Goal: Entertainment & Leisure: Browse casually

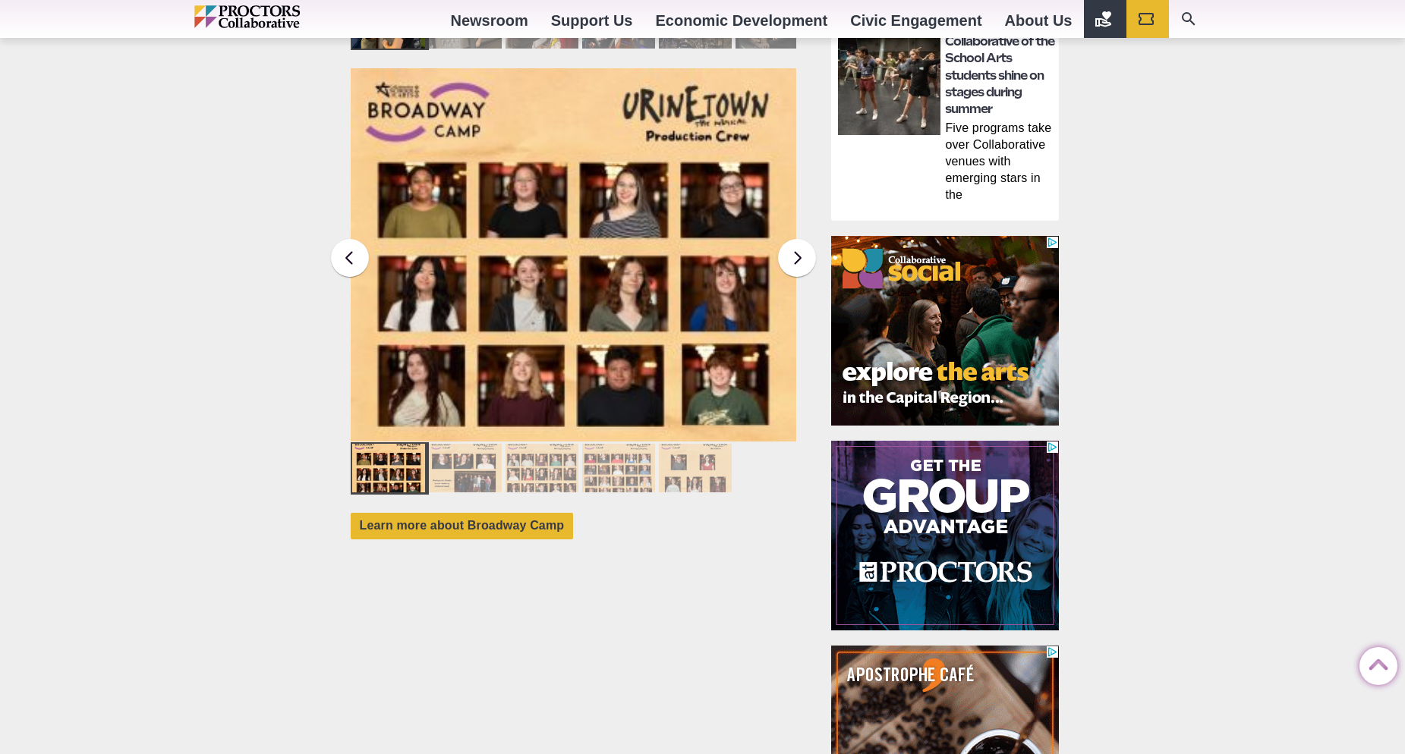
scroll to position [1307, 0]
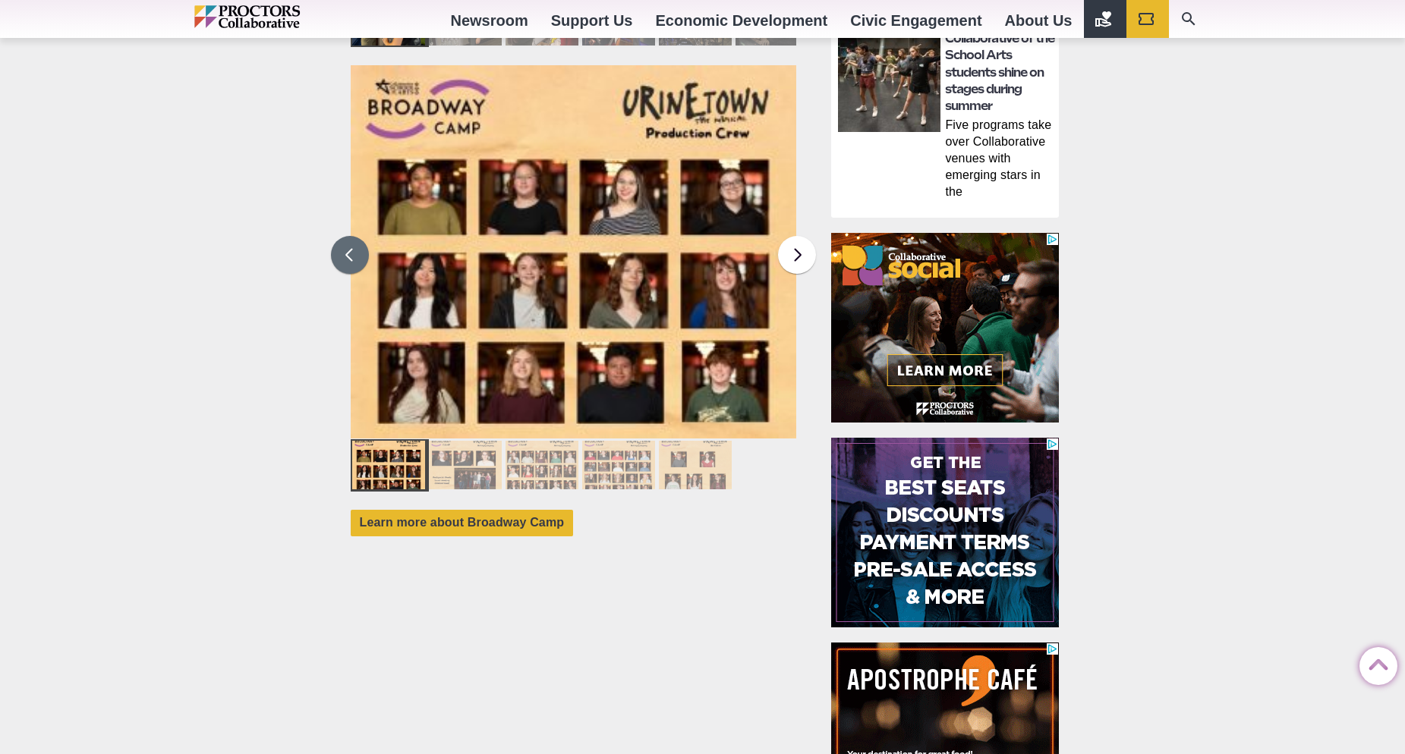
click at [356, 239] on button at bounding box center [350, 255] width 38 height 38
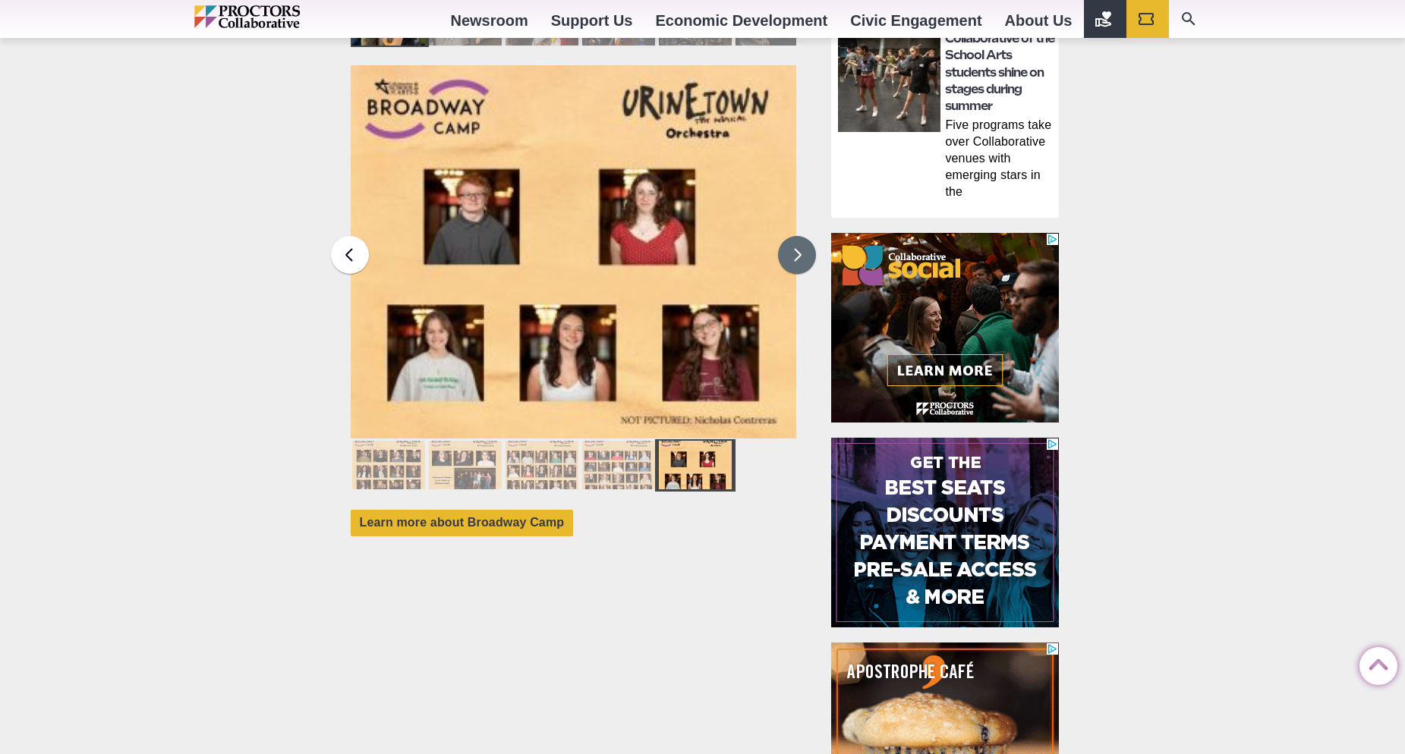
click at [788, 245] on button at bounding box center [797, 255] width 38 height 38
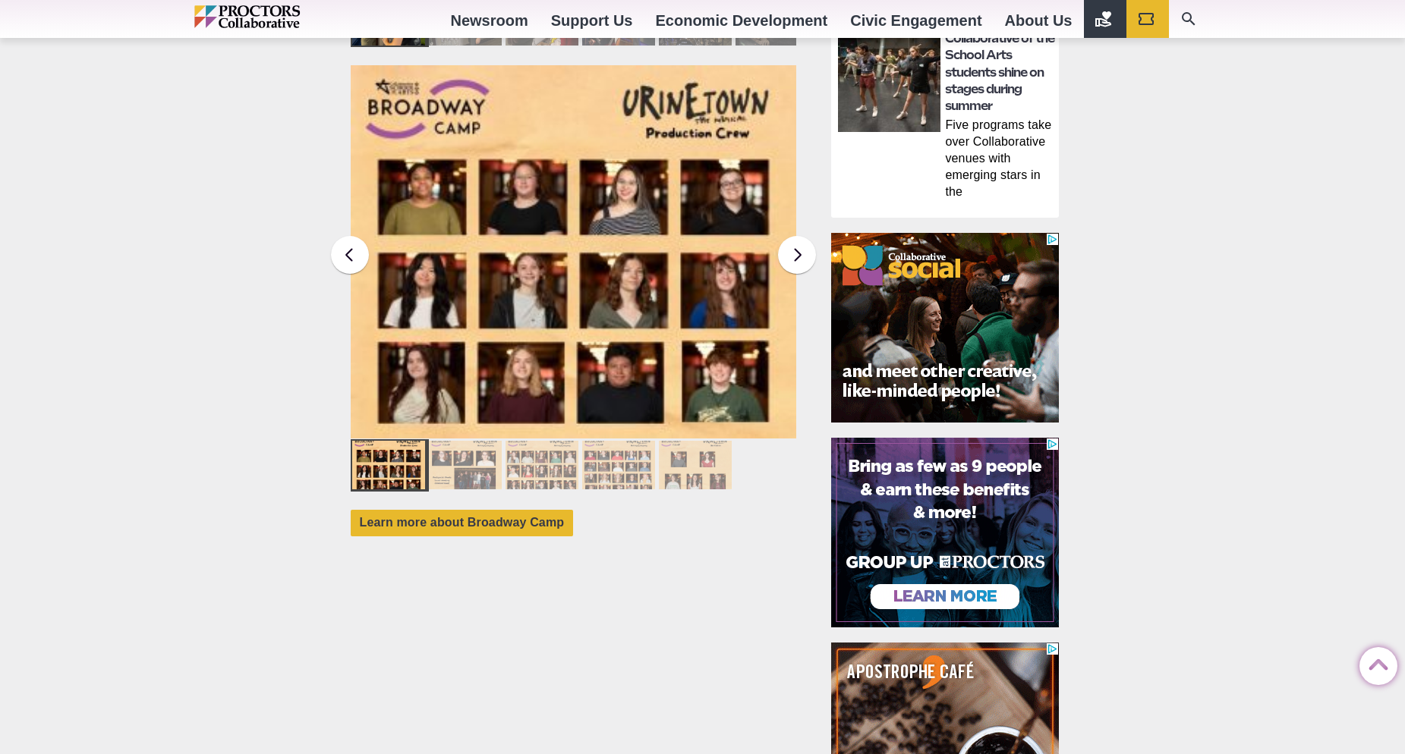
click at [424, 255] on img at bounding box center [574, 251] width 446 height 373
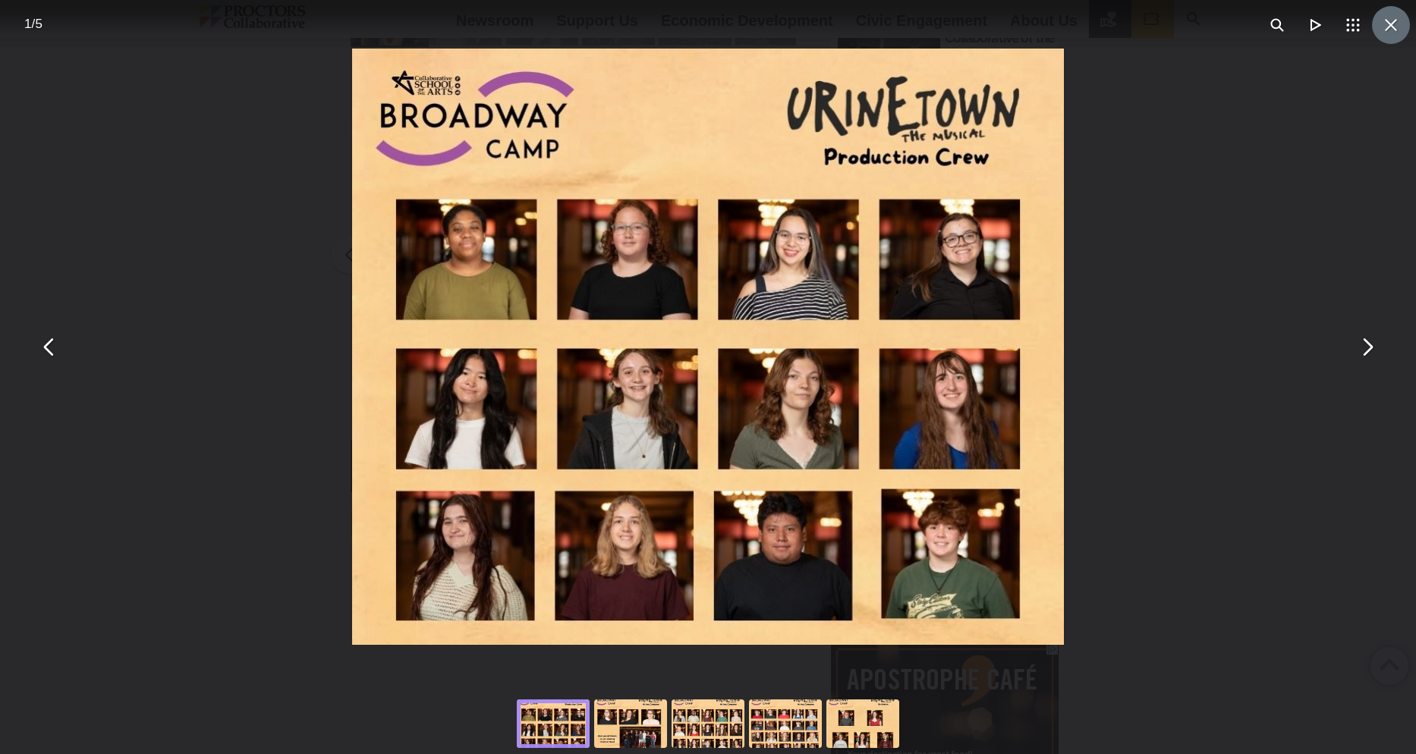
click at [1383, 24] on button "You can close this modal content with the ESC key" at bounding box center [1391, 25] width 38 height 38
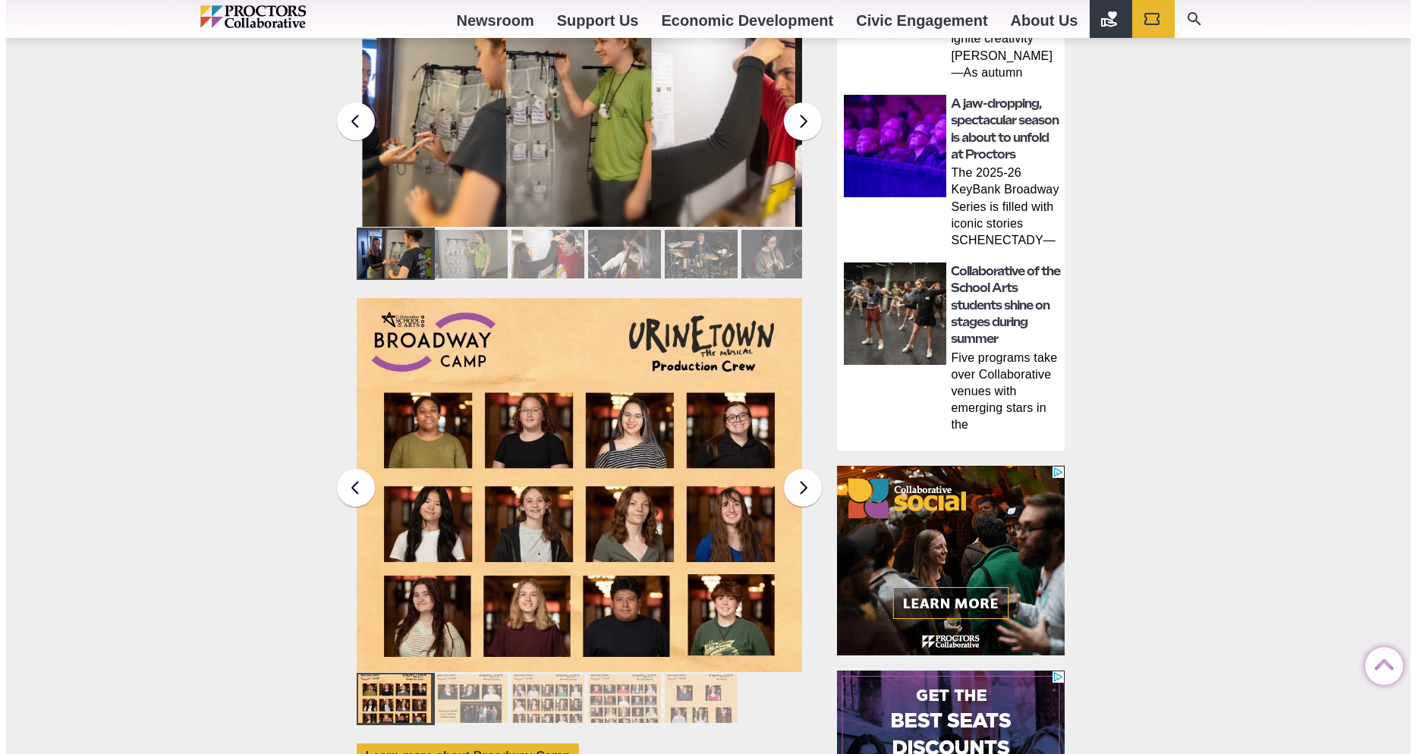
scroll to position [1192, 0]
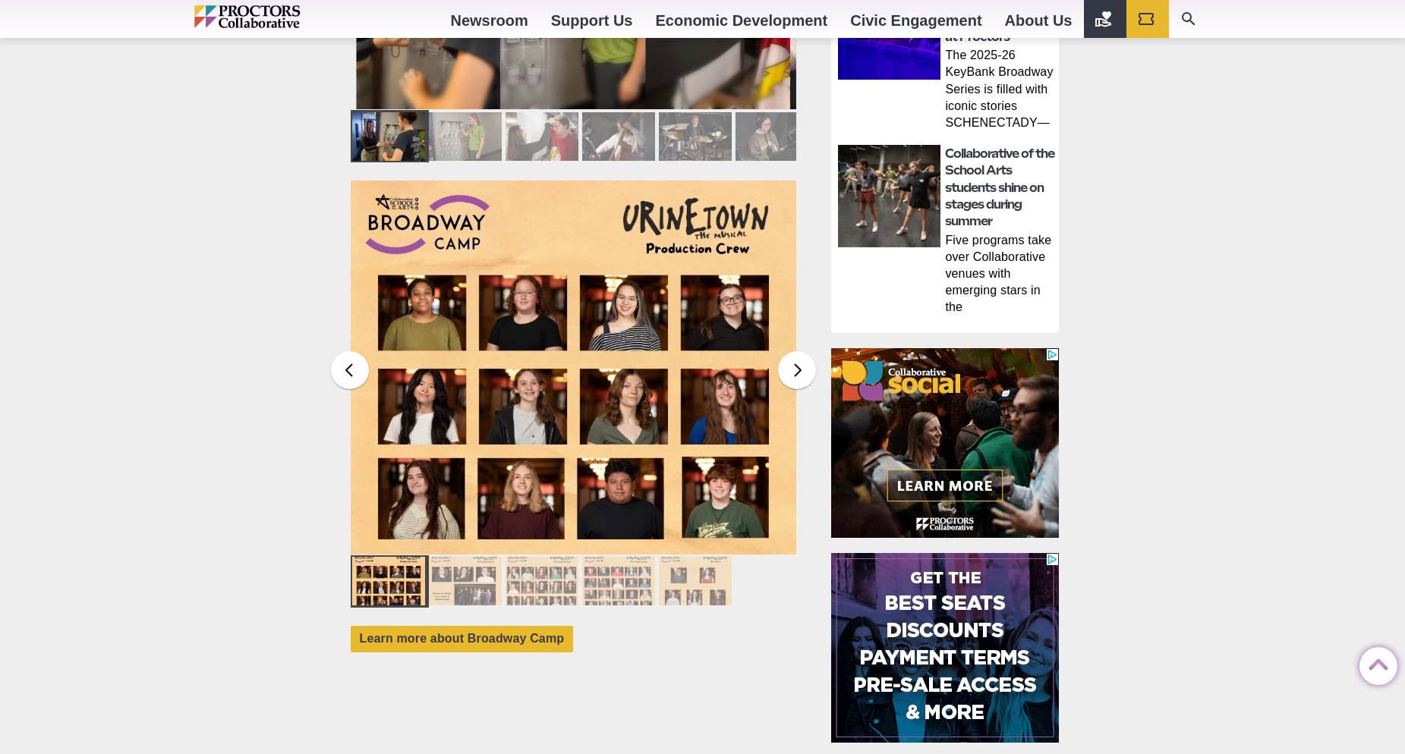
click at [537, 264] on img at bounding box center [574, 368] width 446 height 374
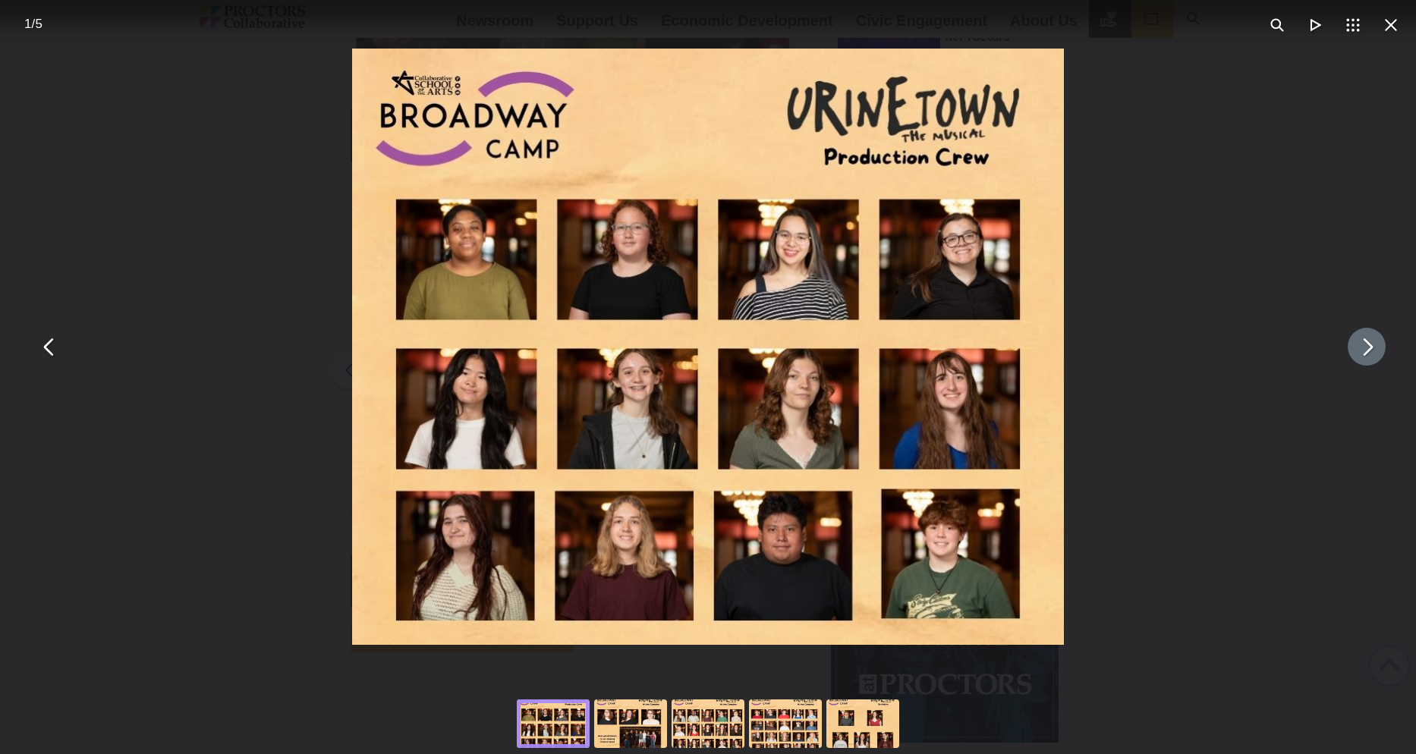
click at [1377, 340] on button "You can close this modal content with the ESC key" at bounding box center [1367, 347] width 38 height 38
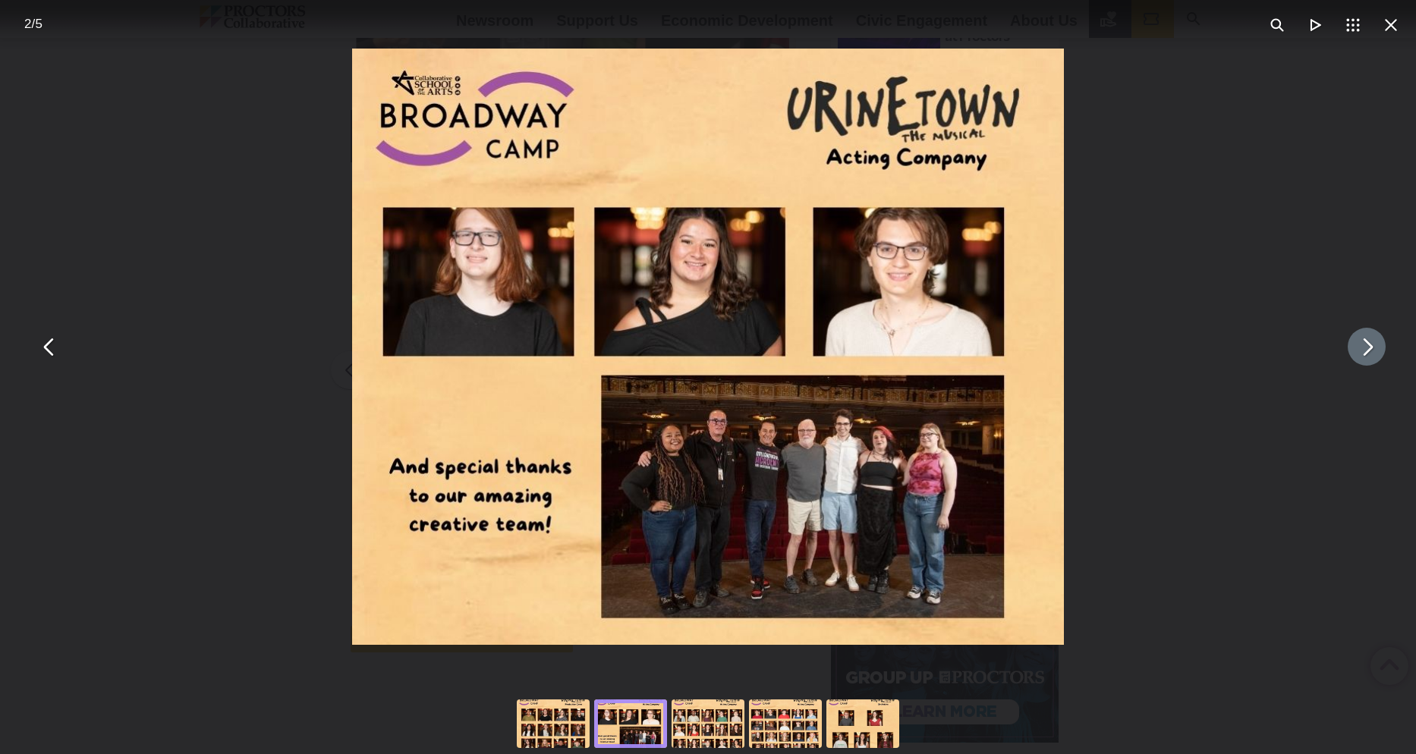
click at [1377, 340] on button "You can close this modal content with the ESC key" at bounding box center [1367, 347] width 38 height 38
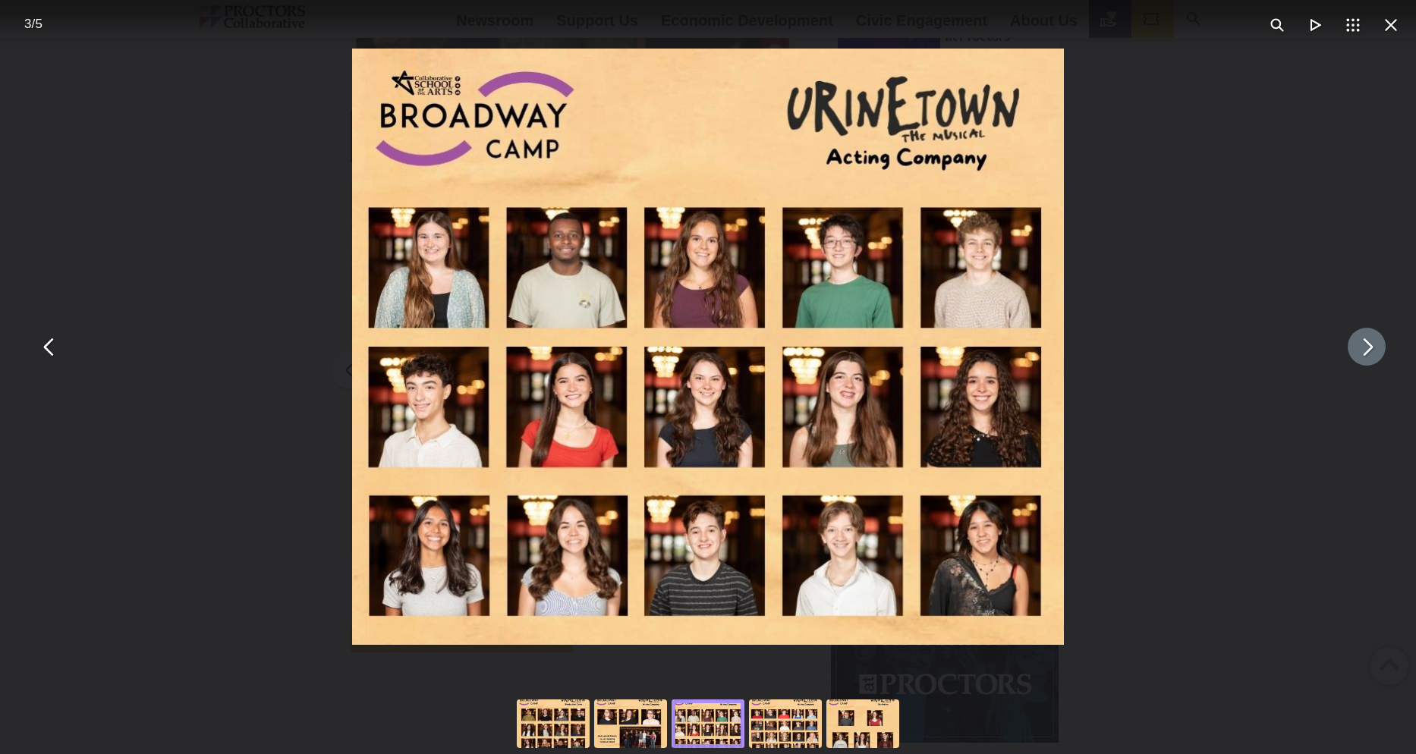
click at [1375, 344] on button "You can close this modal content with the ESC key" at bounding box center [1367, 347] width 38 height 38
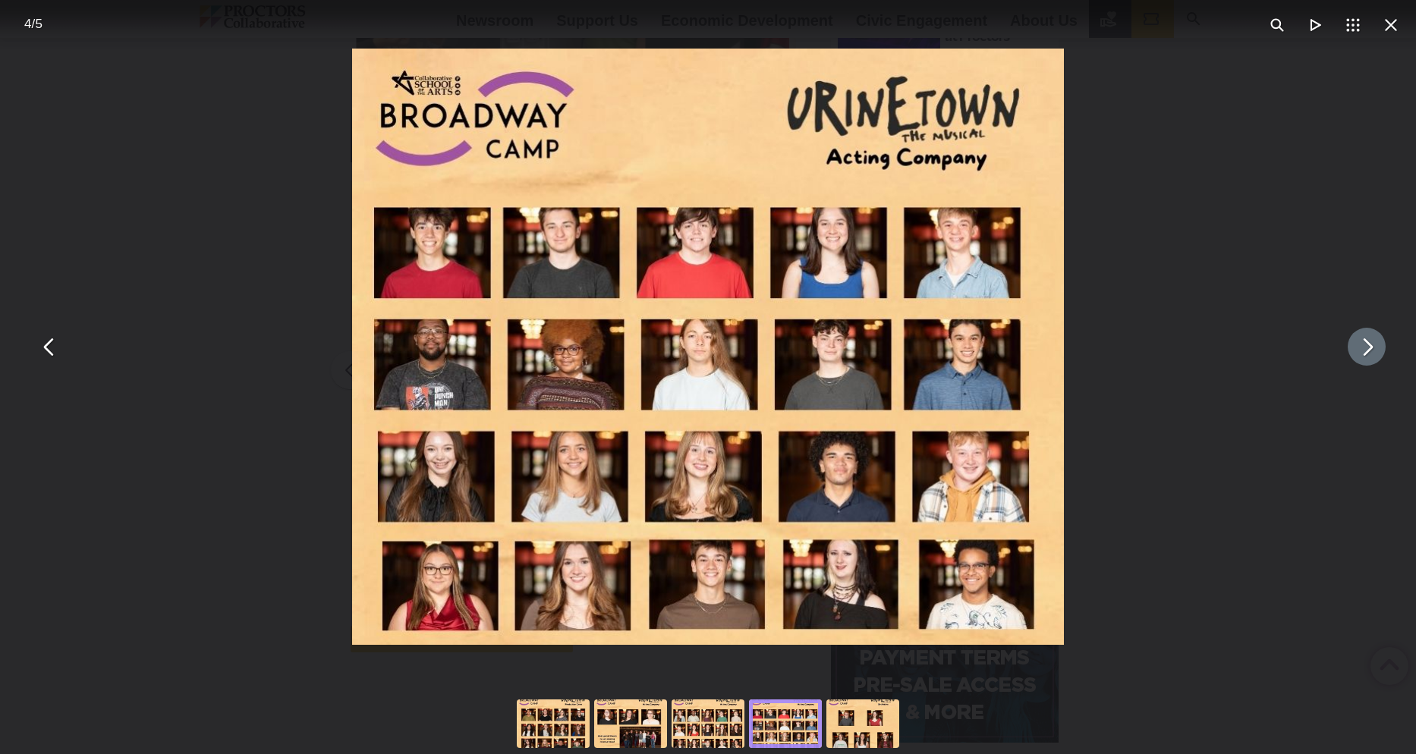
click at [1375, 344] on button "You can close this modal content with the ESC key" at bounding box center [1367, 347] width 38 height 38
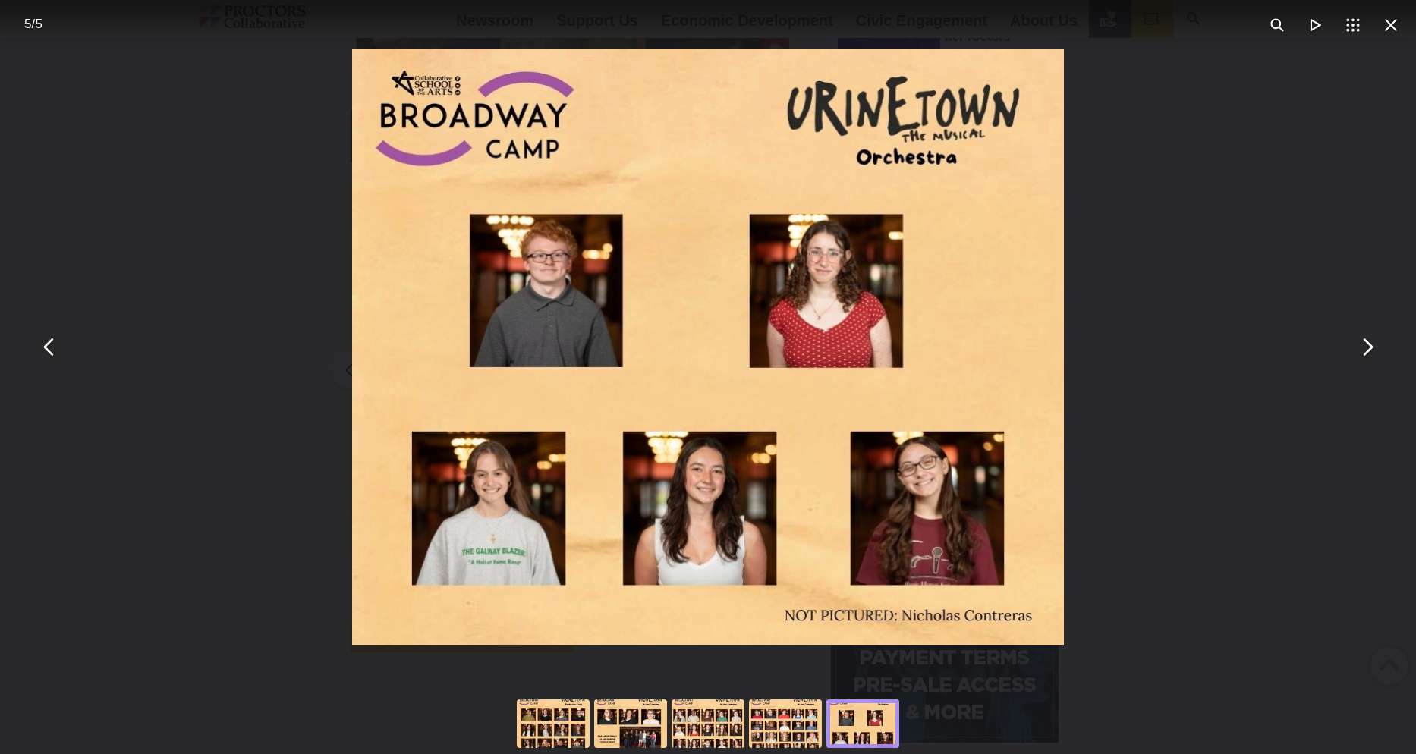
click at [1391, 357] on div "You can close this modal content with the ESC key" at bounding box center [708, 347] width 1416 height 694
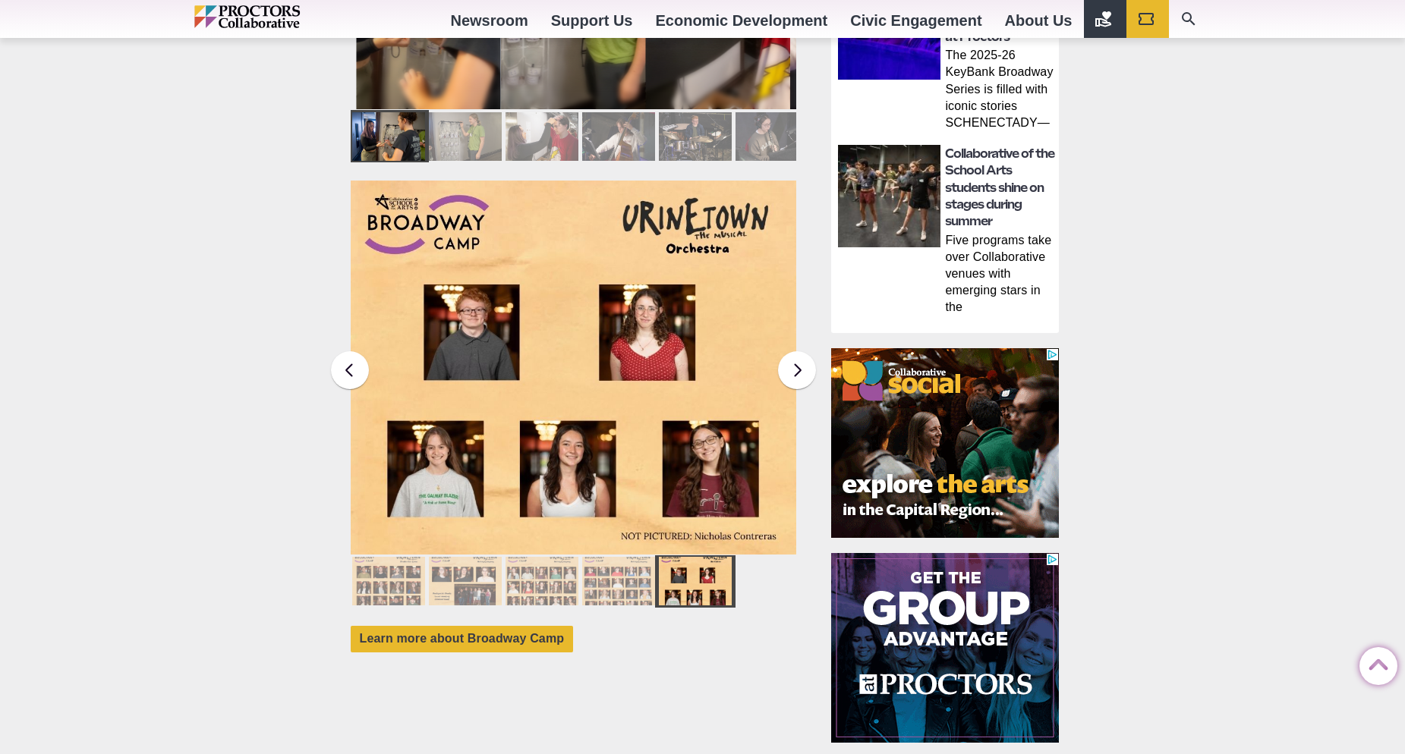
click at [526, 376] on img at bounding box center [573, 368] width 446 height 374
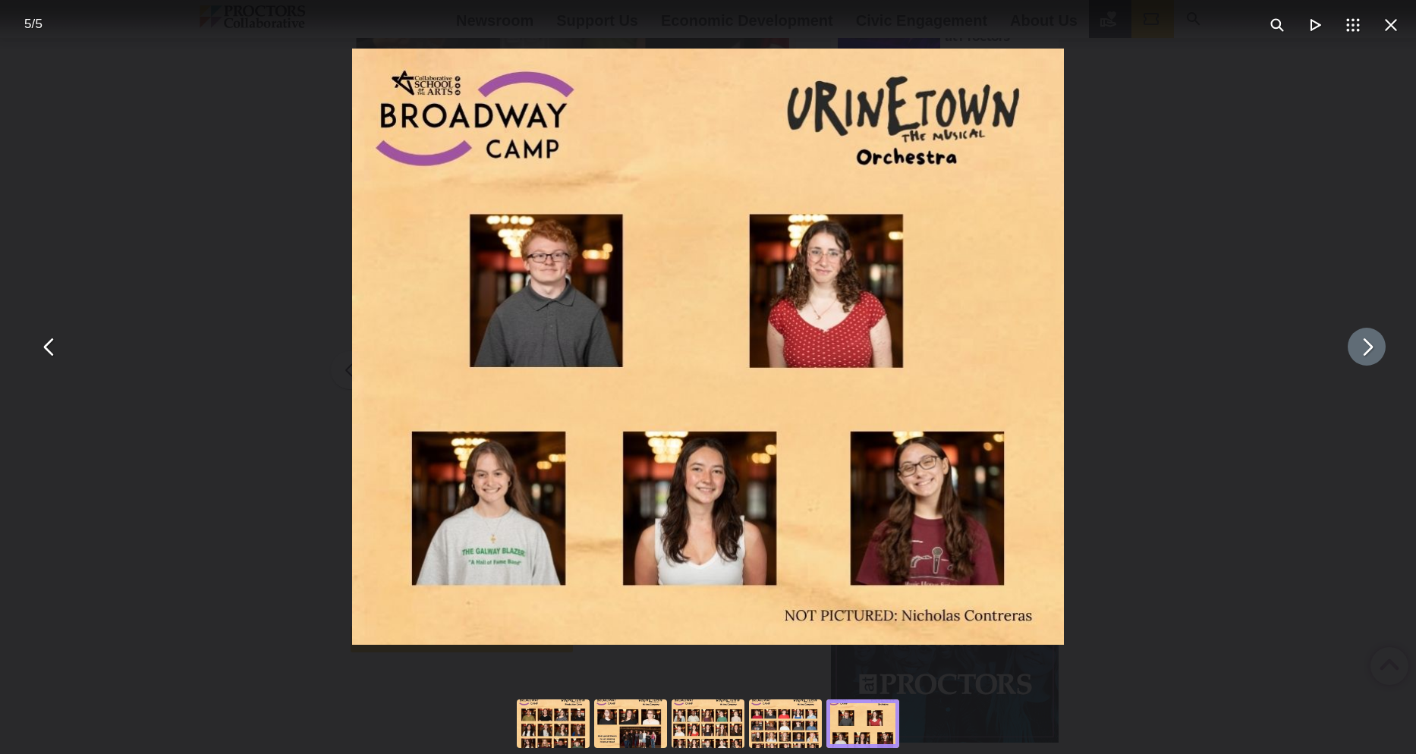
click at [1357, 347] on button "You can close this modal content with the ESC key" at bounding box center [1367, 347] width 38 height 38
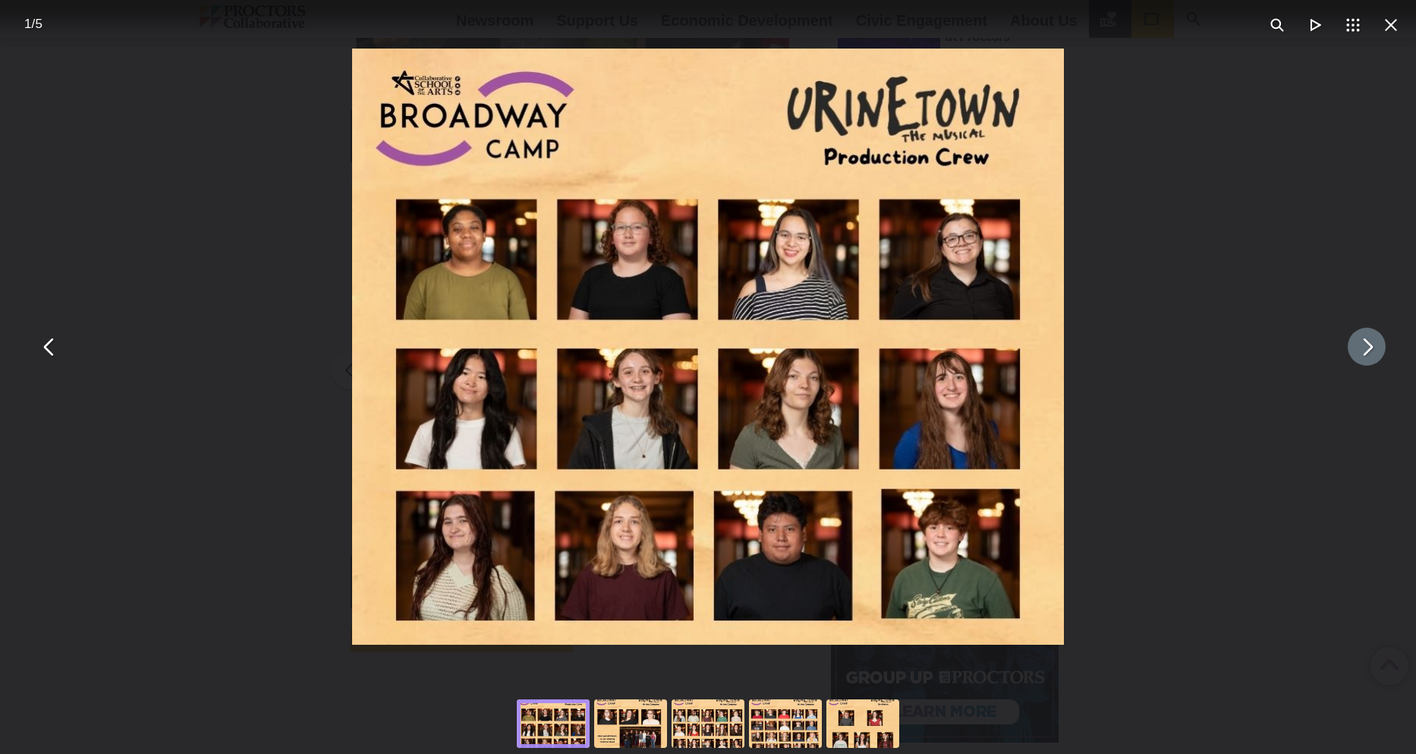
click at [1379, 354] on button "You can close this modal content with the ESC key" at bounding box center [1367, 347] width 38 height 38
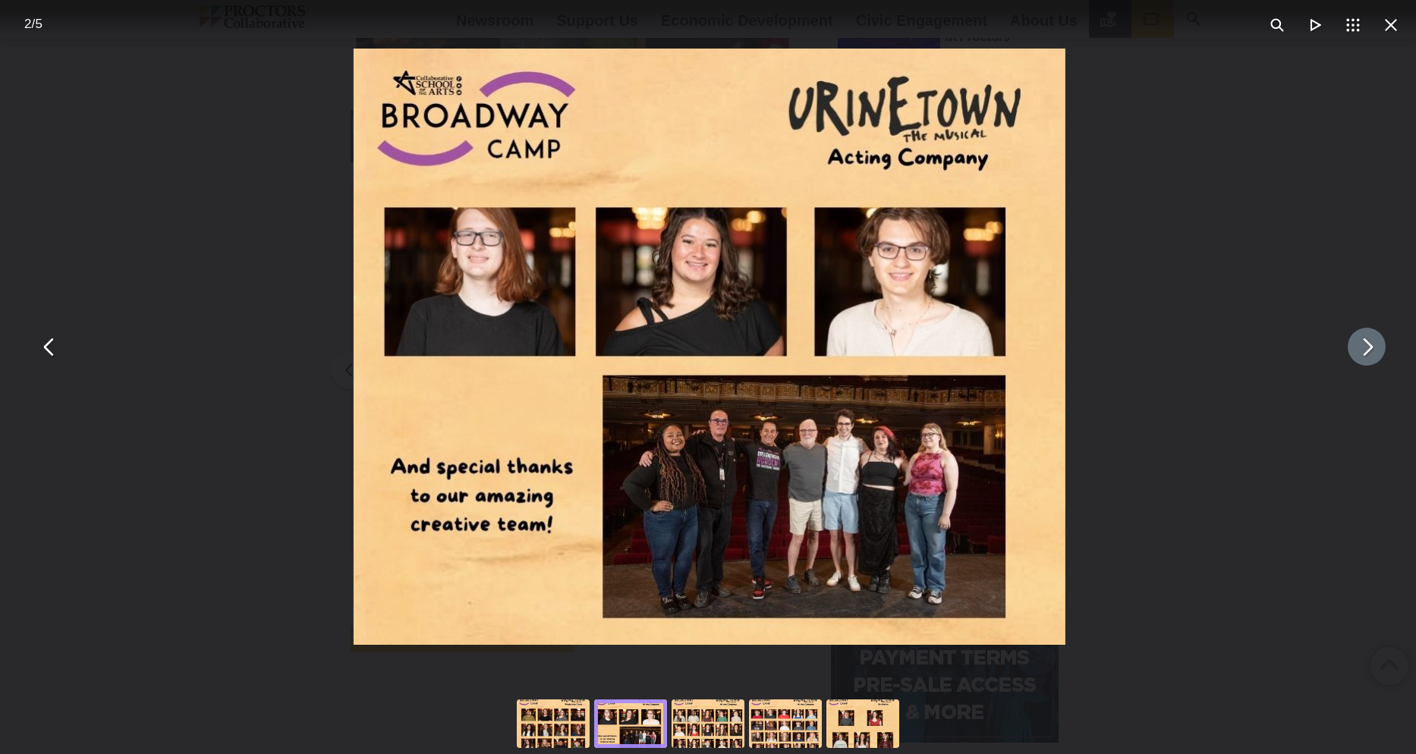
click at [1379, 354] on button "You can close this modal content with the ESC key" at bounding box center [1367, 347] width 38 height 38
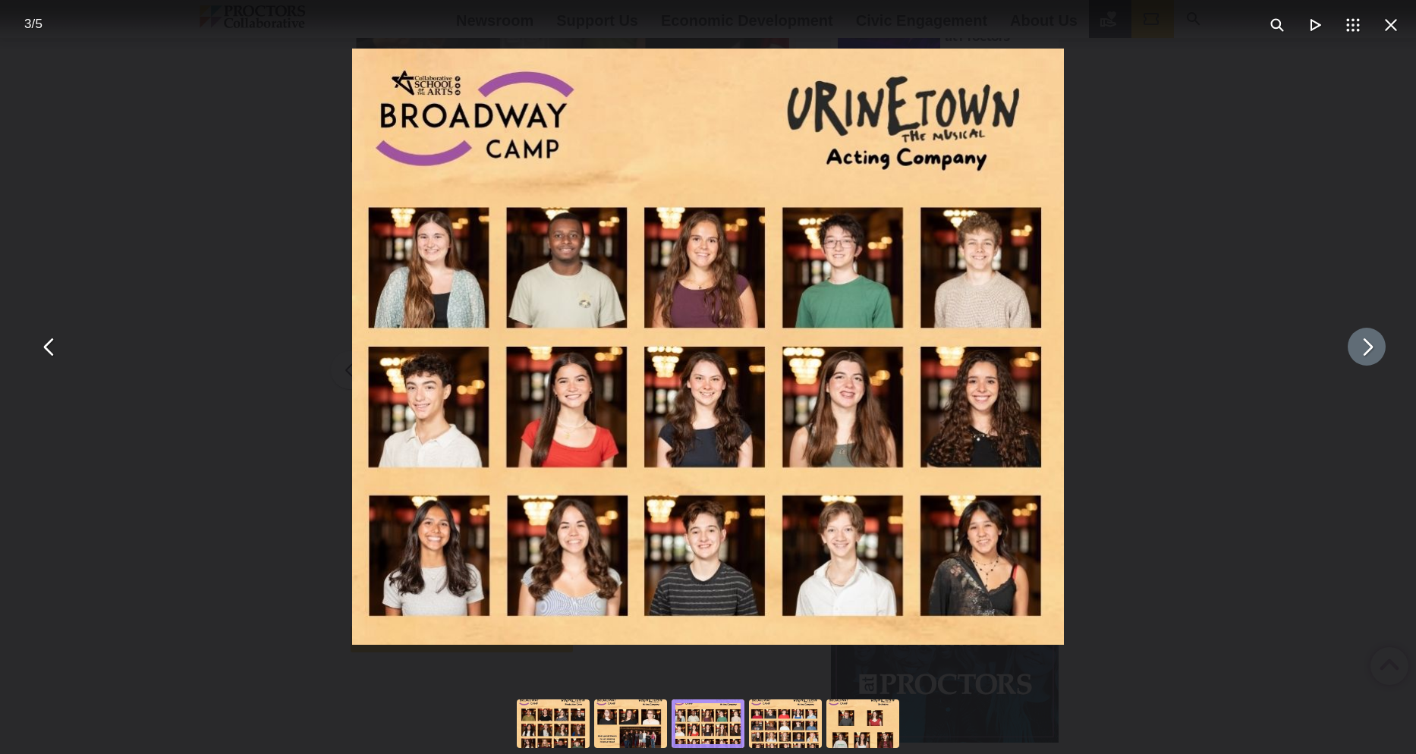
click at [1360, 357] on button "You can close this modal content with the ESC key" at bounding box center [1367, 347] width 38 height 38
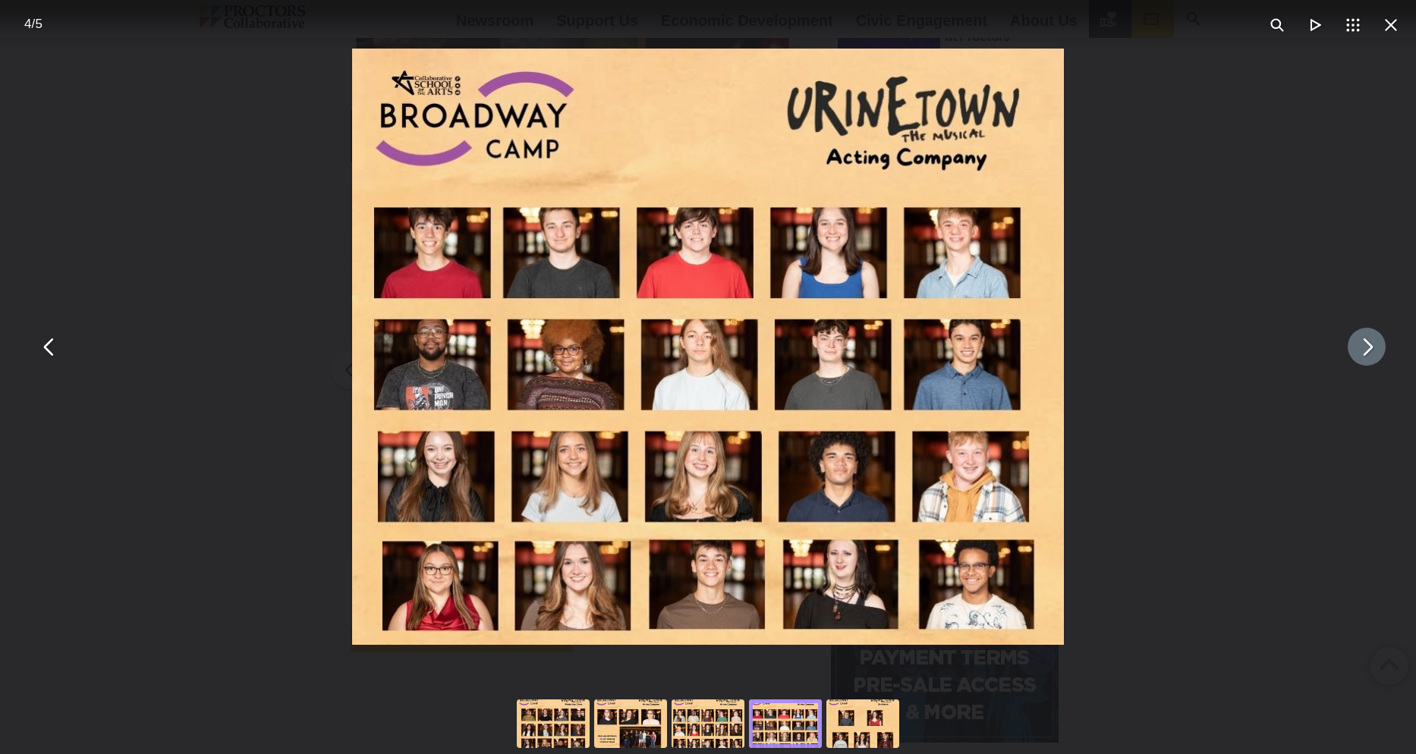
click at [1375, 346] on button "You can close this modal content with the ESC key" at bounding box center [1367, 347] width 38 height 38
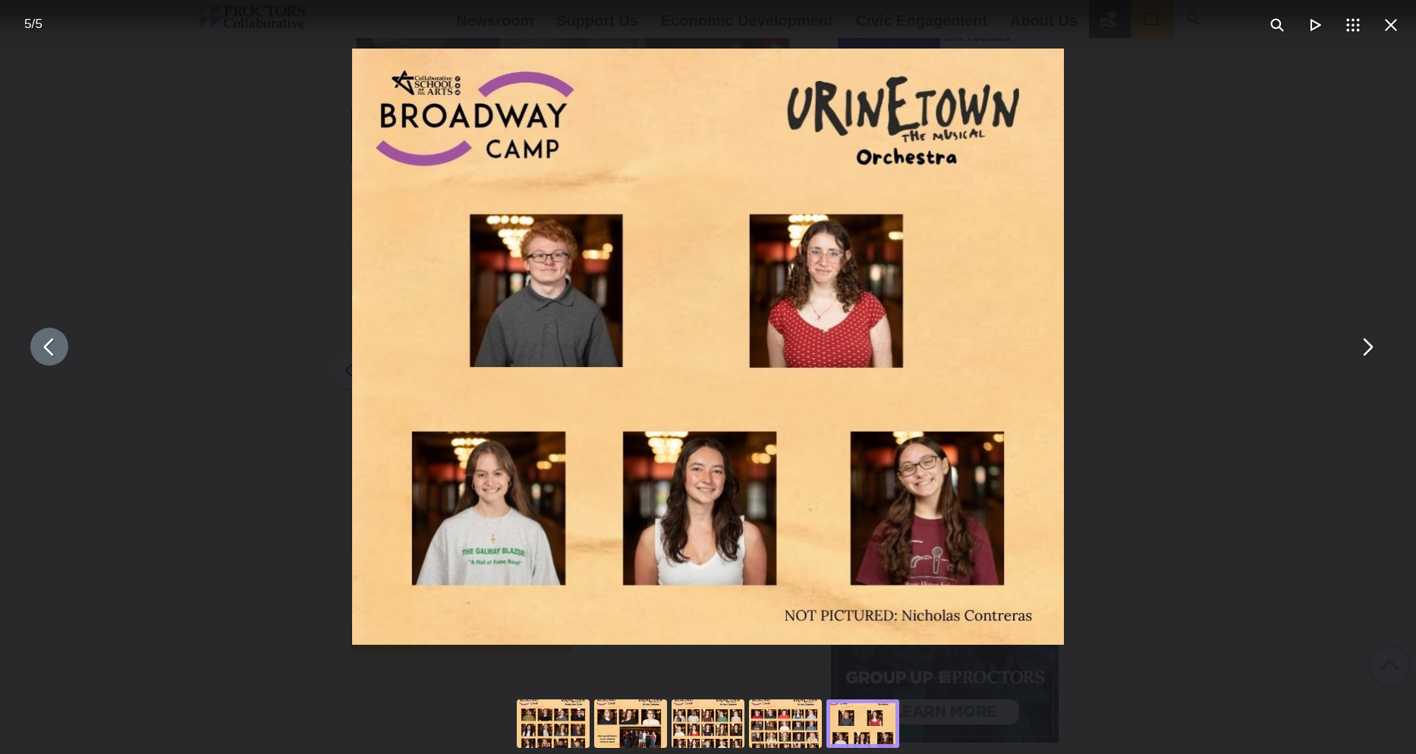
click at [56, 333] on button "You can close this modal content with the ESC key" at bounding box center [49, 347] width 38 height 38
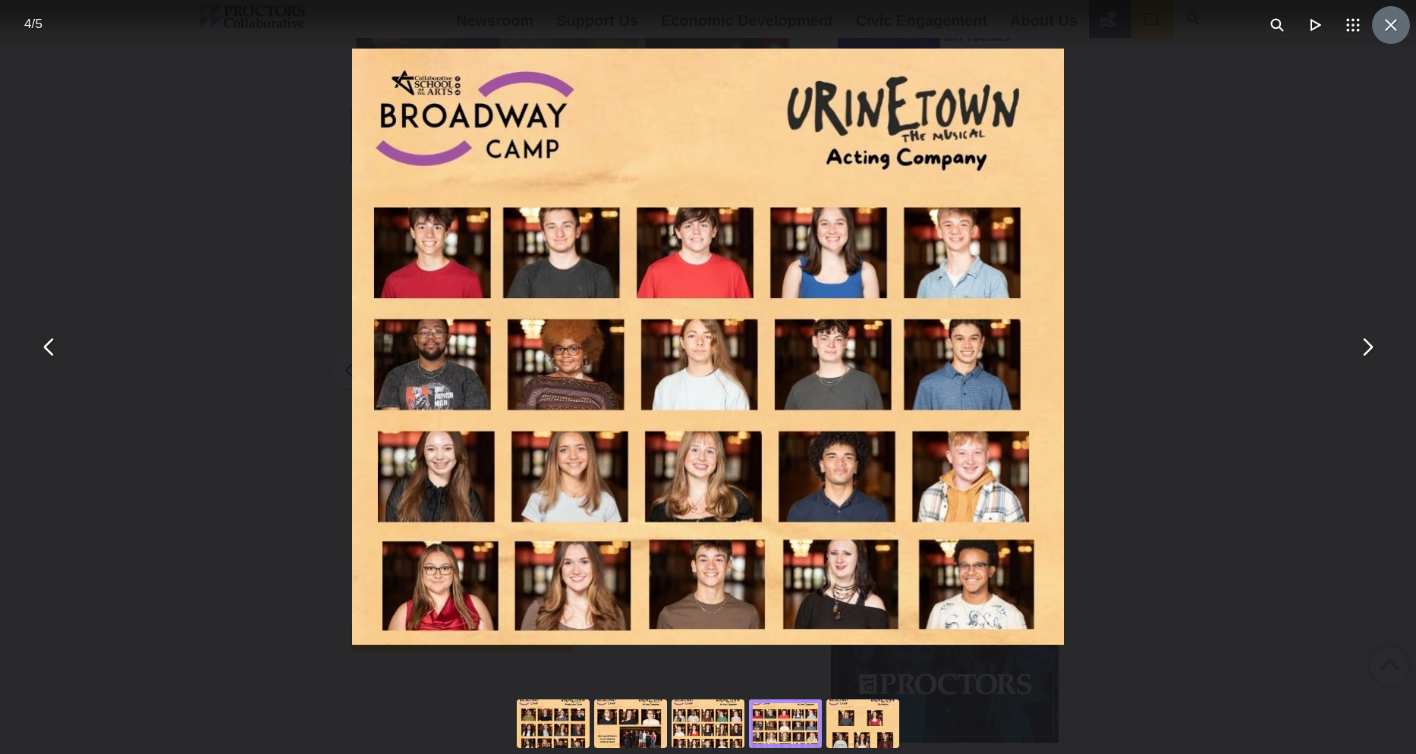
click at [1404, 34] on button "You can close this modal content with the ESC key" at bounding box center [1391, 25] width 38 height 38
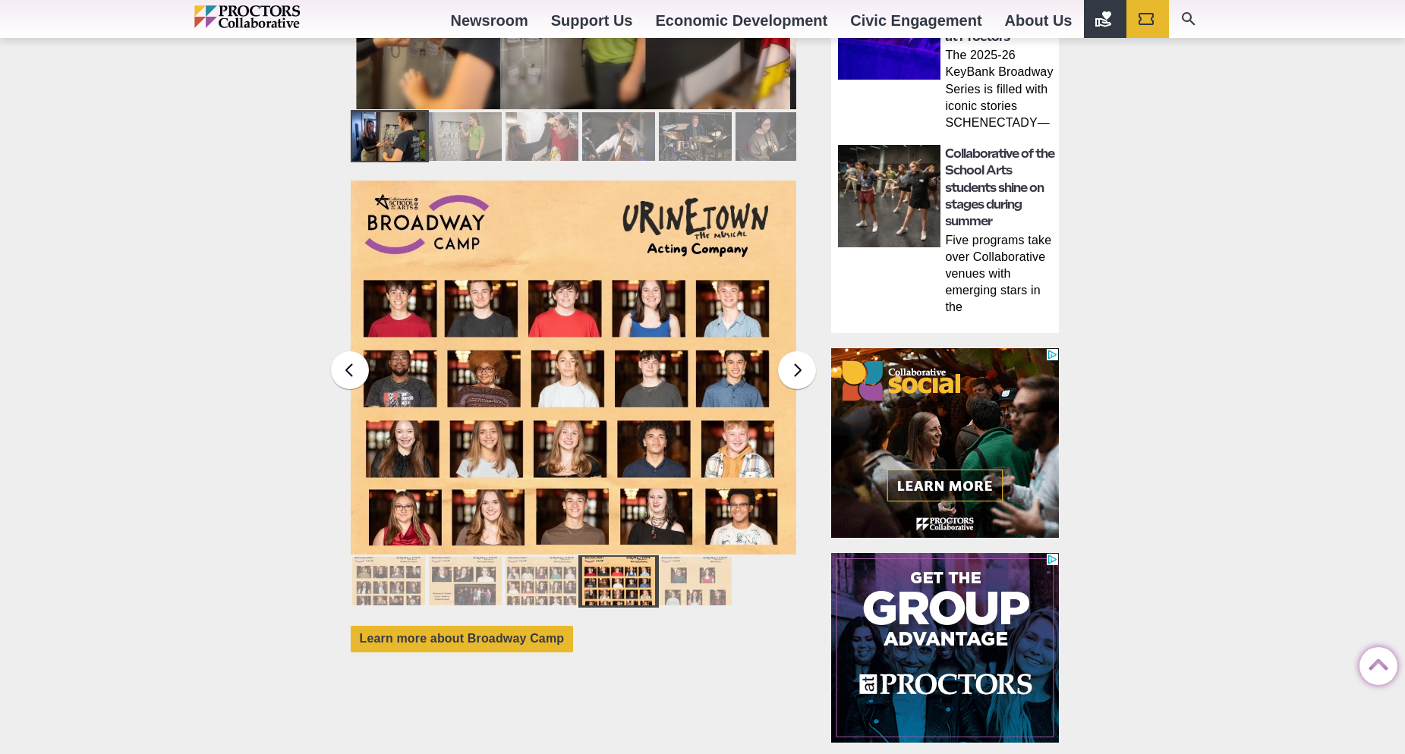
scroll to position [1307, 0]
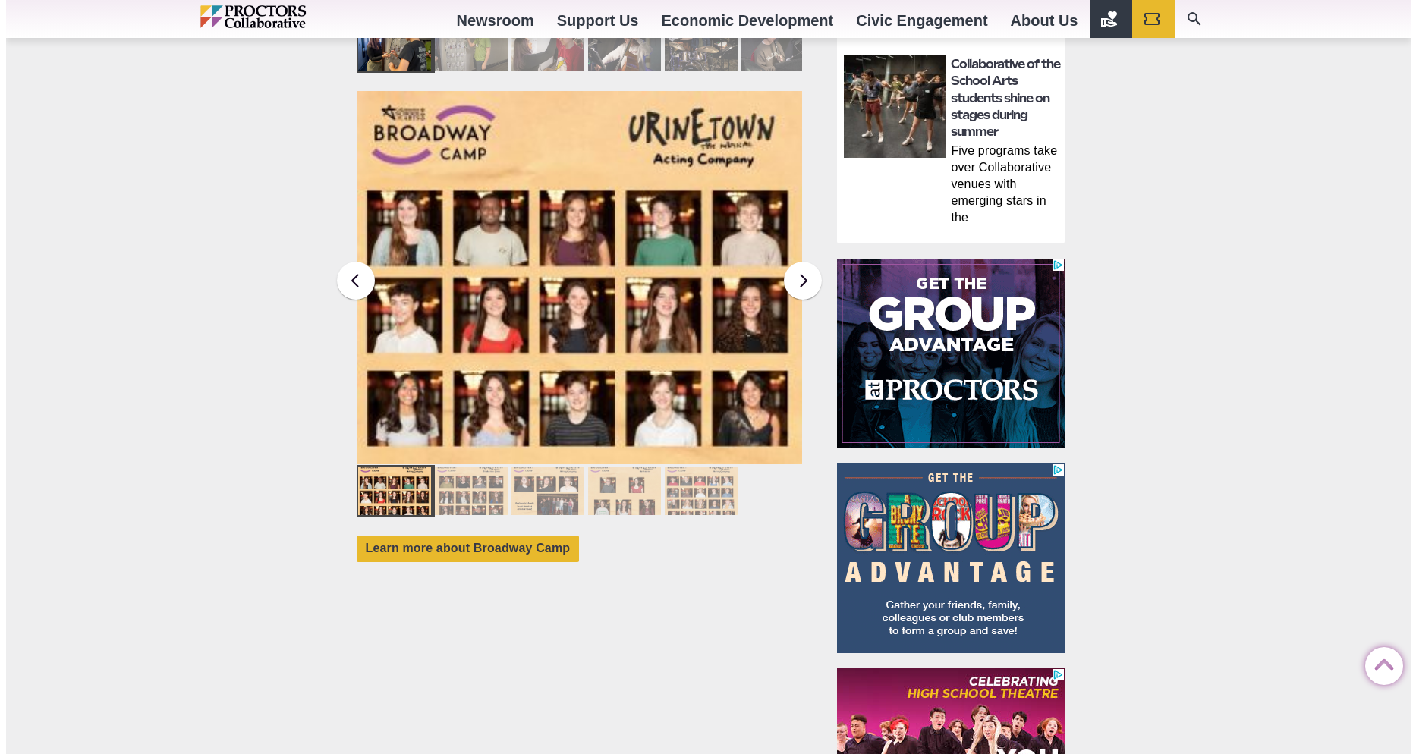
scroll to position [1401, 0]
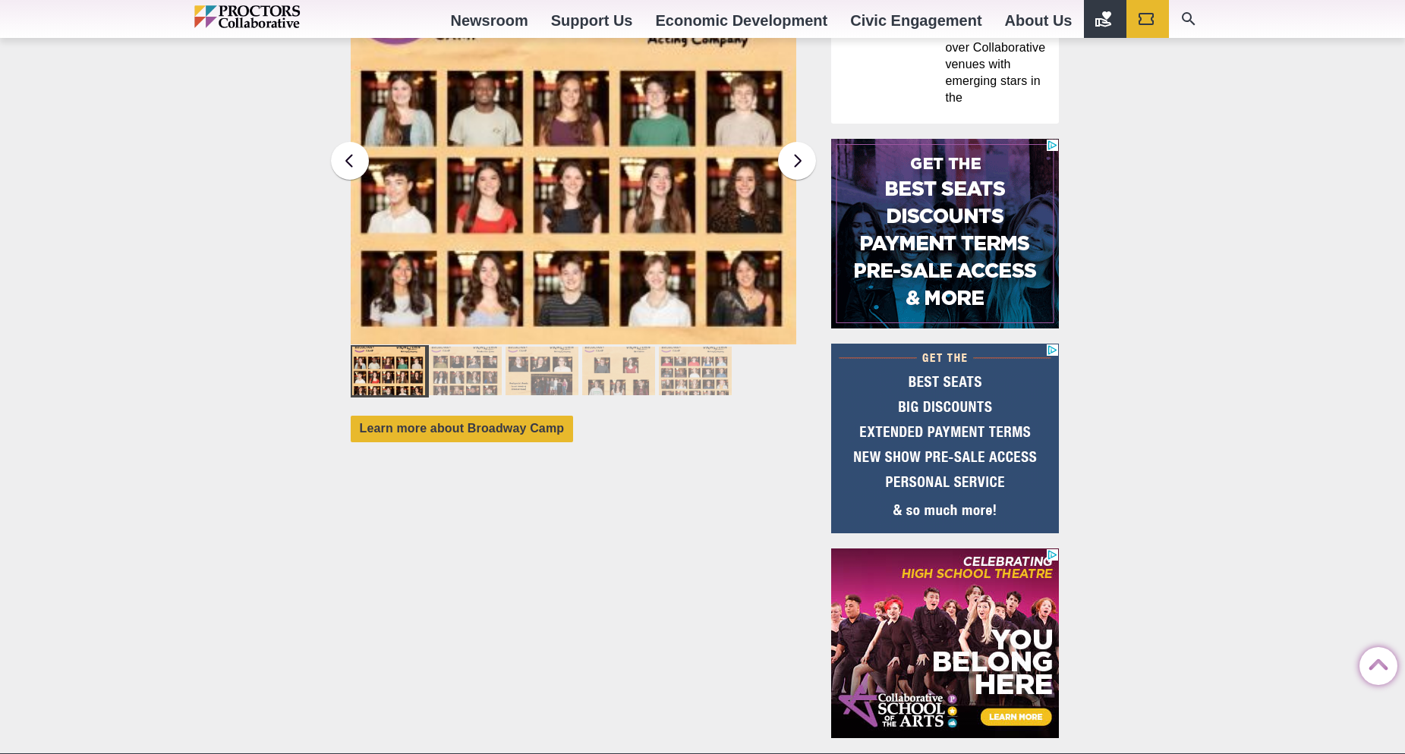
click at [675, 351] on div at bounding box center [695, 371] width 73 height 49
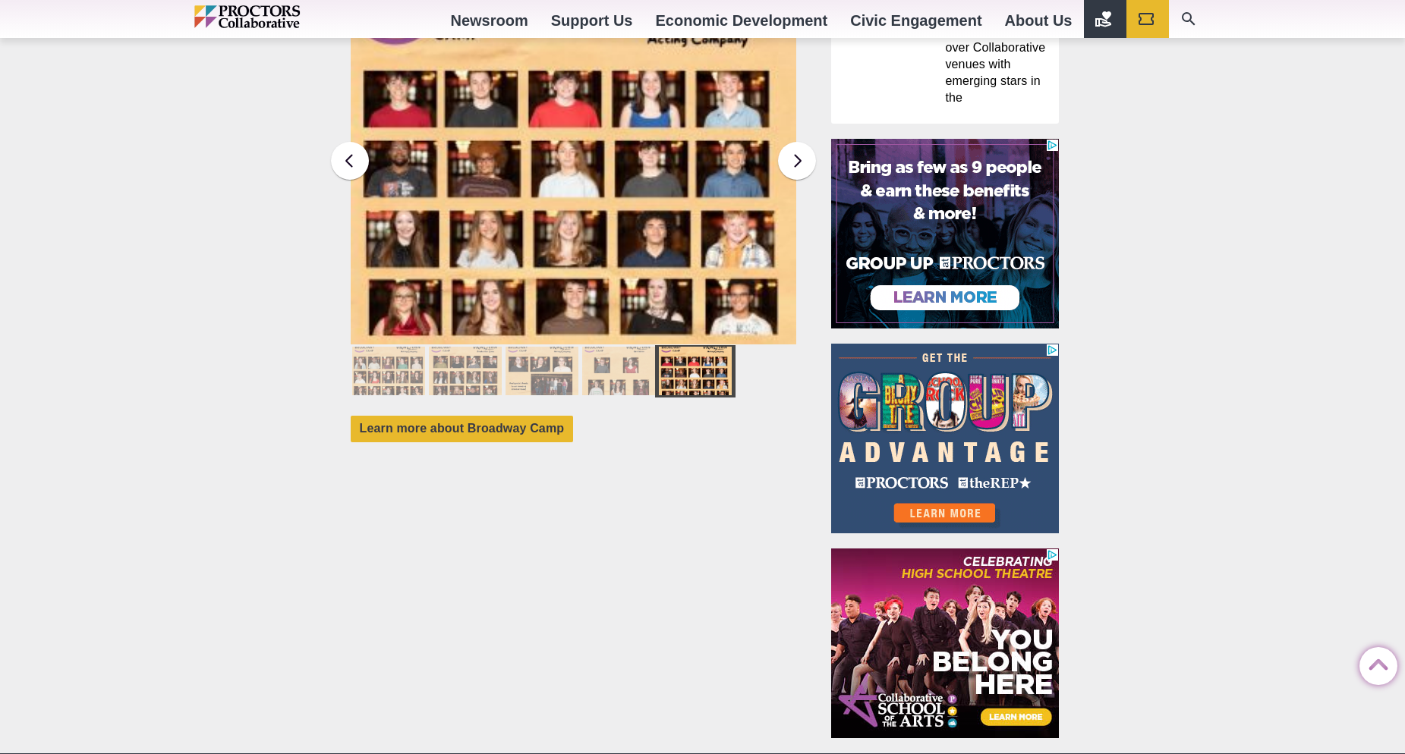
click at [637, 355] on div at bounding box center [618, 371] width 73 height 49
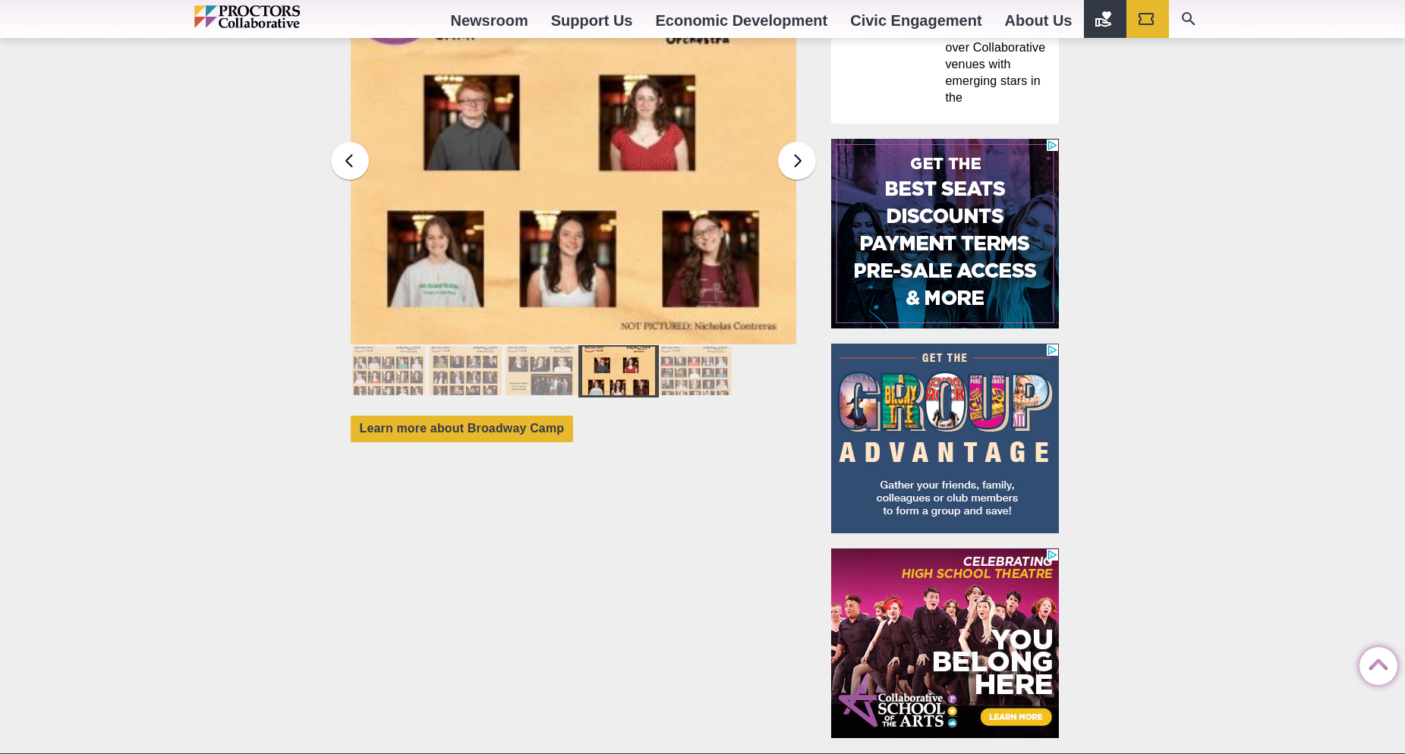
click at [712, 362] on div at bounding box center [695, 371] width 73 height 49
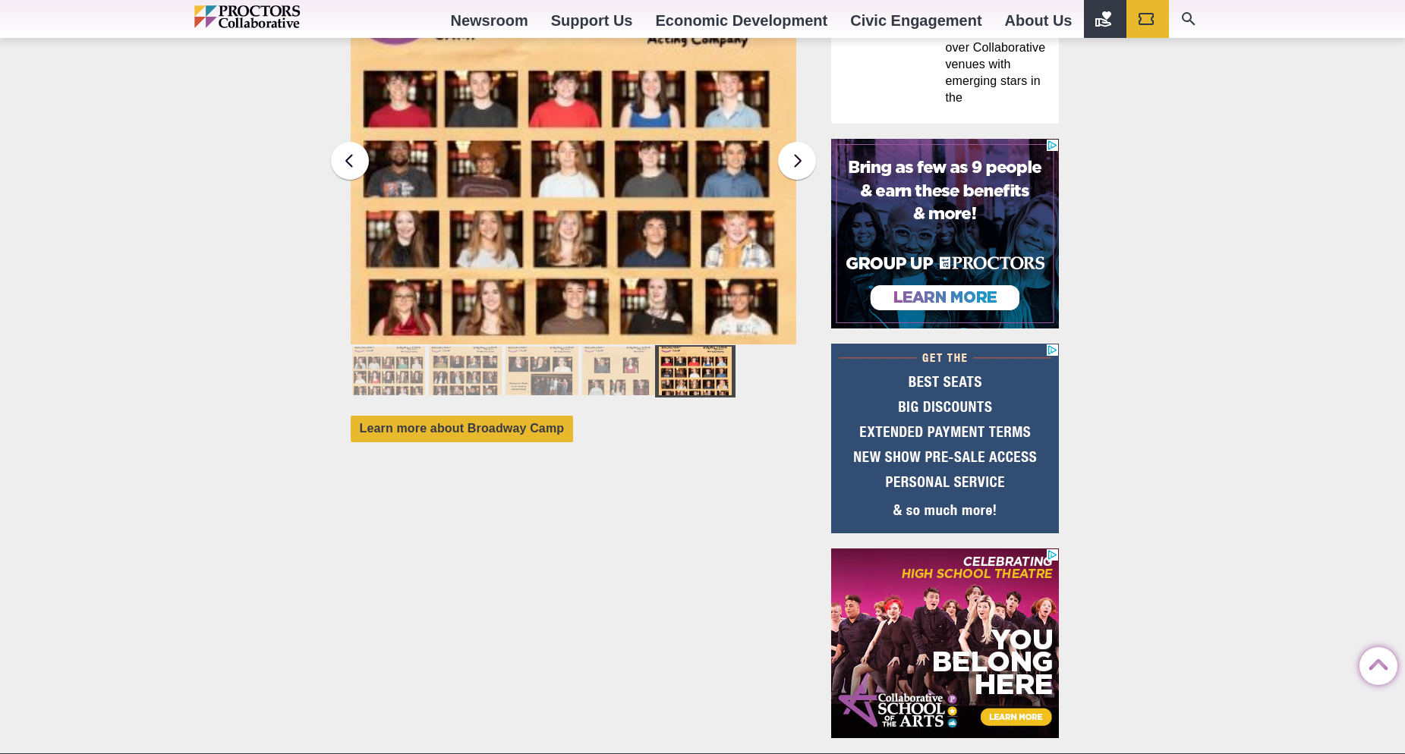
click at [608, 233] on img at bounding box center [573, 157] width 446 height 373
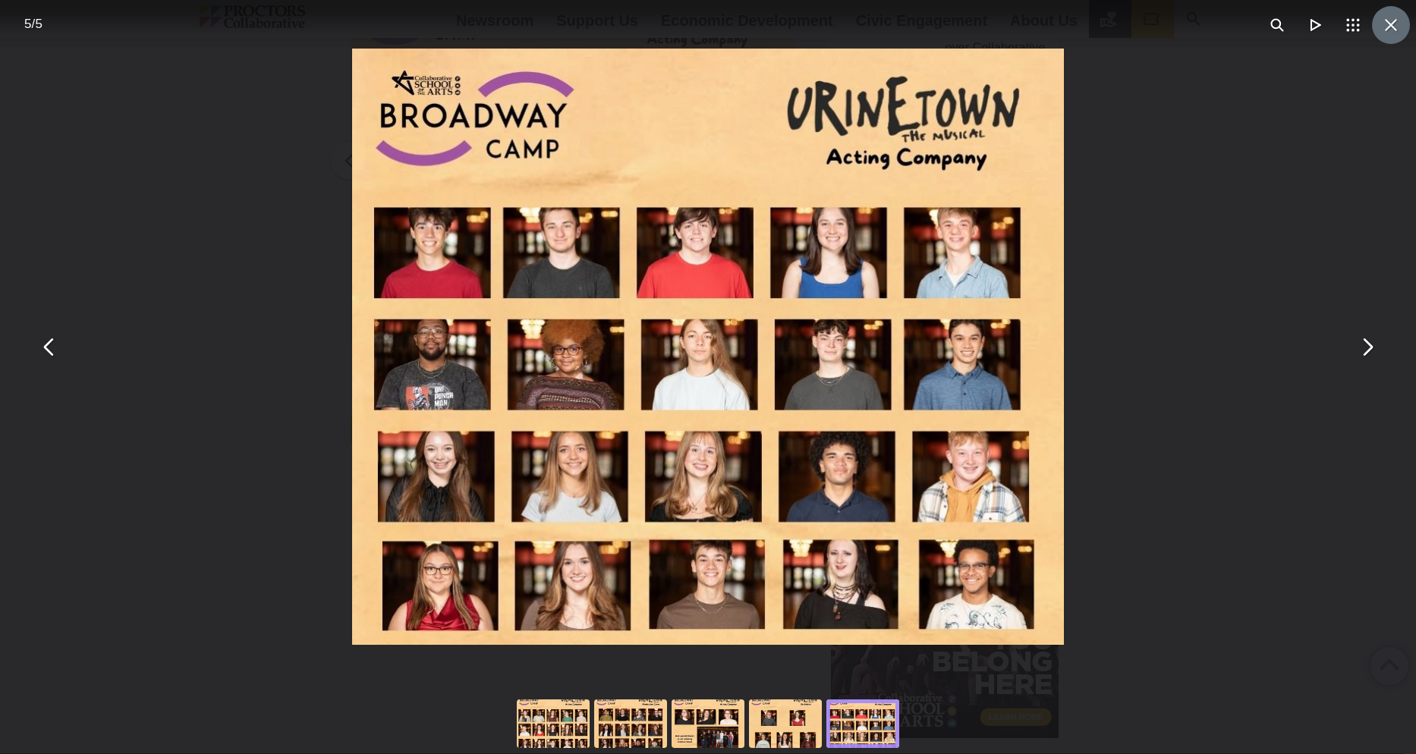
click at [1401, 33] on button "You can close this modal content with the ESC key" at bounding box center [1391, 25] width 38 height 38
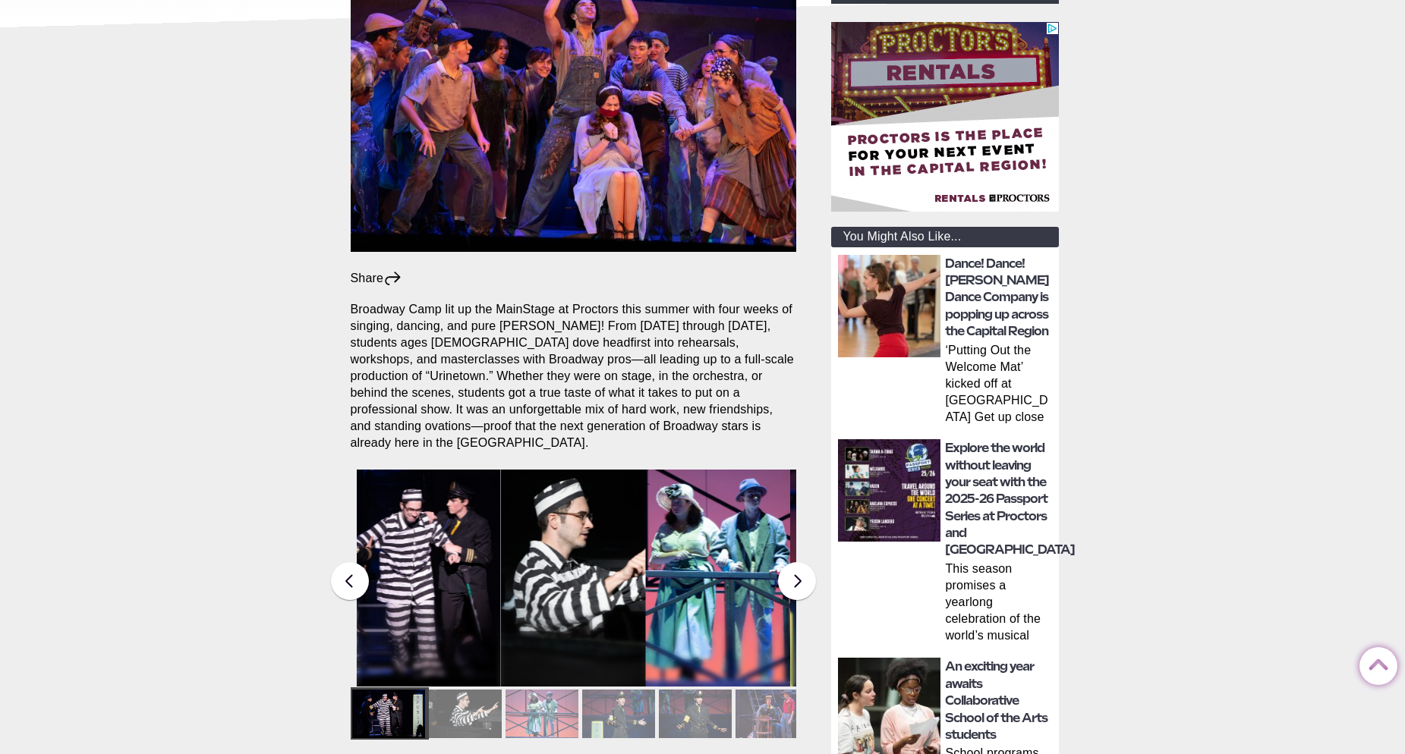
scroll to position [389, 0]
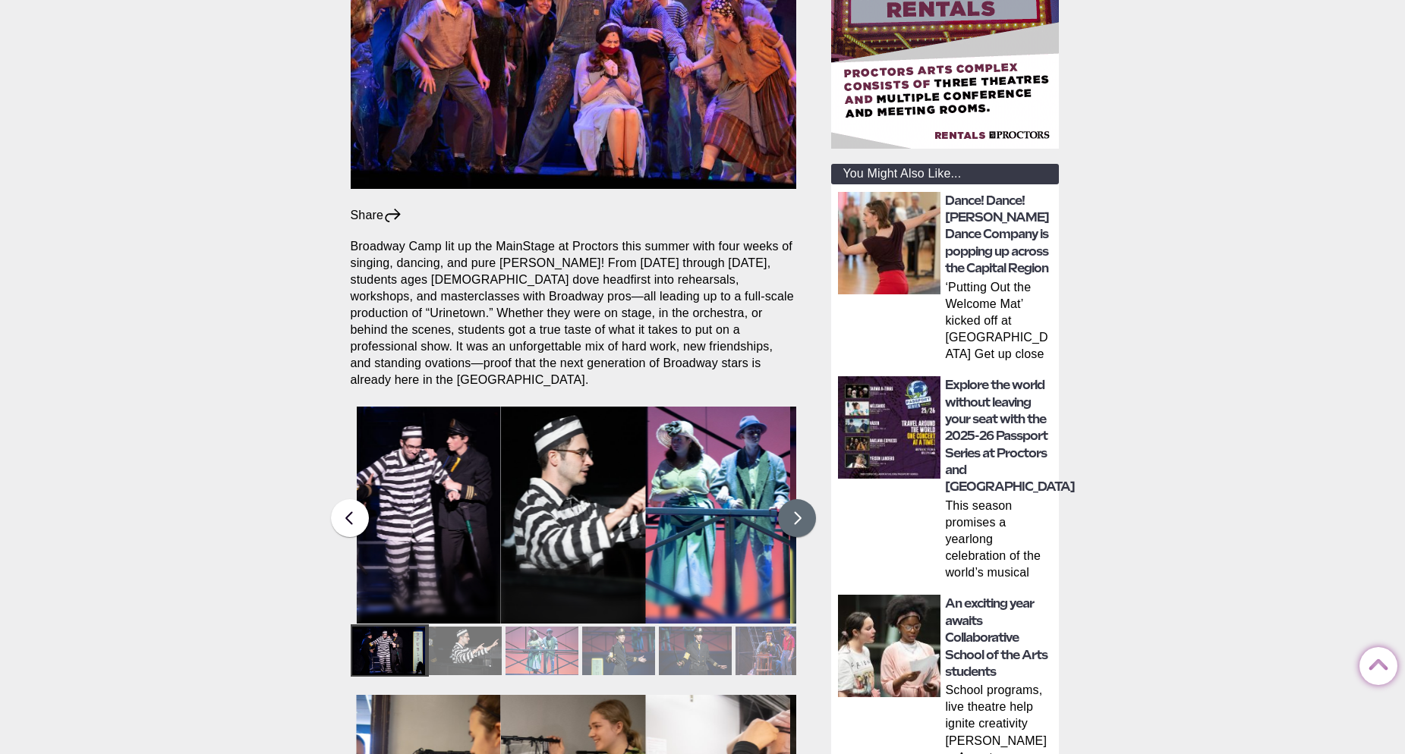
click at [802, 501] on button at bounding box center [797, 518] width 38 height 38
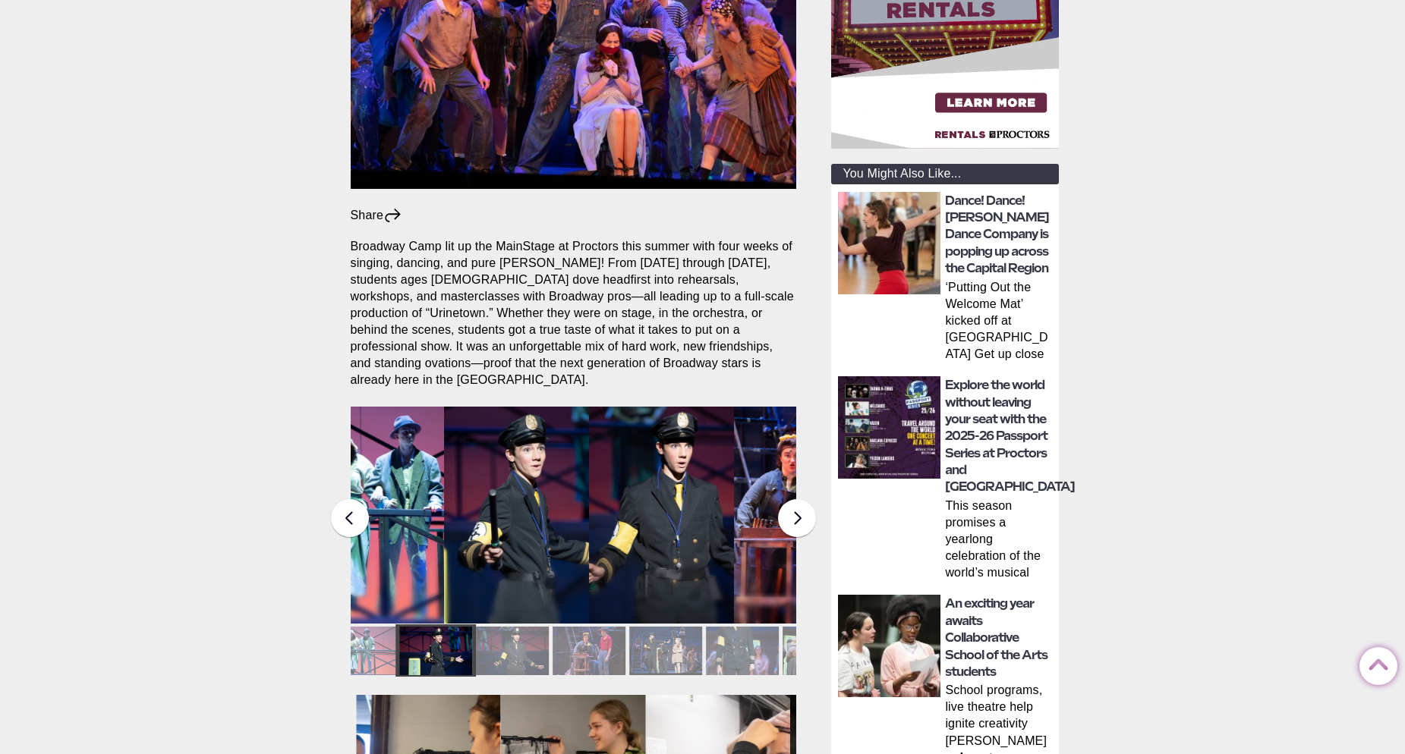
click at [589, 509] on figcaption "Students in the Collaborative School of the Arts Broadway Camp perform during a…" at bounding box center [661, 546] width 145 height 156
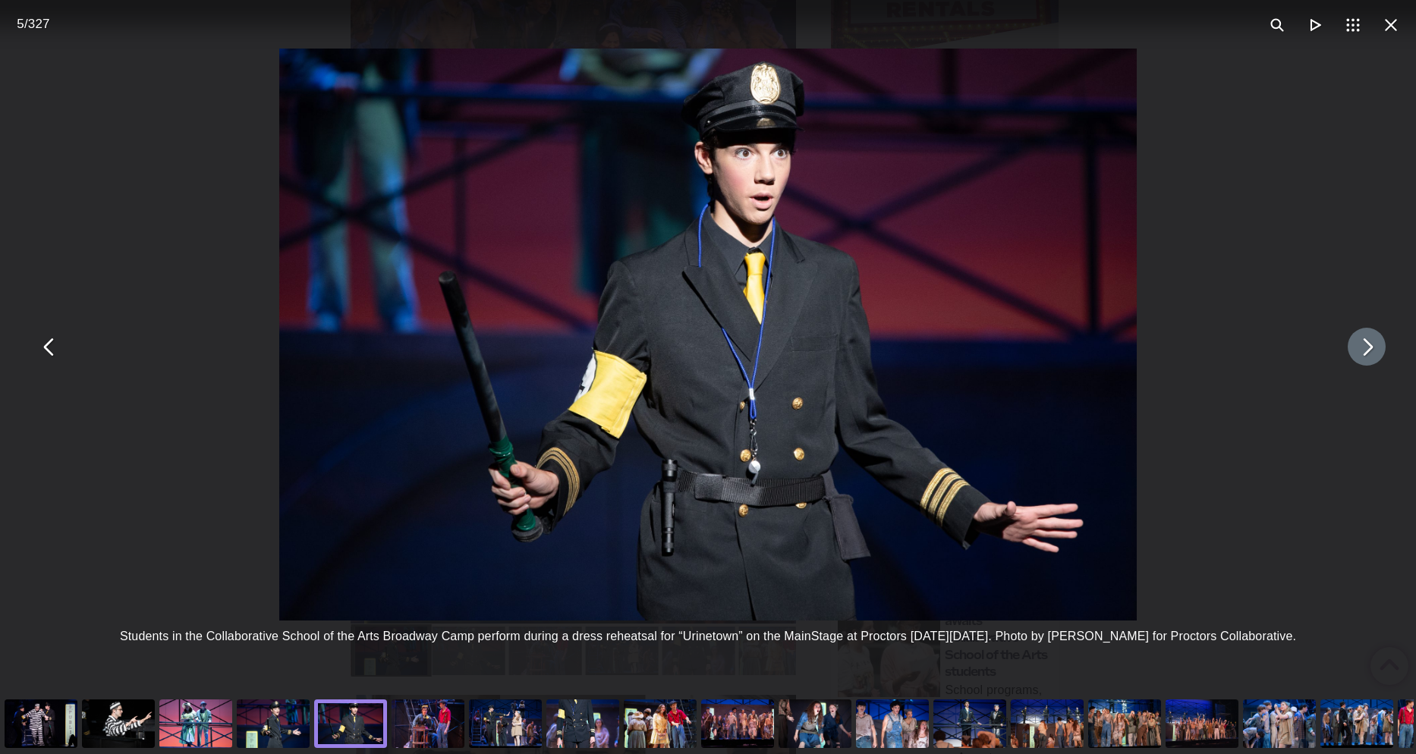
click at [1374, 356] on button "You can close this modal content with the ESC key" at bounding box center [1367, 347] width 38 height 38
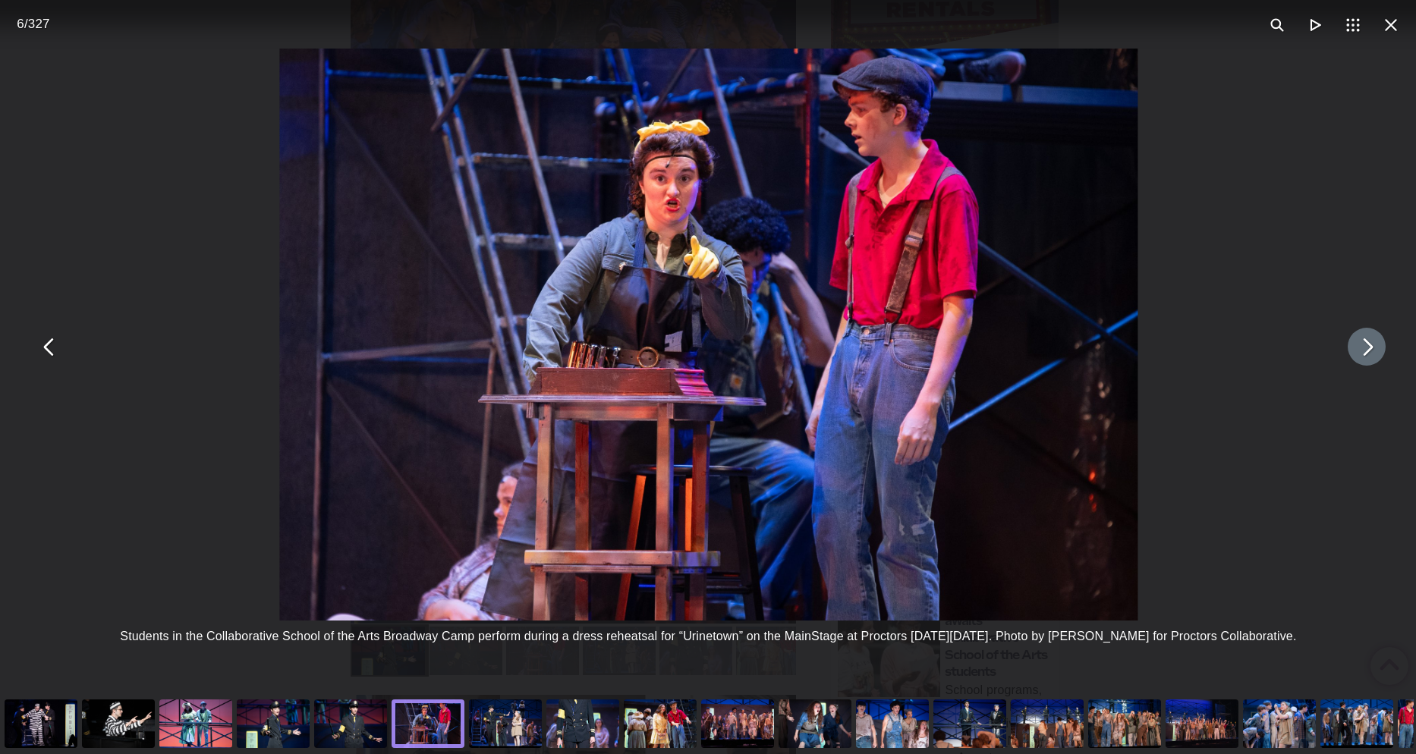
click at [1374, 356] on button "You can close this modal content with the ESC key" at bounding box center [1367, 347] width 38 height 38
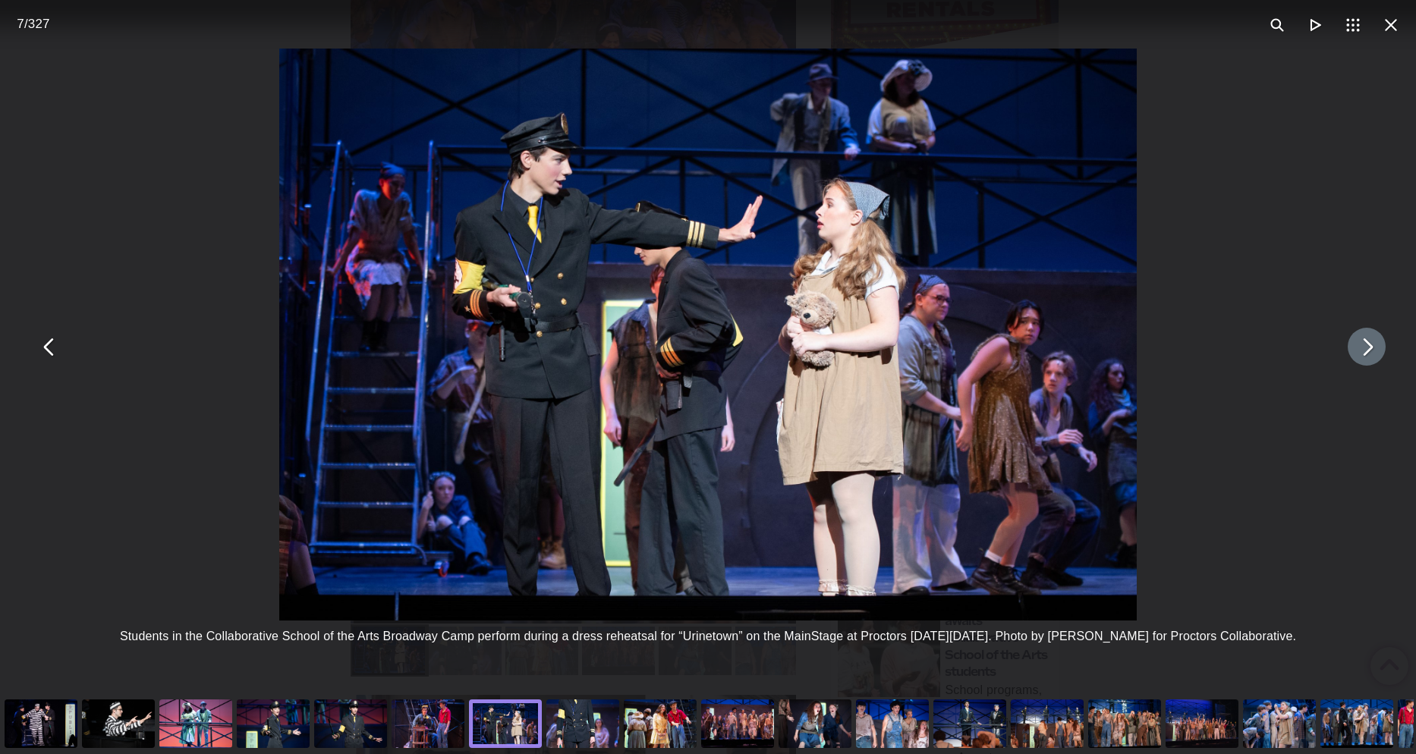
click at [1355, 346] on button "You can close this modal content with the ESC key" at bounding box center [1367, 347] width 38 height 38
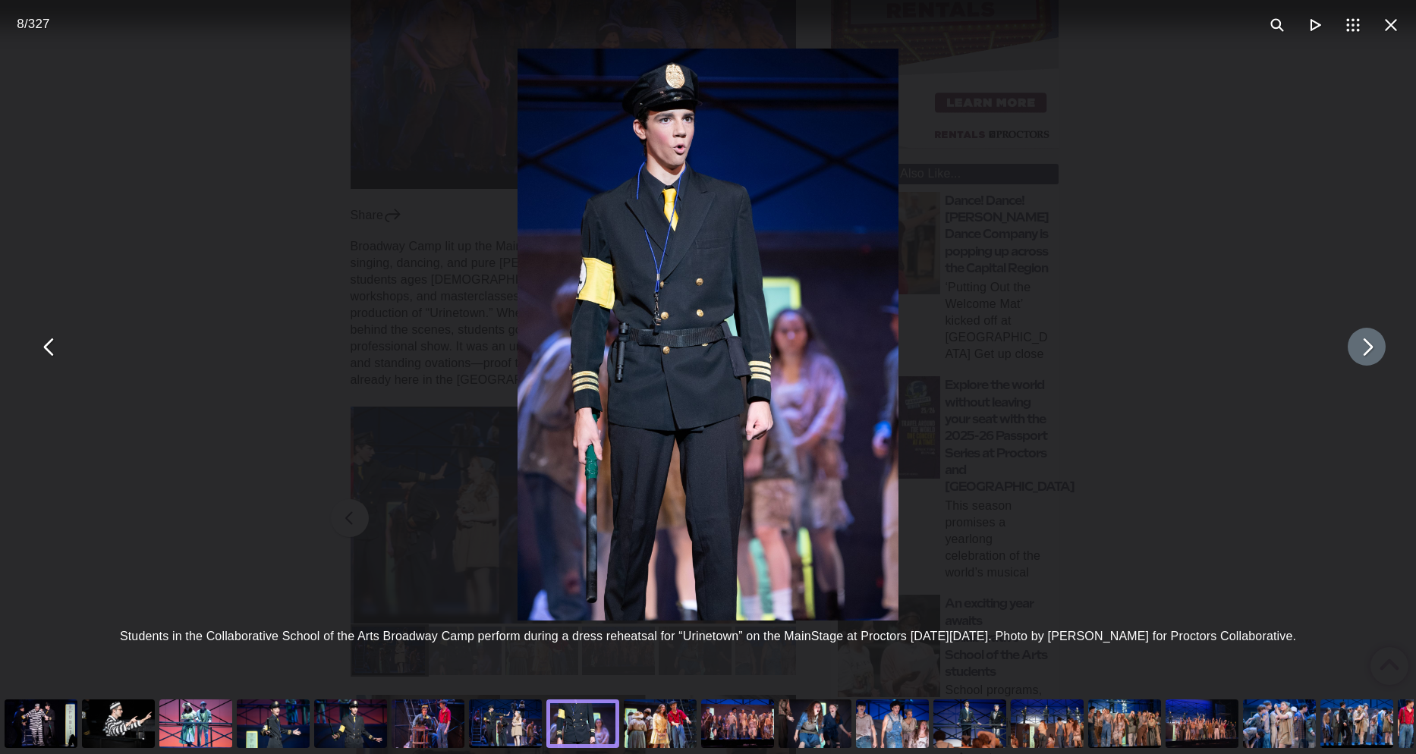
click at [1355, 346] on button "You can close this modal content with the ESC key" at bounding box center [1367, 347] width 38 height 38
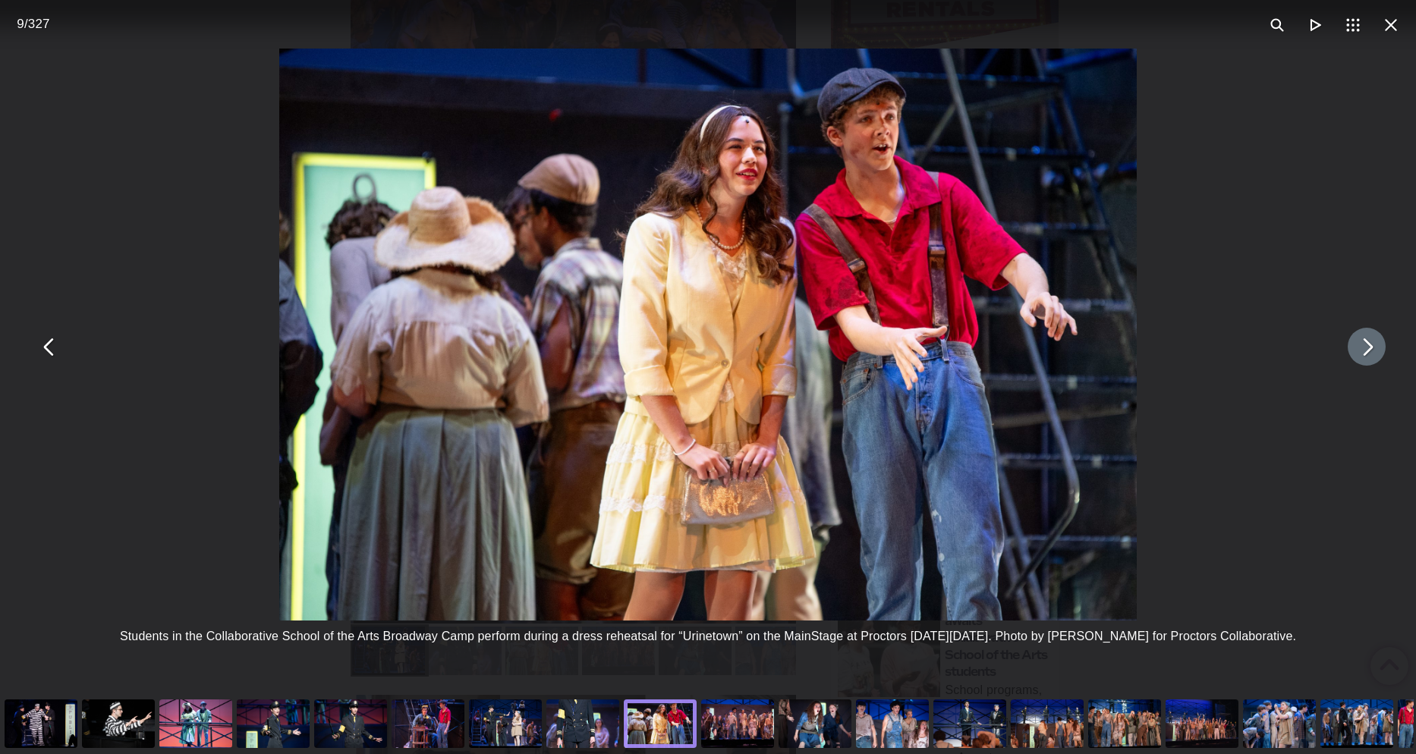
click at [1356, 345] on button "You can close this modal content with the ESC key" at bounding box center [1367, 347] width 38 height 38
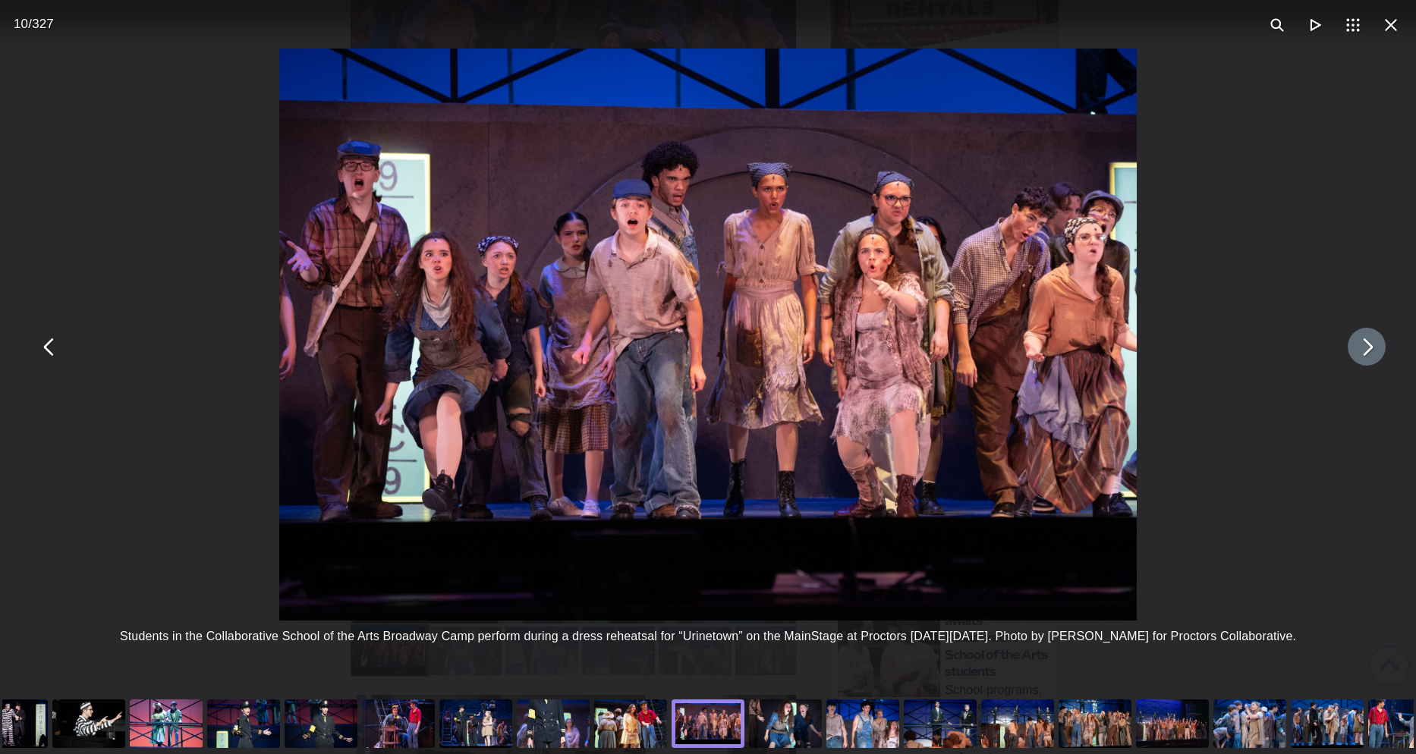
click at [1361, 354] on button "You can close this modal content with the ESC key" at bounding box center [1367, 347] width 38 height 38
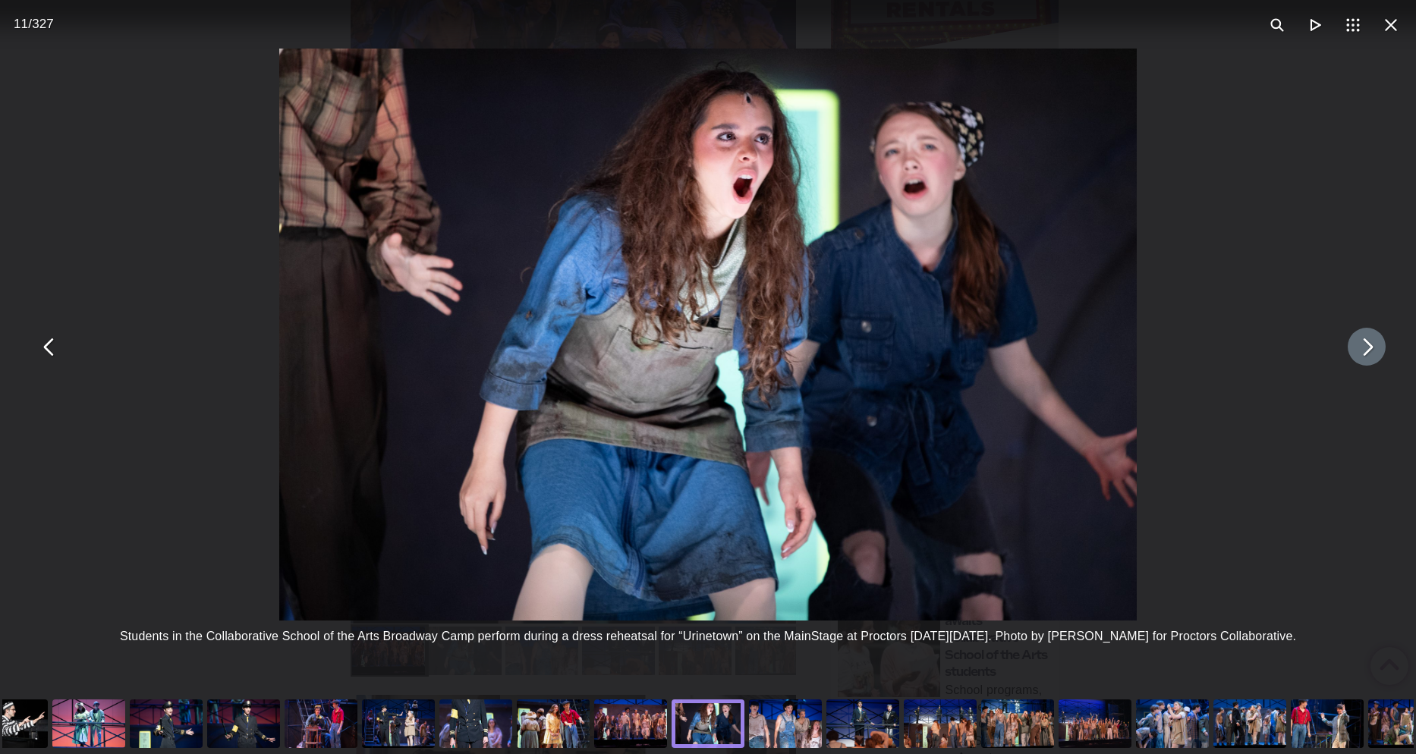
click at [1361, 354] on button "You can close this modal content with the ESC key" at bounding box center [1367, 347] width 38 height 38
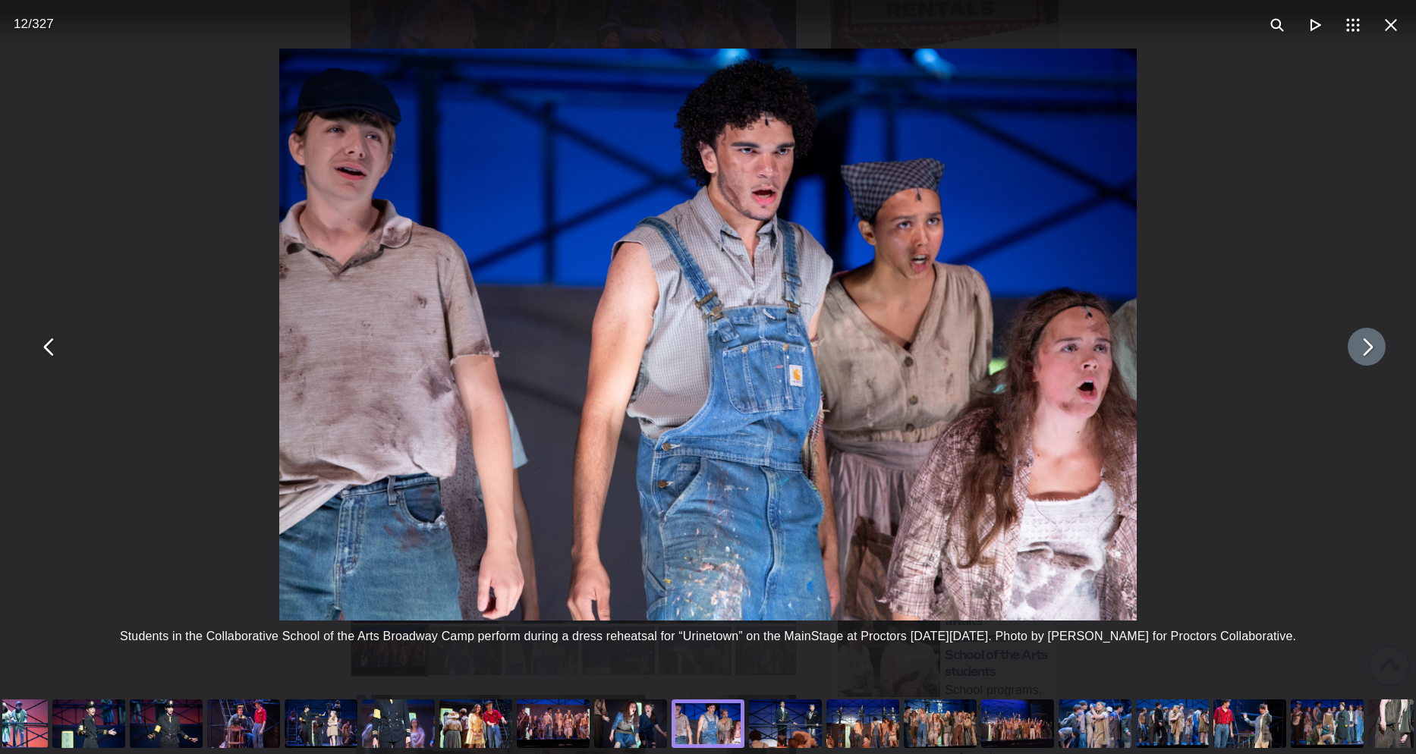
click at [1361, 354] on button "You can close this modal content with the ESC key" at bounding box center [1367, 347] width 38 height 38
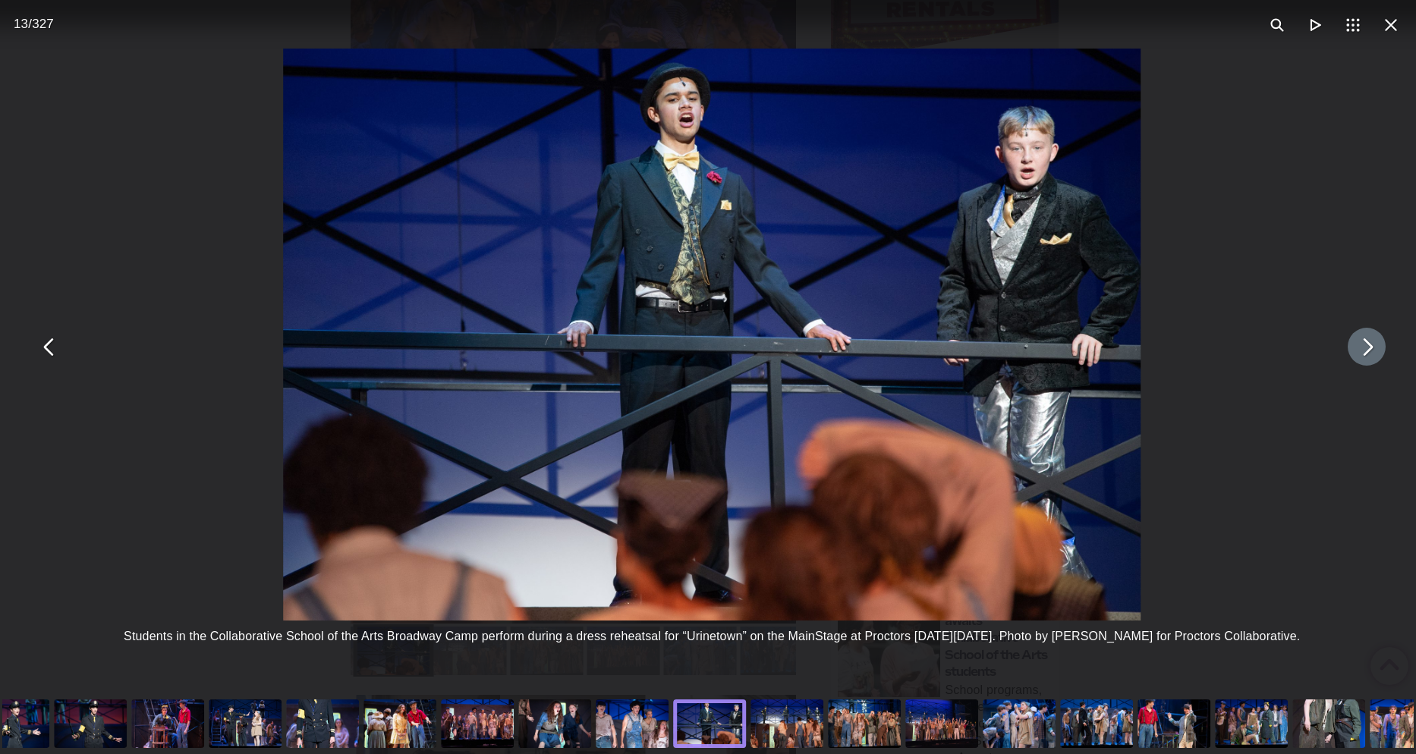
click at [1361, 354] on button "You can close this modal content with the ESC key" at bounding box center [1367, 347] width 38 height 38
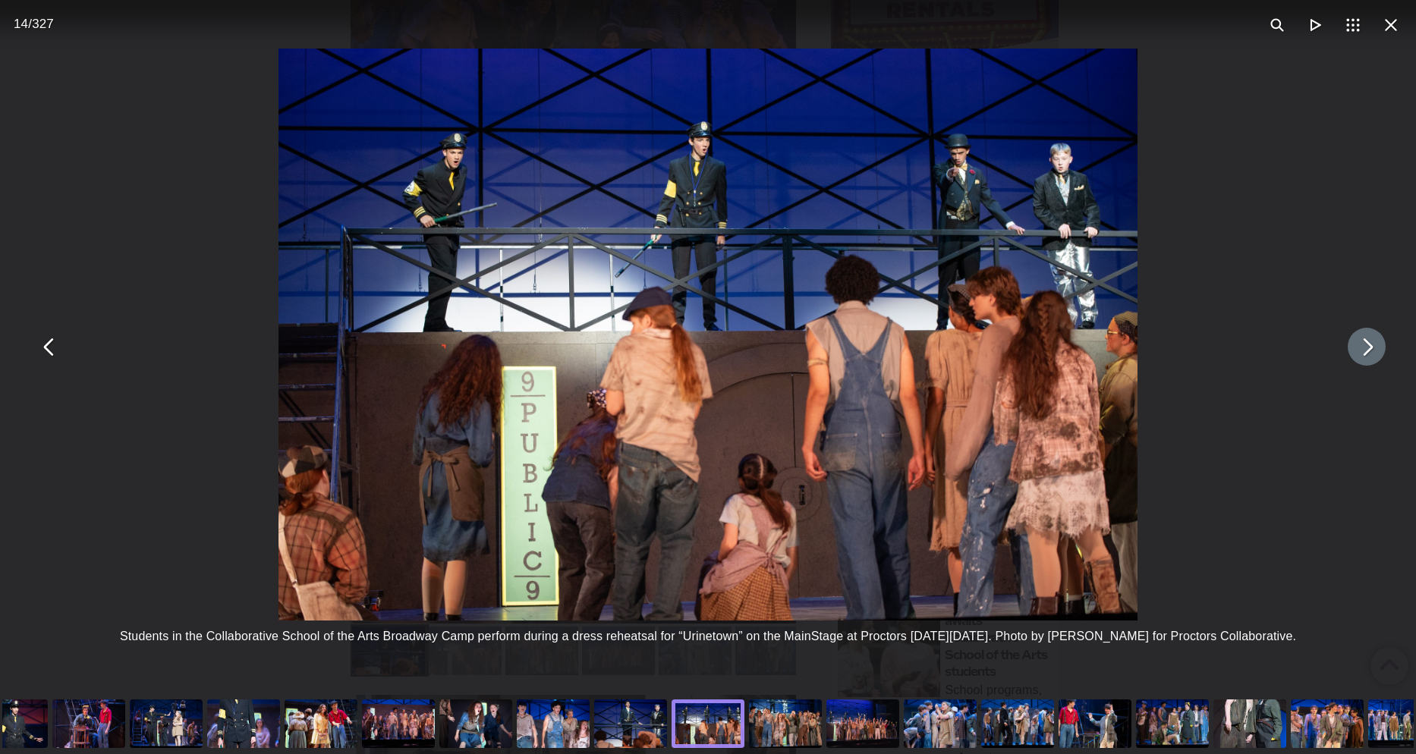
click at [1361, 354] on button "You can close this modal content with the ESC key" at bounding box center [1367, 347] width 38 height 38
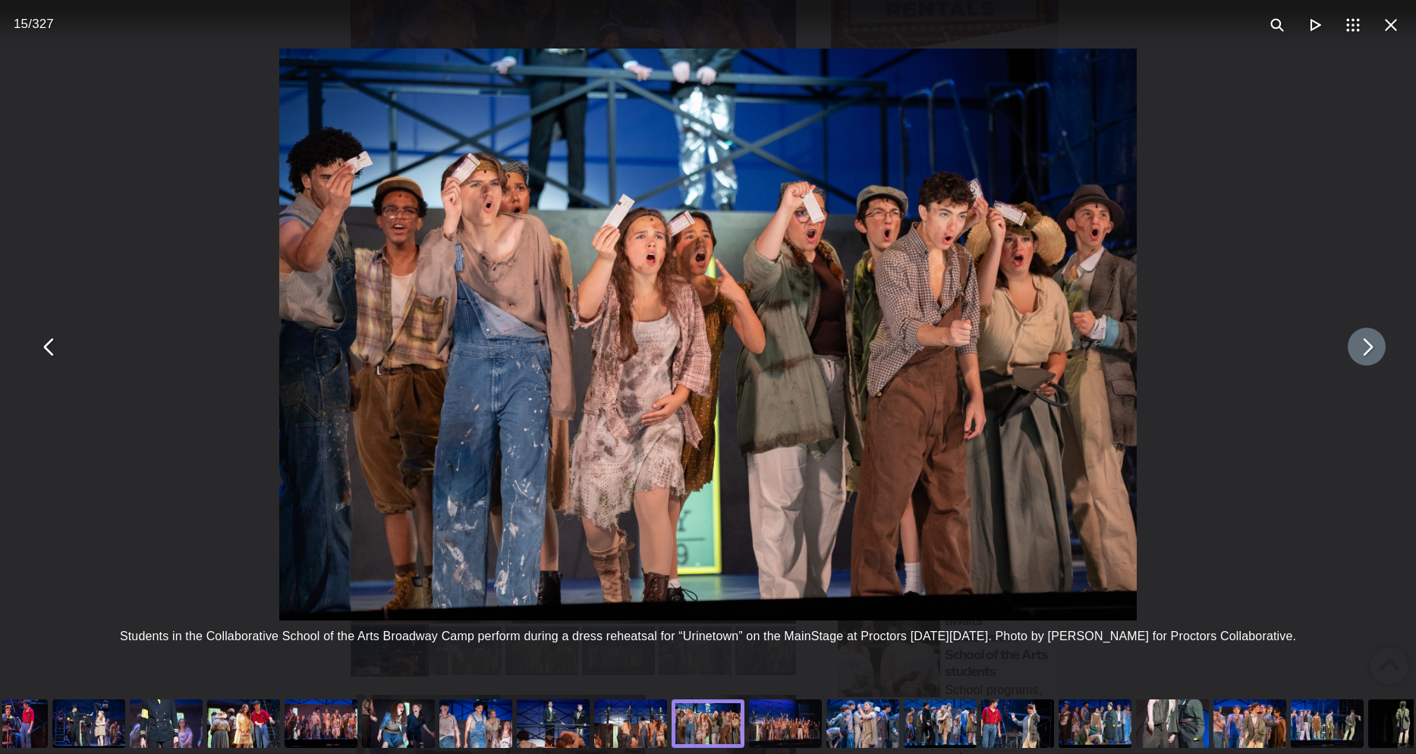
click at [1361, 354] on button "You can close this modal content with the ESC key" at bounding box center [1367, 347] width 38 height 38
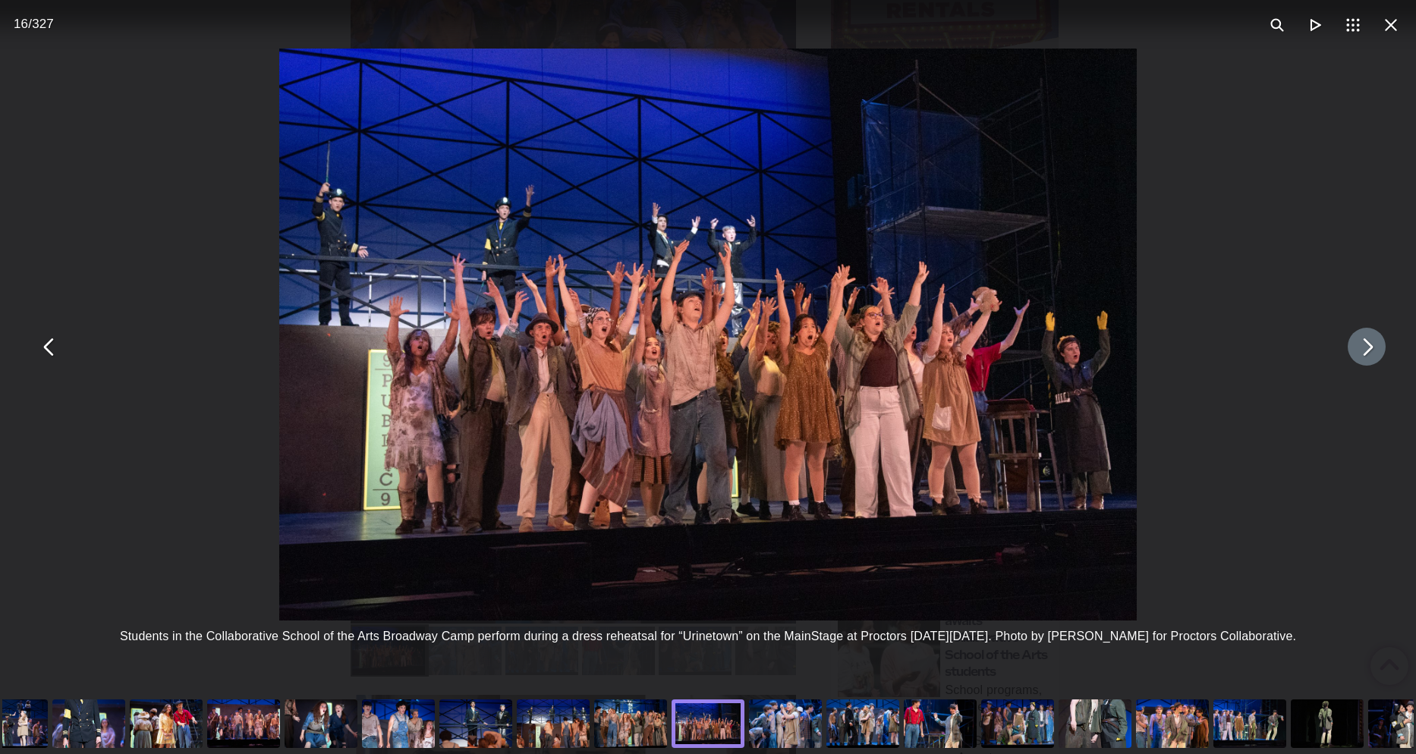
click at [1365, 361] on button "You can close this modal content with the ESC key" at bounding box center [1367, 347] width 38 height 38
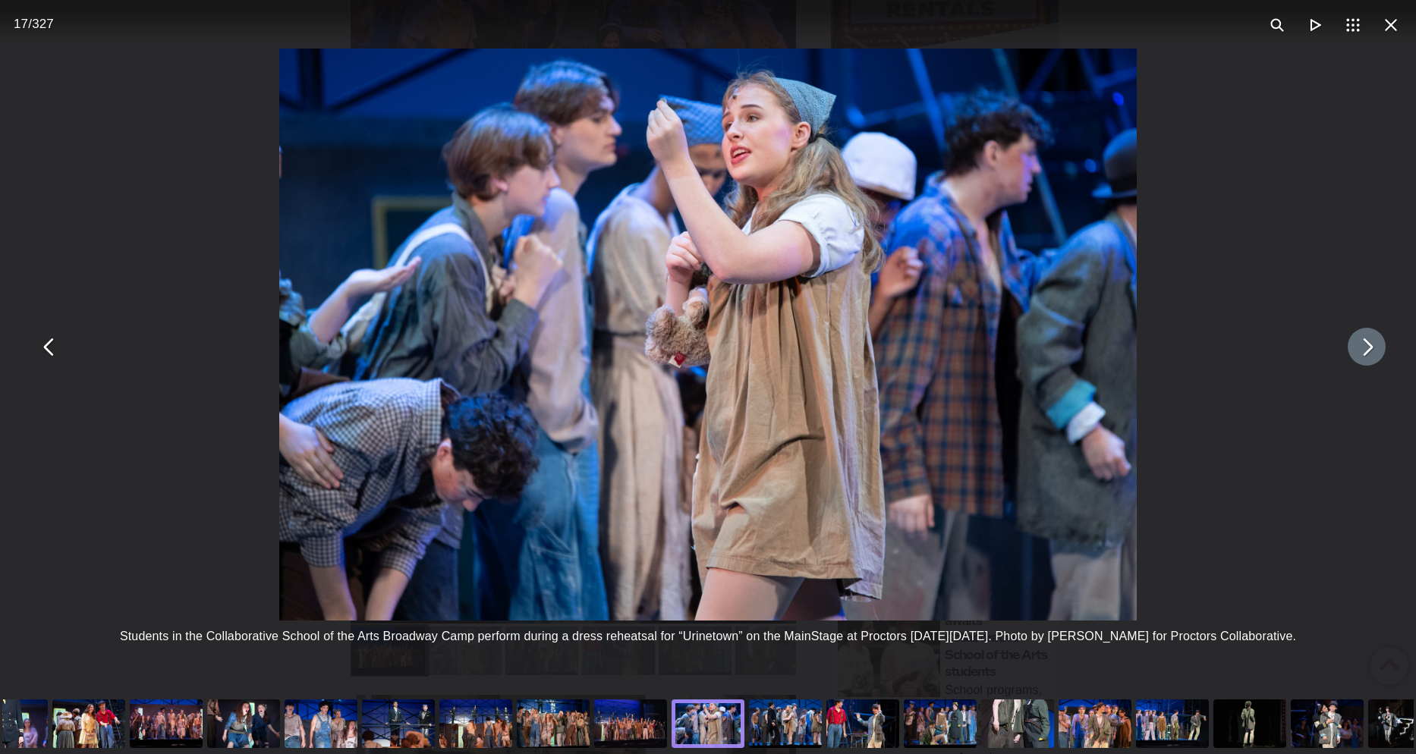
click at [1365, 361] on button "You can close this modal content with the ESC key" at bounding box center [1367, 347] width 38 height 38
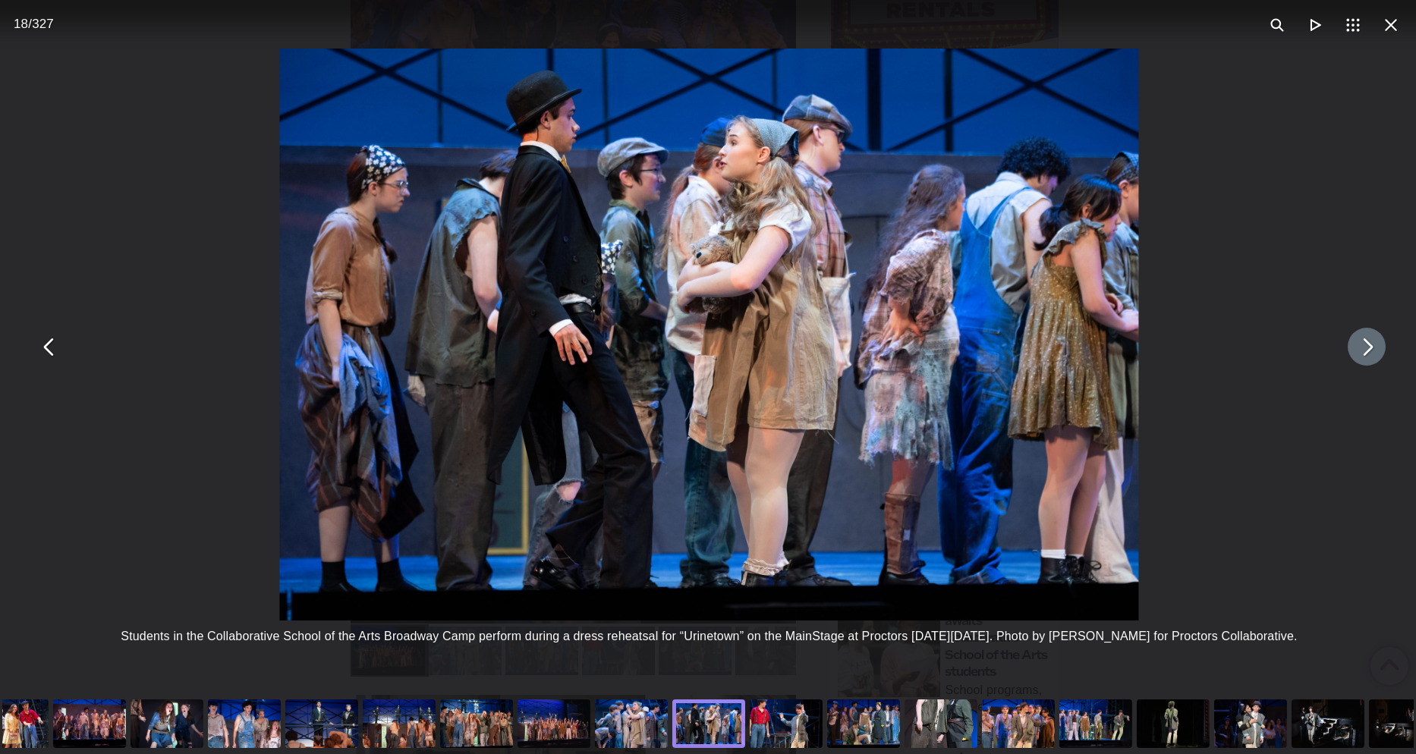
click at [1365, 361] on button "You can close this modal content with the ESC key" at bounding box center [1367, 347] width 38 height 38
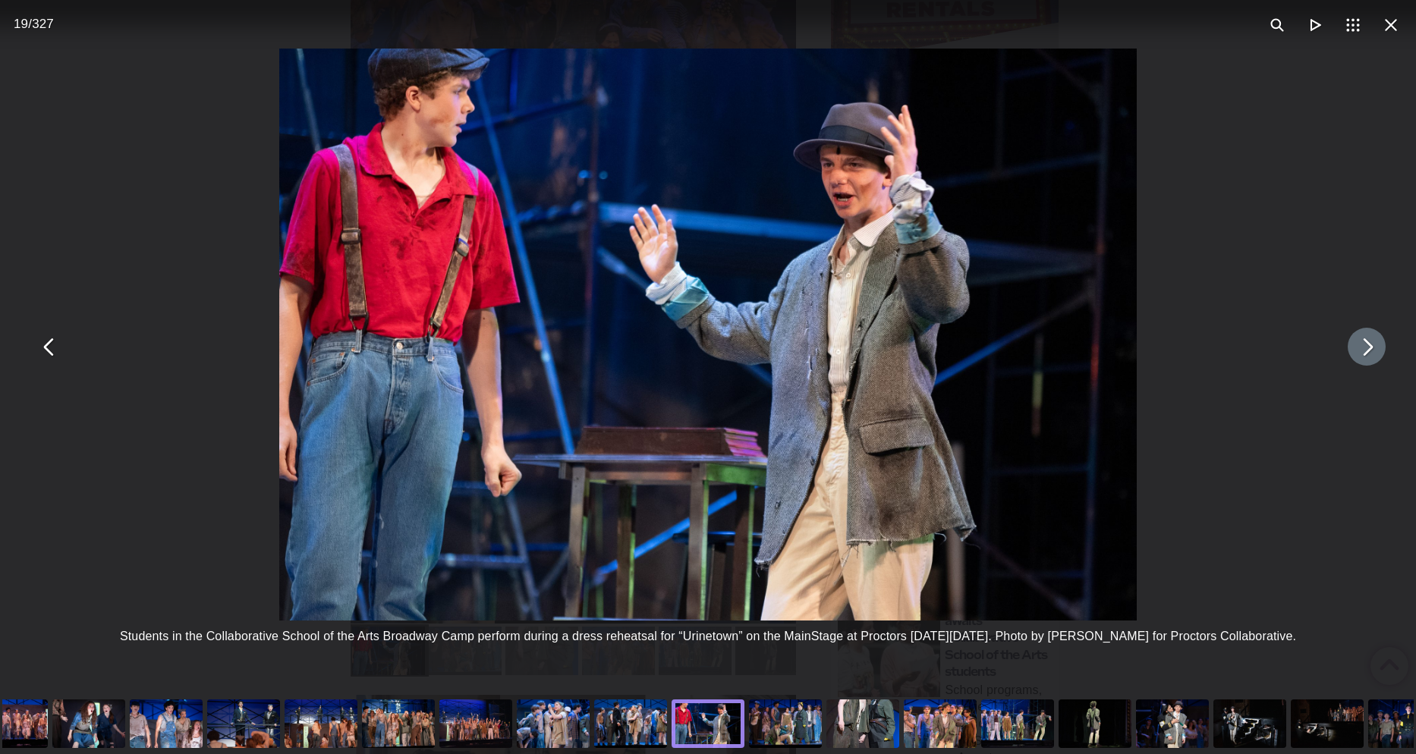
click at [1365, 361] on button "You can close this modal content with the ESC key" at bounding box center [1367, 347] width 38 height 38
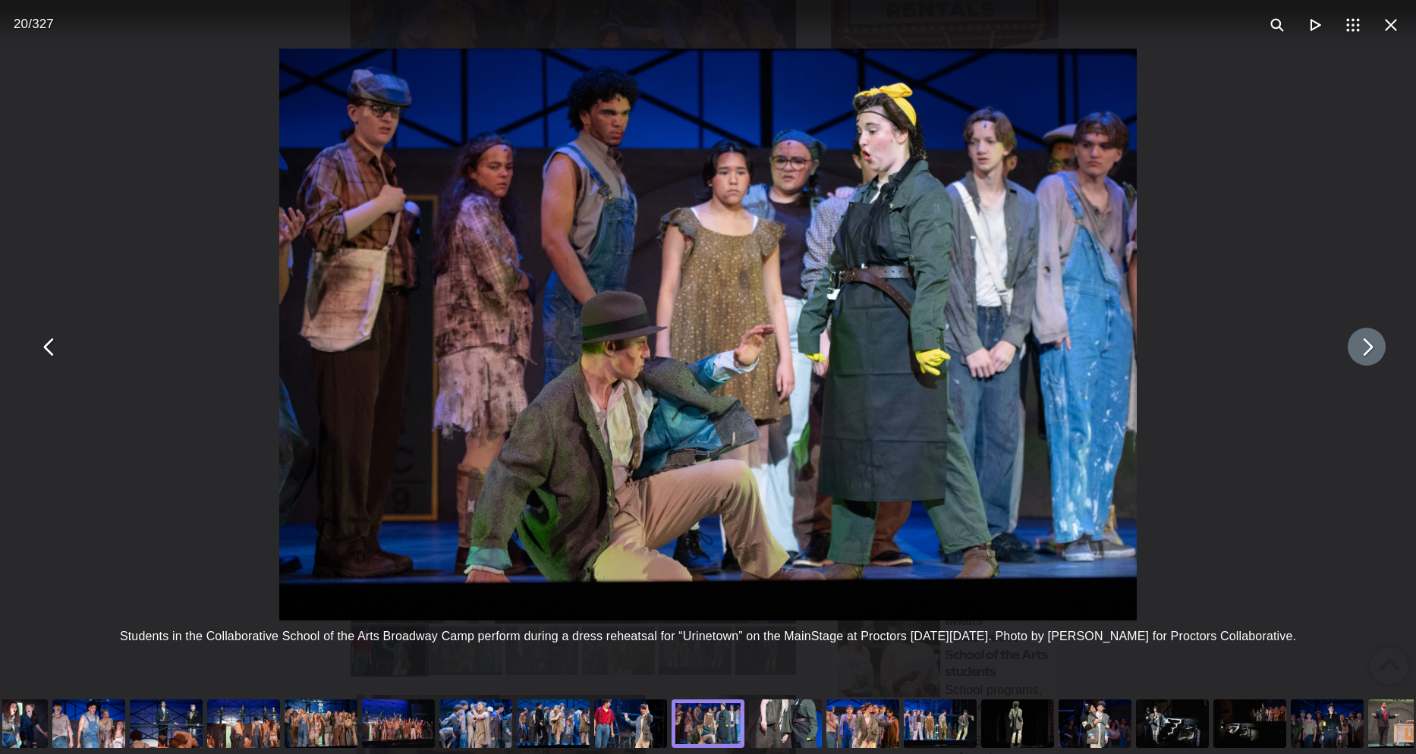
click at [1365, 361] on button "You can close this modal content with the ESC key" at bounding box center [1367, 347] width 38 height 38
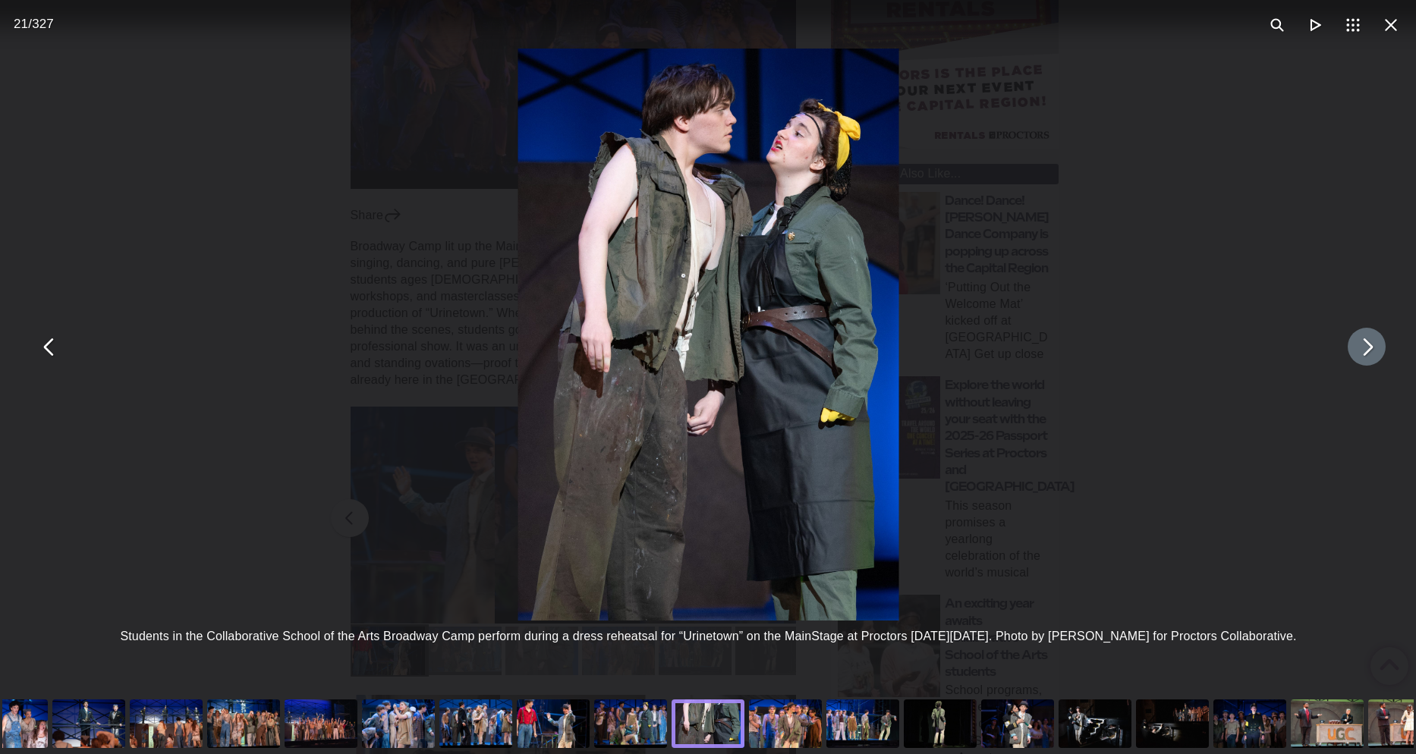
click at [1365, 361] on button "You can close this modal content with the ESC key" at bounding box center [1367, 347] width 38 height 38
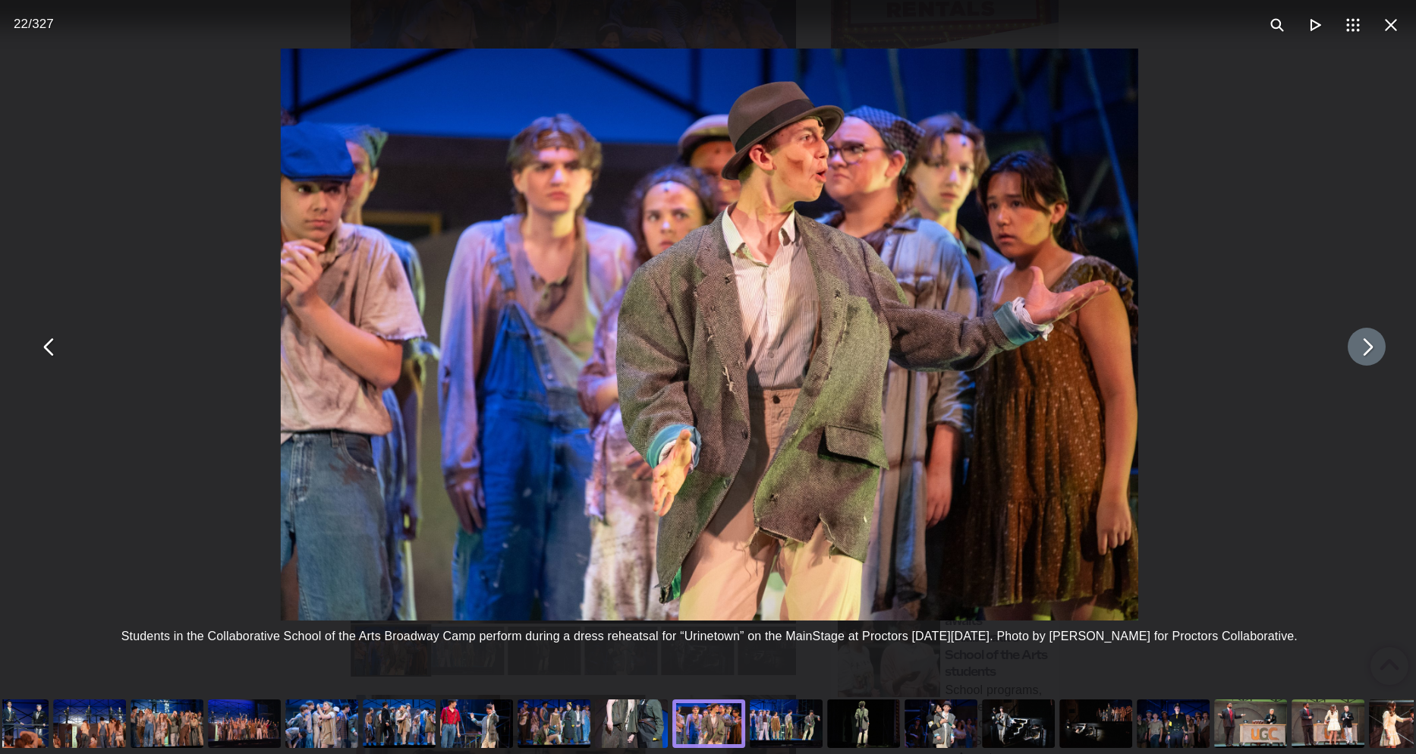
click at [1365, 361] on button "You can close this modal content with the ESC key" at bounding box center [1367, 347] width 38 height 38
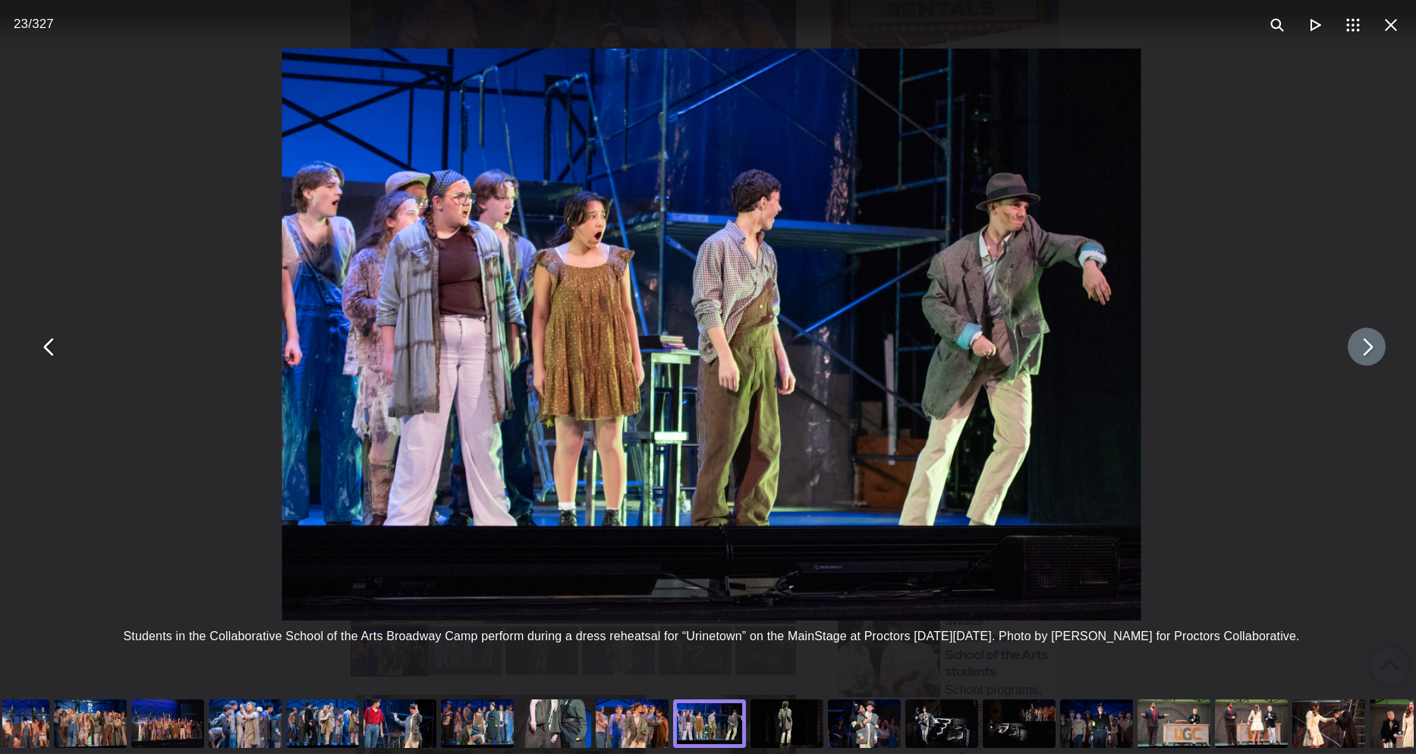
click at [1365, 361] on button "You can close this modal content with the ESC key" at bounding box center [1367, 347] width 38 height 38
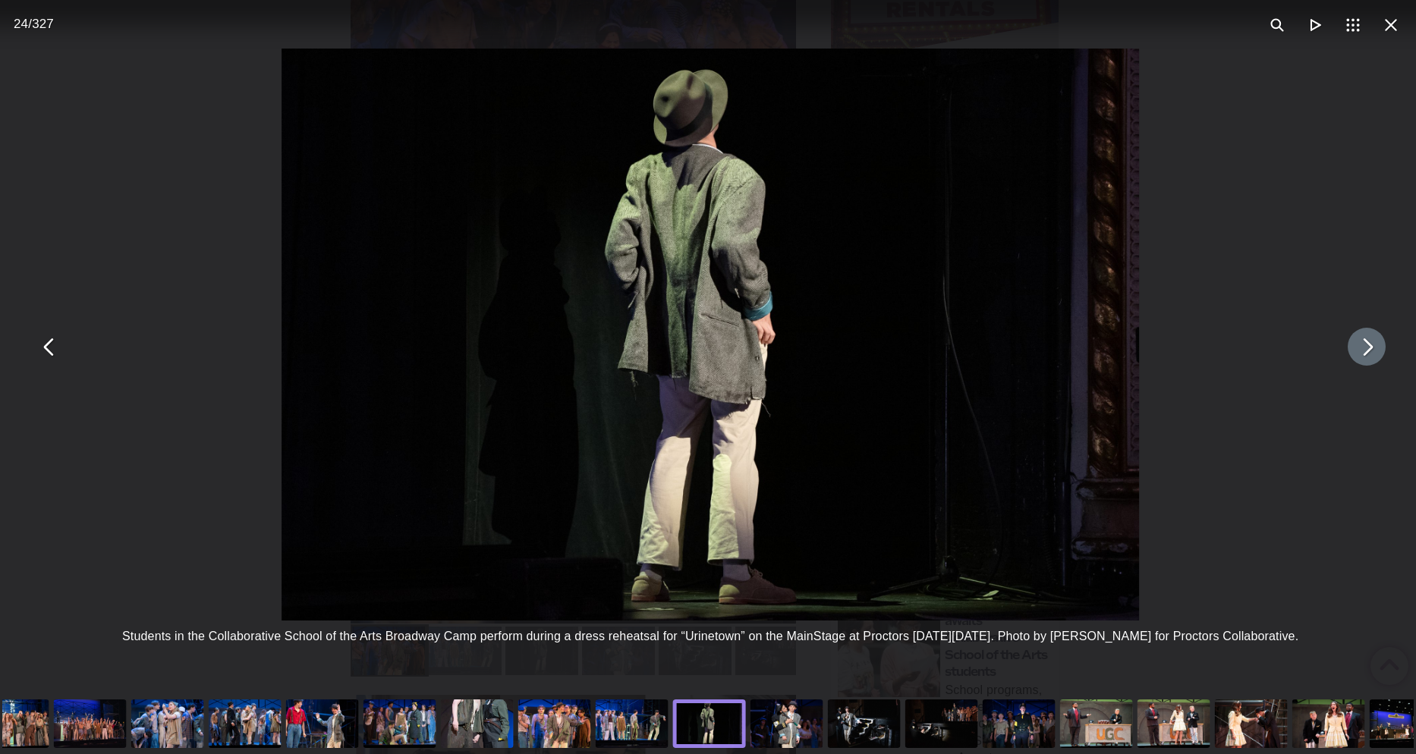
click at [1365, 361] on button "You can close this modal content with the ESC key" at bounding box center [1367, 347] width 38 height 38
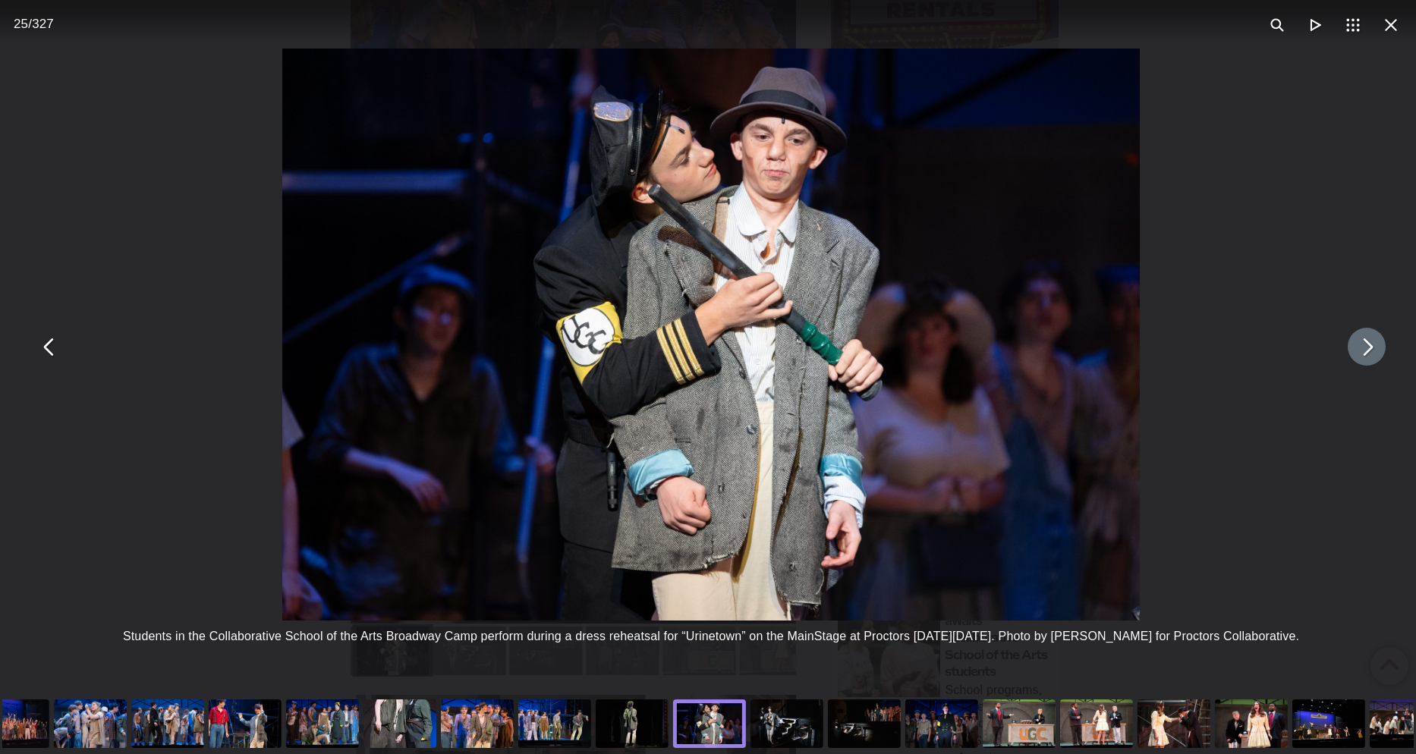
click at [1365, 361] on button "You can close this modal content with the ESC key" at bounding box center [1367, 347] width 38 height 38
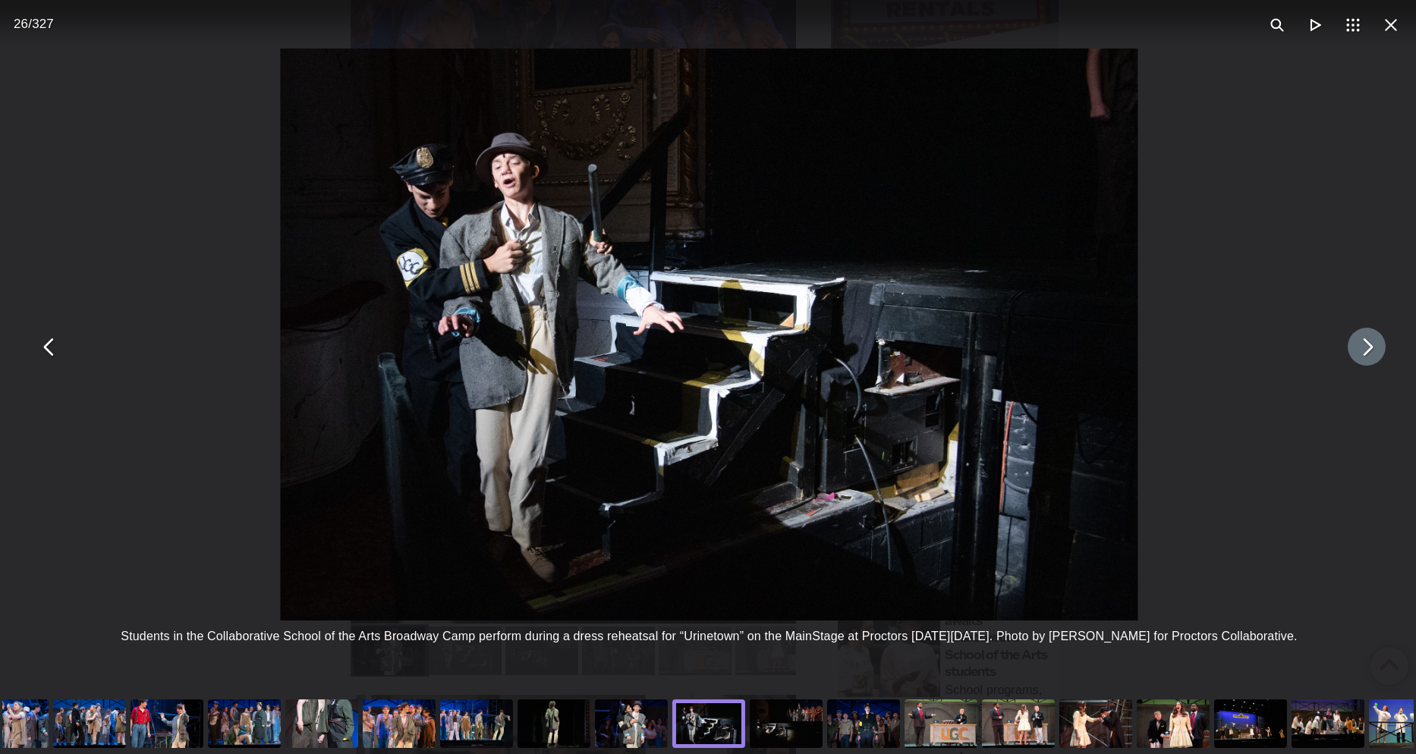
click at [1365, 361] on button "You can close this modal content with the ESC key" at bounding box center [1367, 347] width 38 height 38
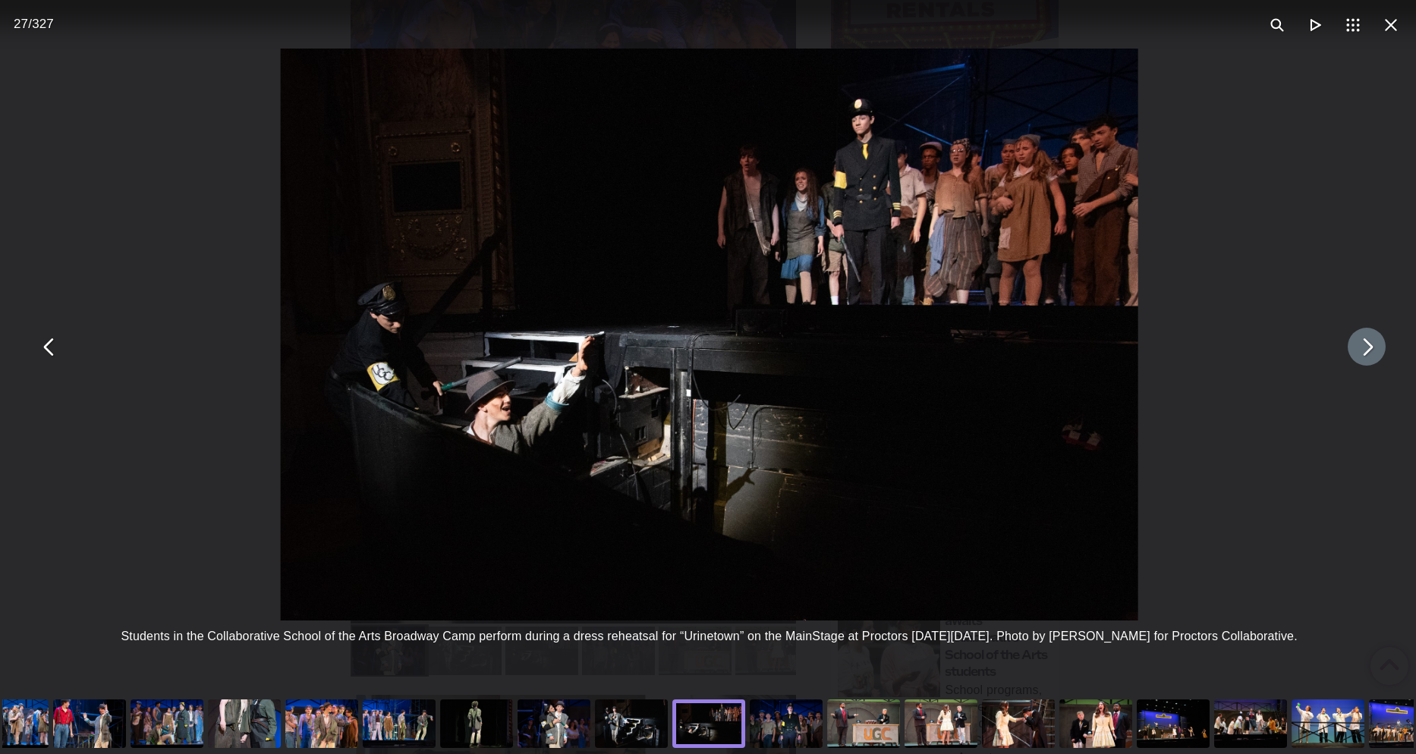
click at [1365, 361] on button "You can close this modal content with the ESC key" at bounding box center [1367, 347] width 38 height 38
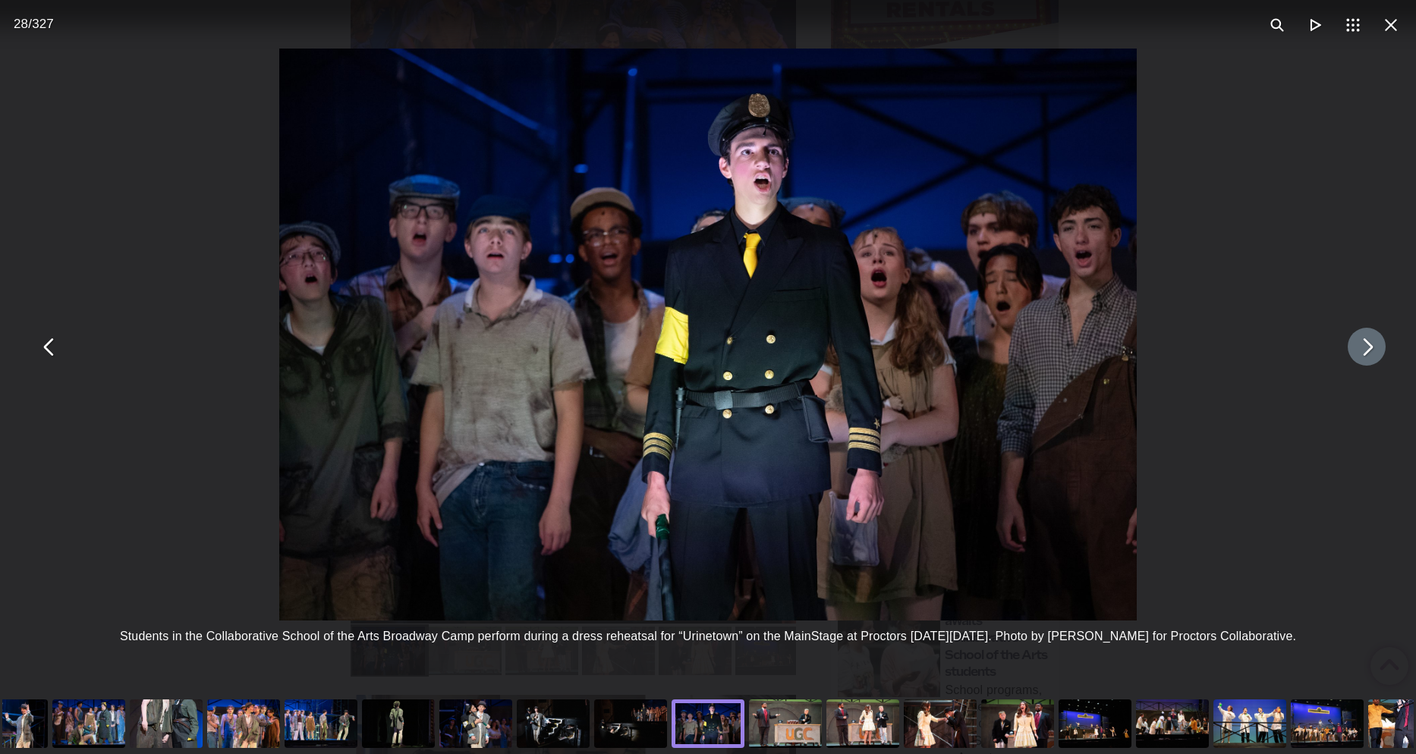
click at [1365, 361] on button "You can close this modal content with the ESC key" at bounding box center [1367, 347] width 38 height 38
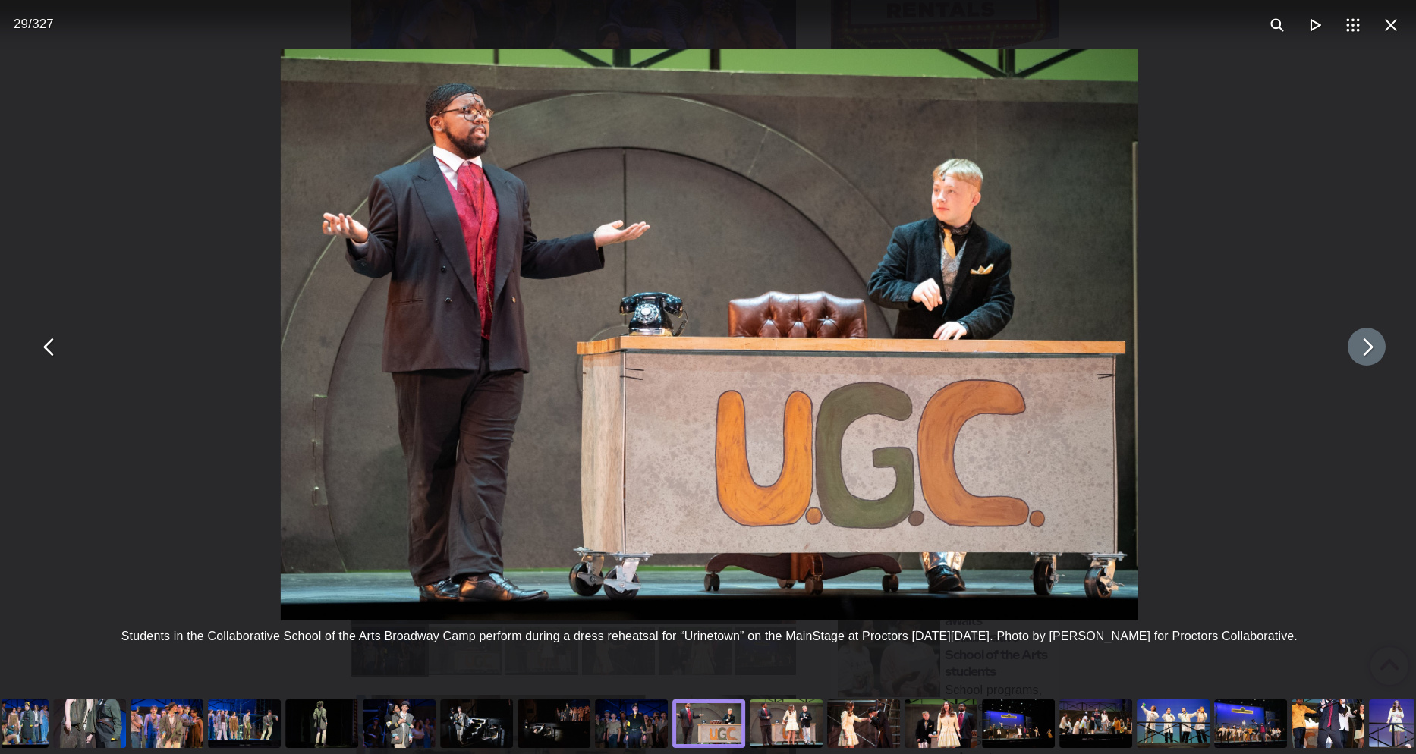
click at [1365, 361] on button "You can close this modal content with the ESC key" at bounding box center [1367, 347] width 38 height 38
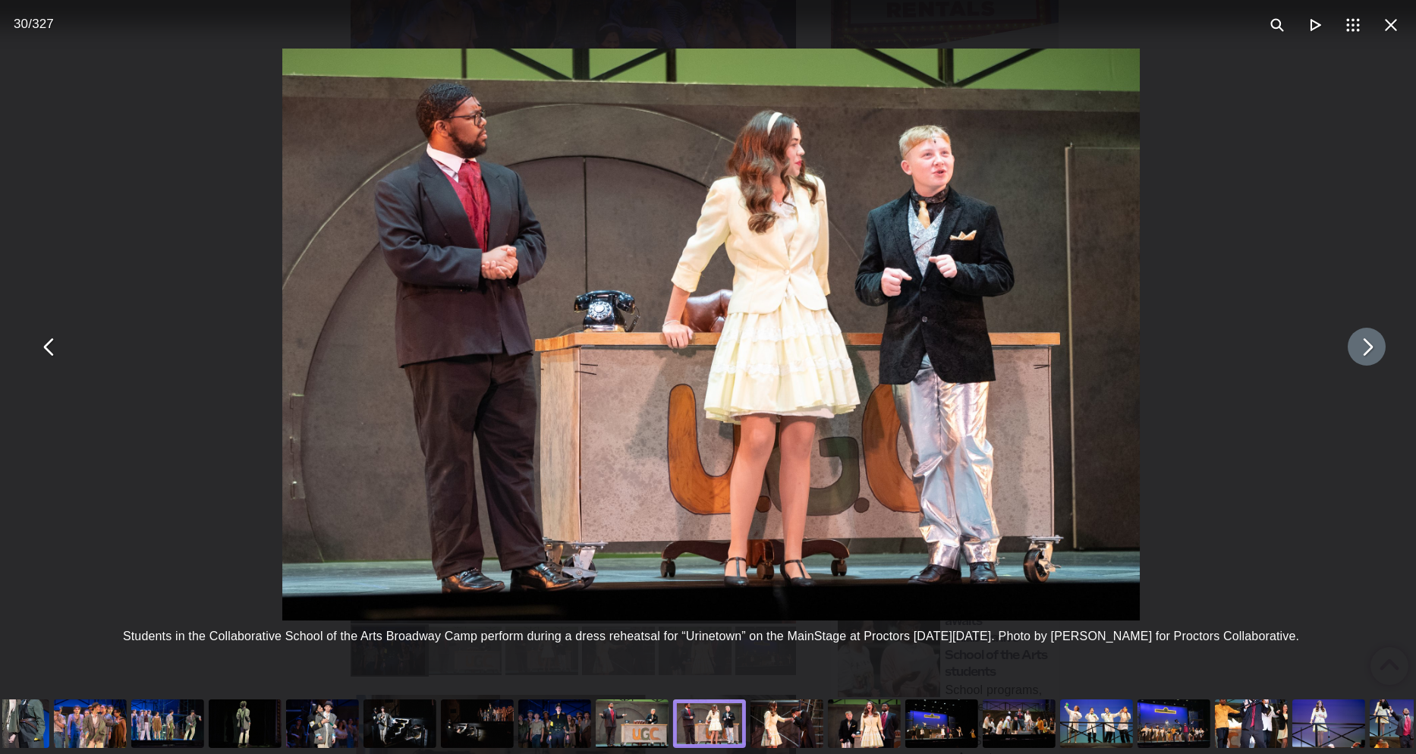
click at [1365, 361] on button "You can close this modal content with the ESC key" at bounding box center [1367, 347] width 38 height 38
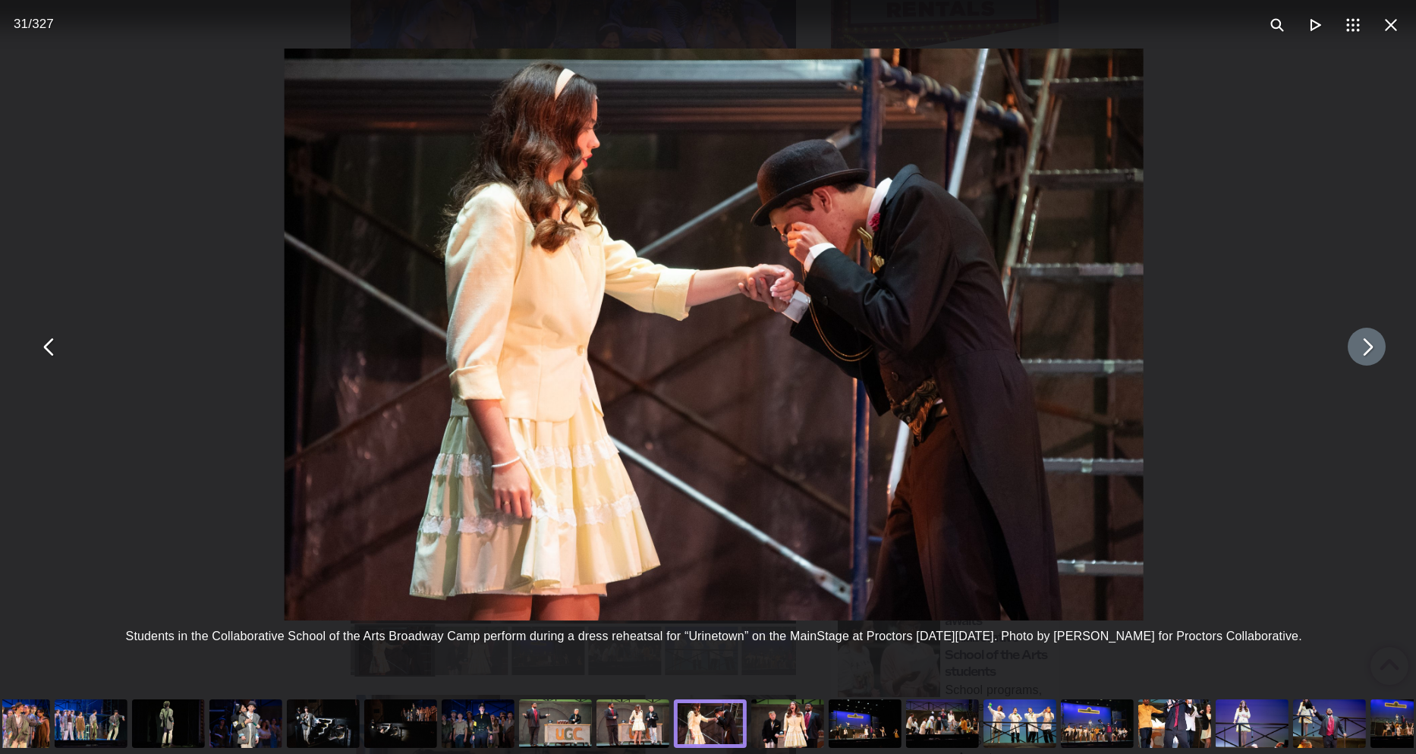
click at [1365, 361] on button "You can close this modal content with the ESC key" at bounding box center [1367, 347] width 38 height 38
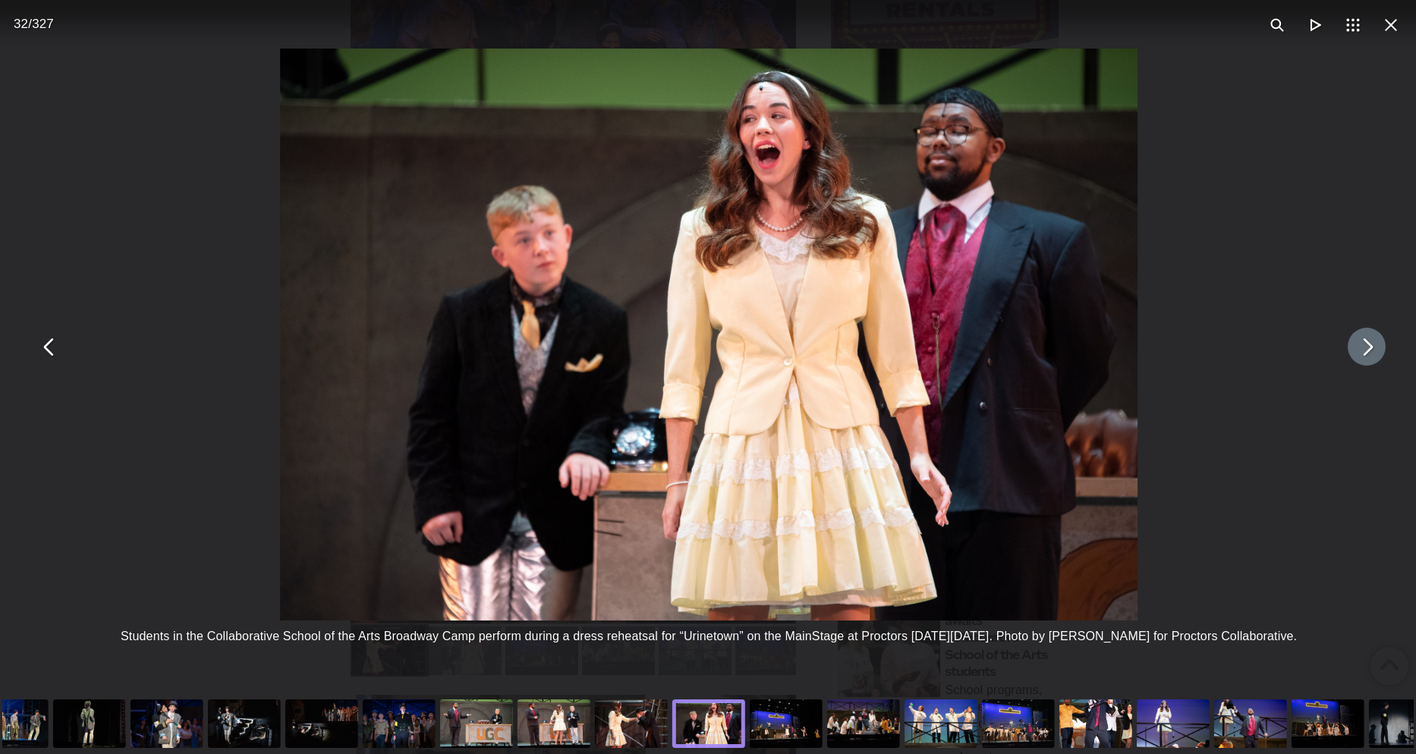
click at [1365, 361] on button "You can close this modal content with the ESC key" at bounding box center [1367, 347] width 38 height 38
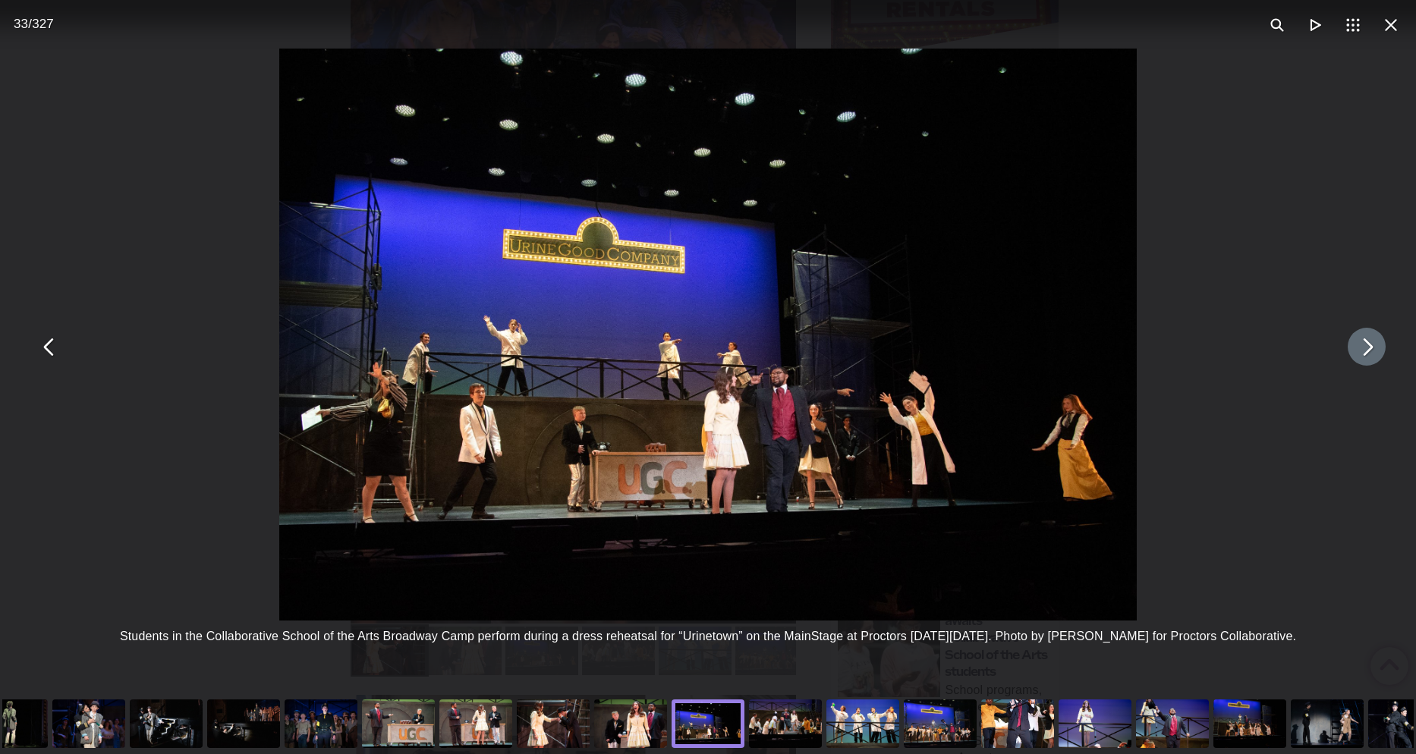
click at [1365, 361] on button "You can close this modal content with the ESC key" at bounding box center [1367, 347] width 38 height 38
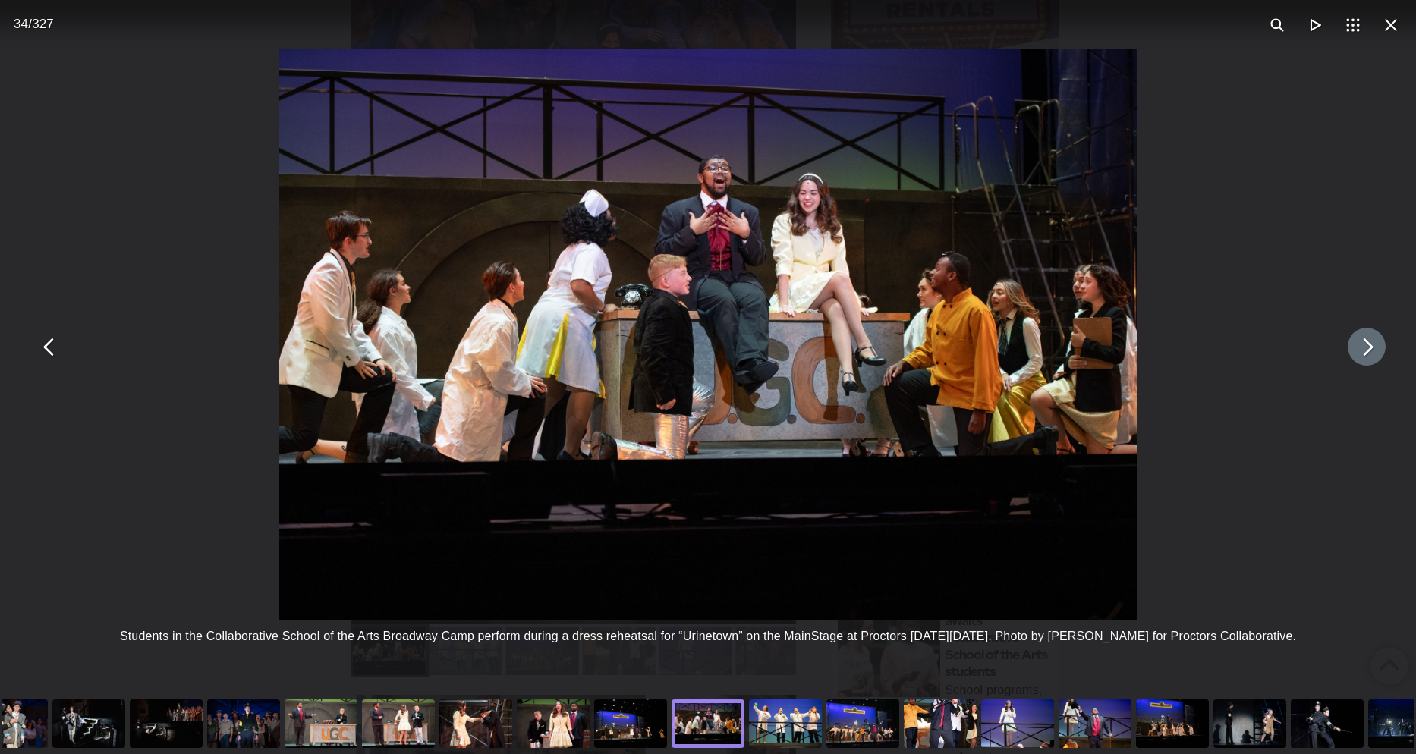
click at [1365, 361] on button "You can close this modal content with the ESC key" at bounding box center [1367, 347] width 38 height 38
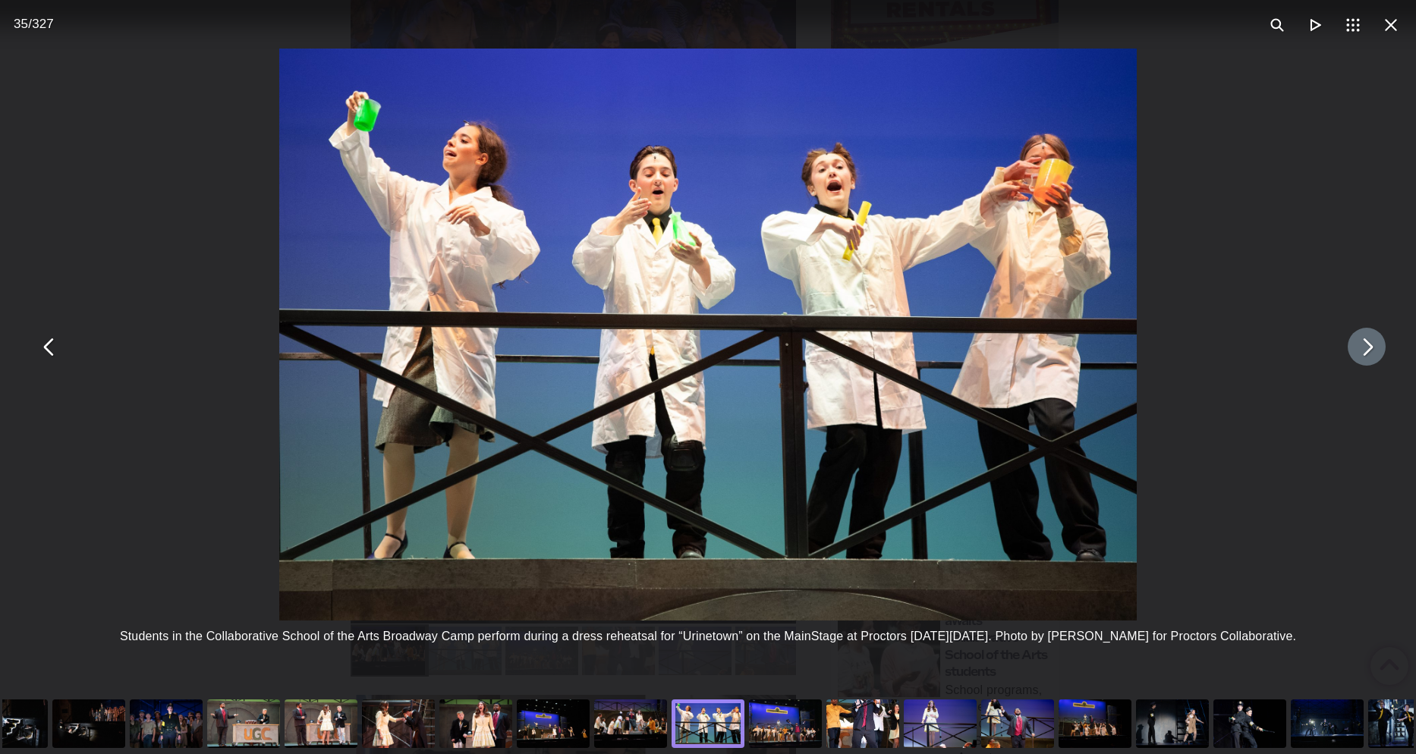
click at [1365, 361] on button "You can close this modal content with the ESC key" at bounding box center [1367, 347] width 38 height 38
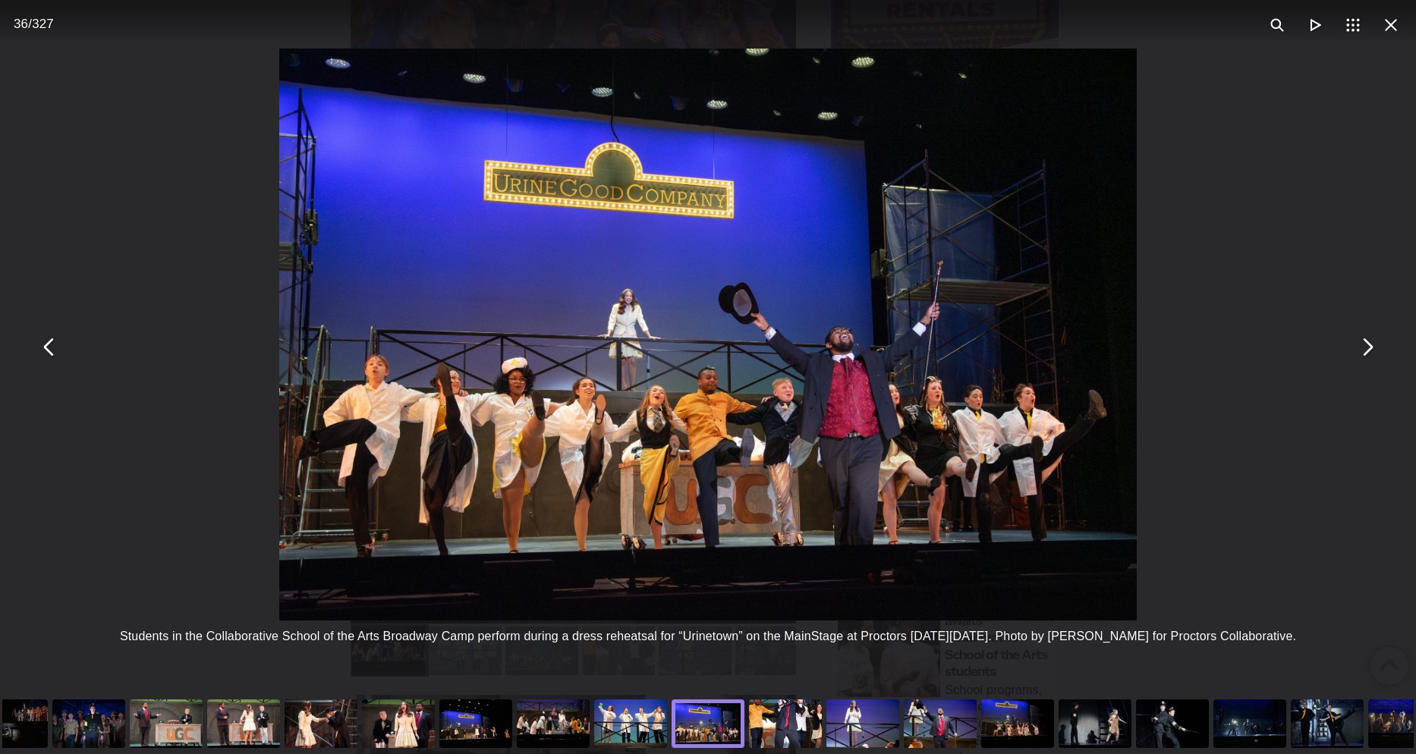
click at [654, 477] on img "You can close this modal content with the ESC key" at bounding box center [707, 335] width 857 height 572
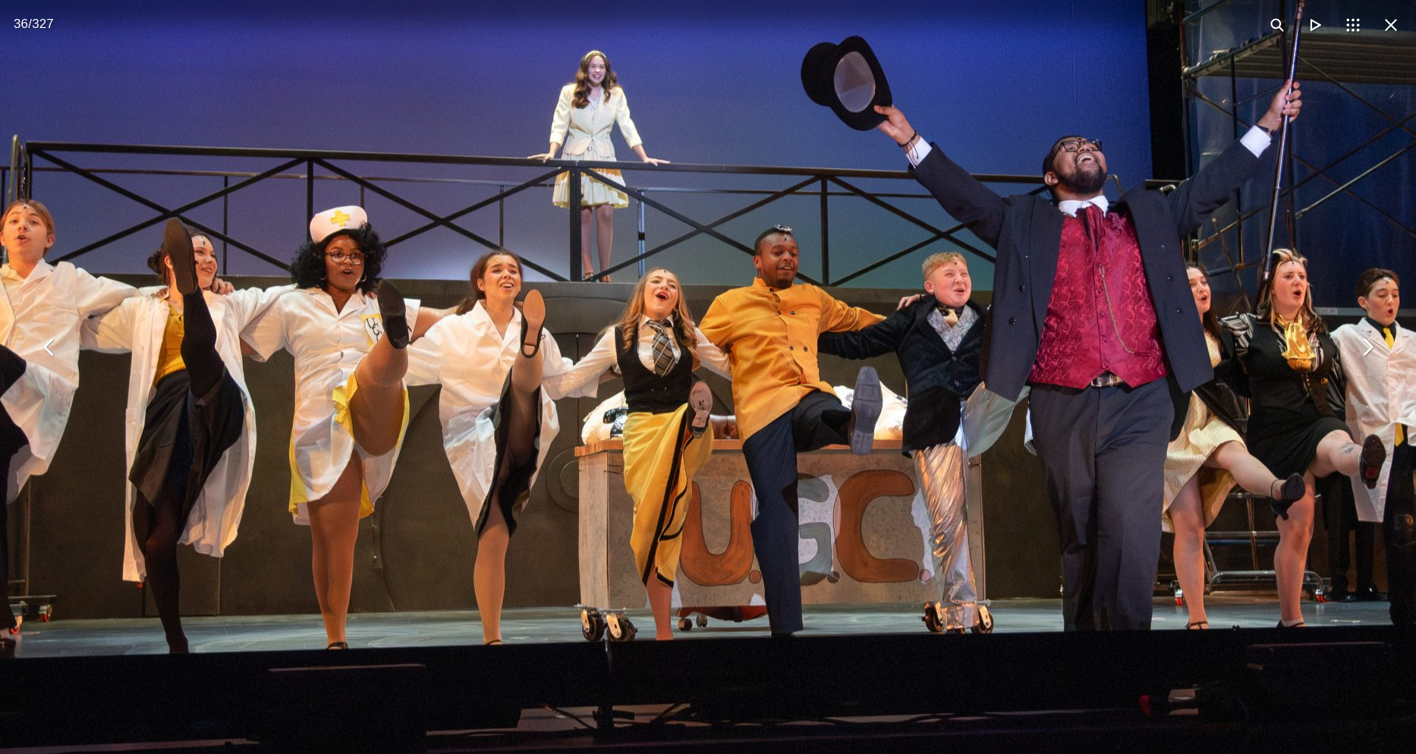
click at [654, 477] on img "You can close this modal content with the ESC key" at bounding box center [777, 153] width 1943 height 1297
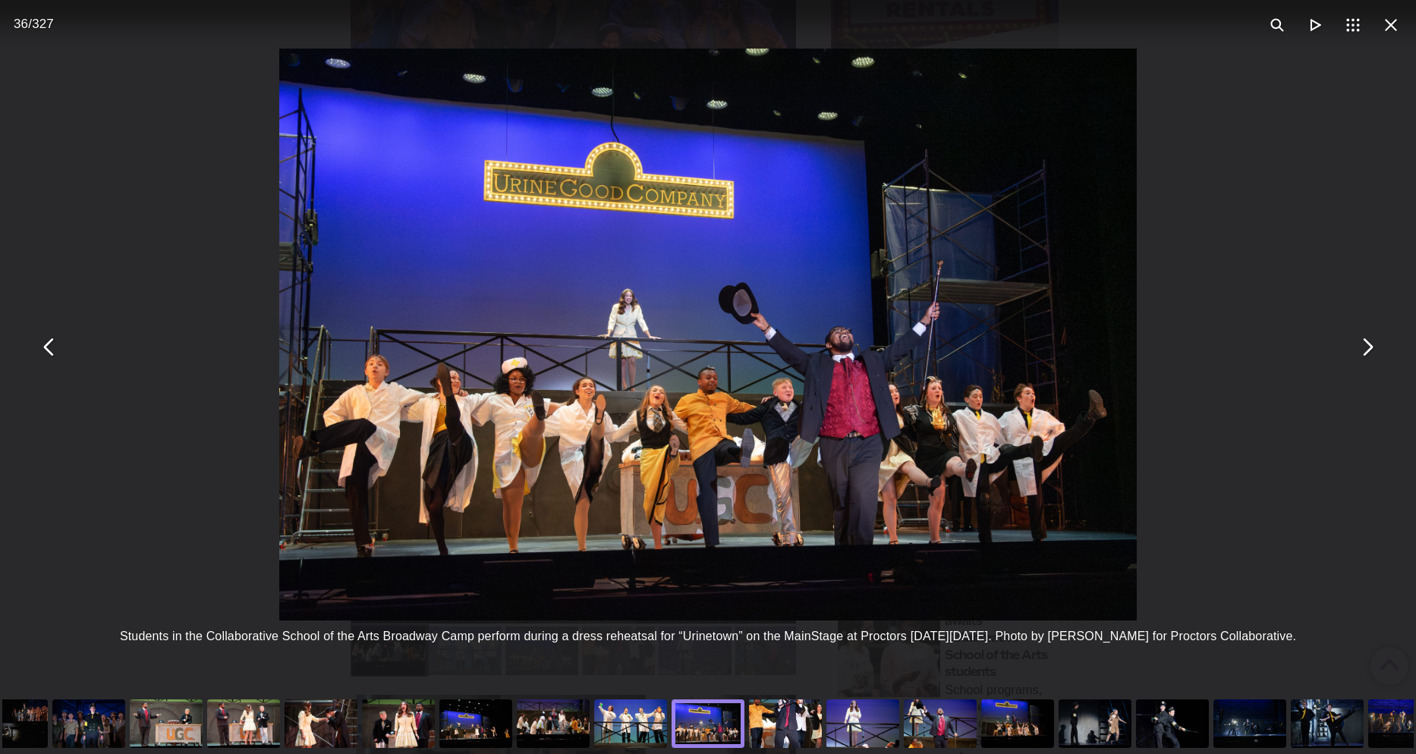
click at [654, 477] on img "You can close this modal content with the ESC key" at bounding box center [707, 335] width 857 height 572
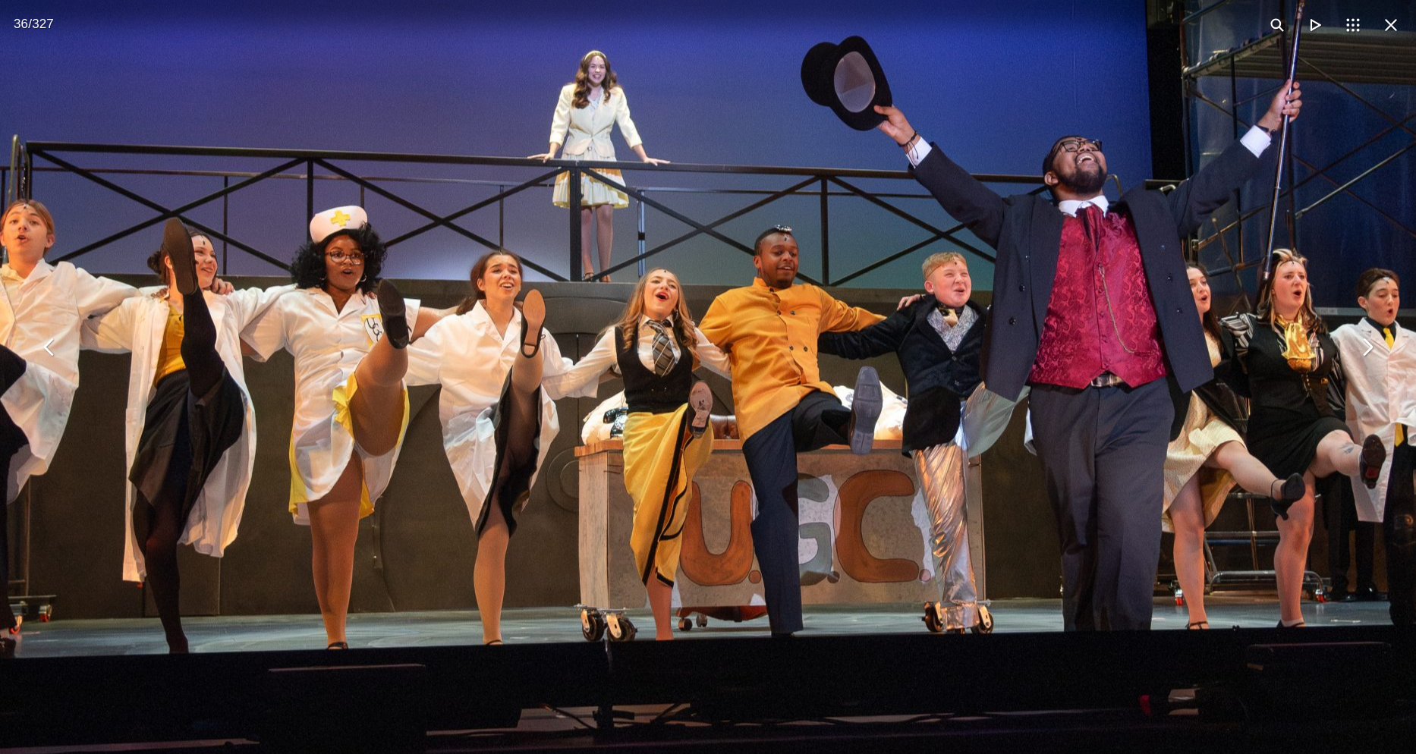
click at [654, 477] on img "You can close this modal content with the ESC key" at bounding box center [777, 153] width 1943 height 1297
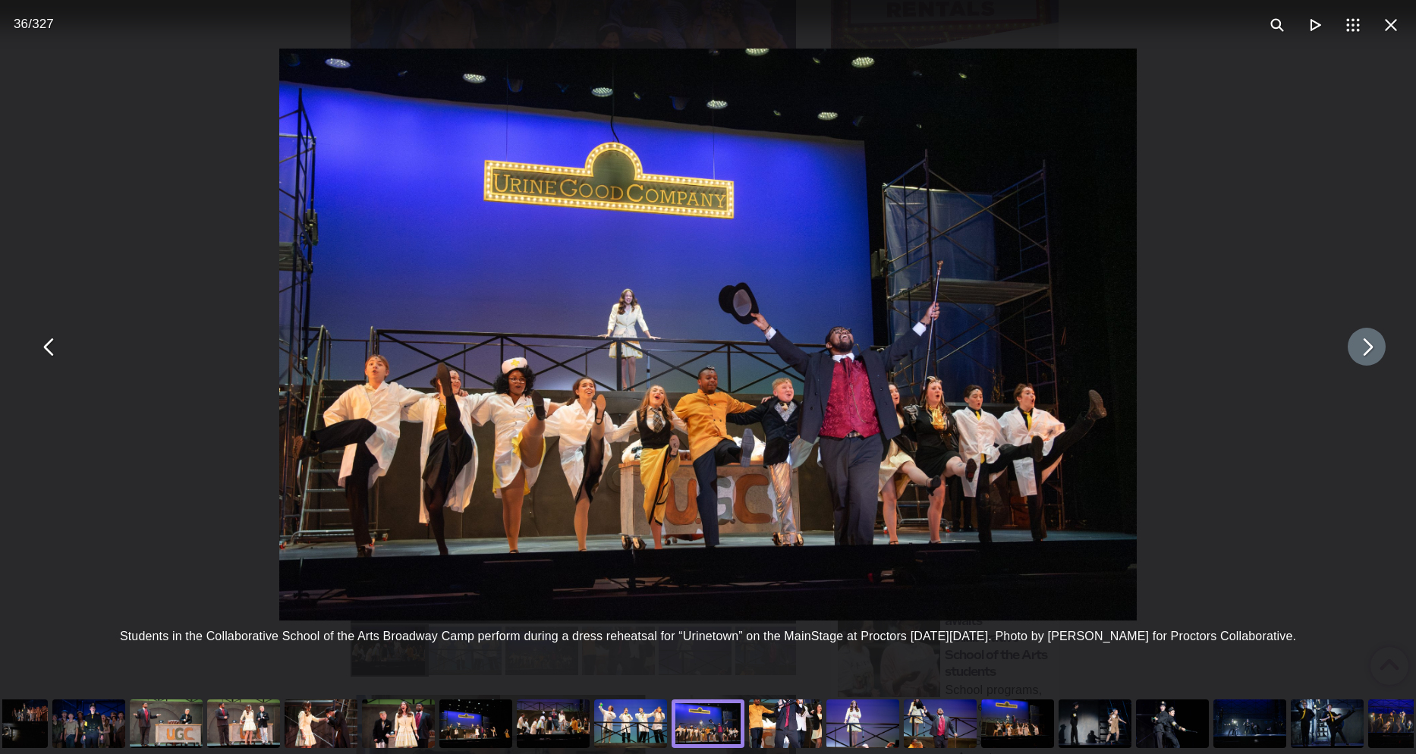
click at [1380, 355] on button "You can close this modal content with the ESC key" at bounding box center [1367, 347] width 38 height 38
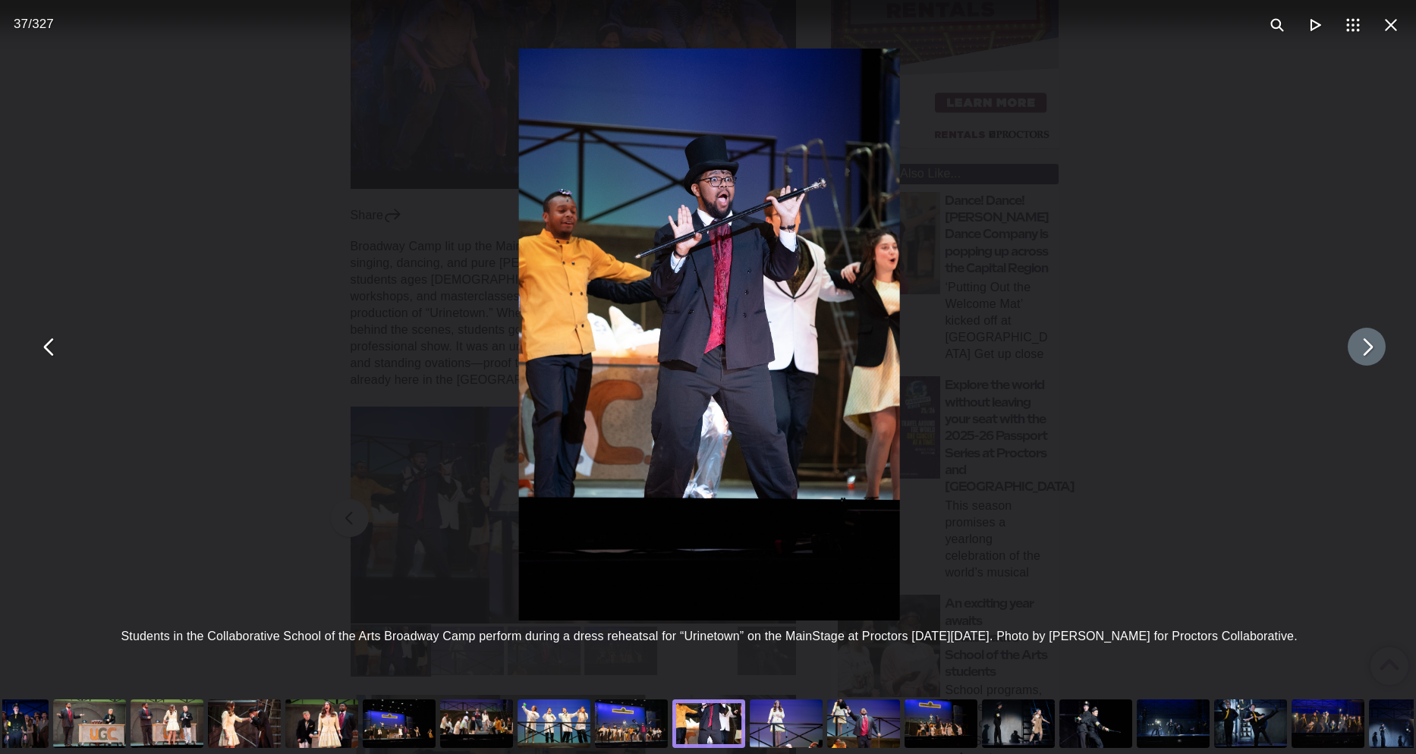
click at [1380, 355] on button "You can close this modal content with the ESC key" at bounding box center [1367, 347] width 38 height 38
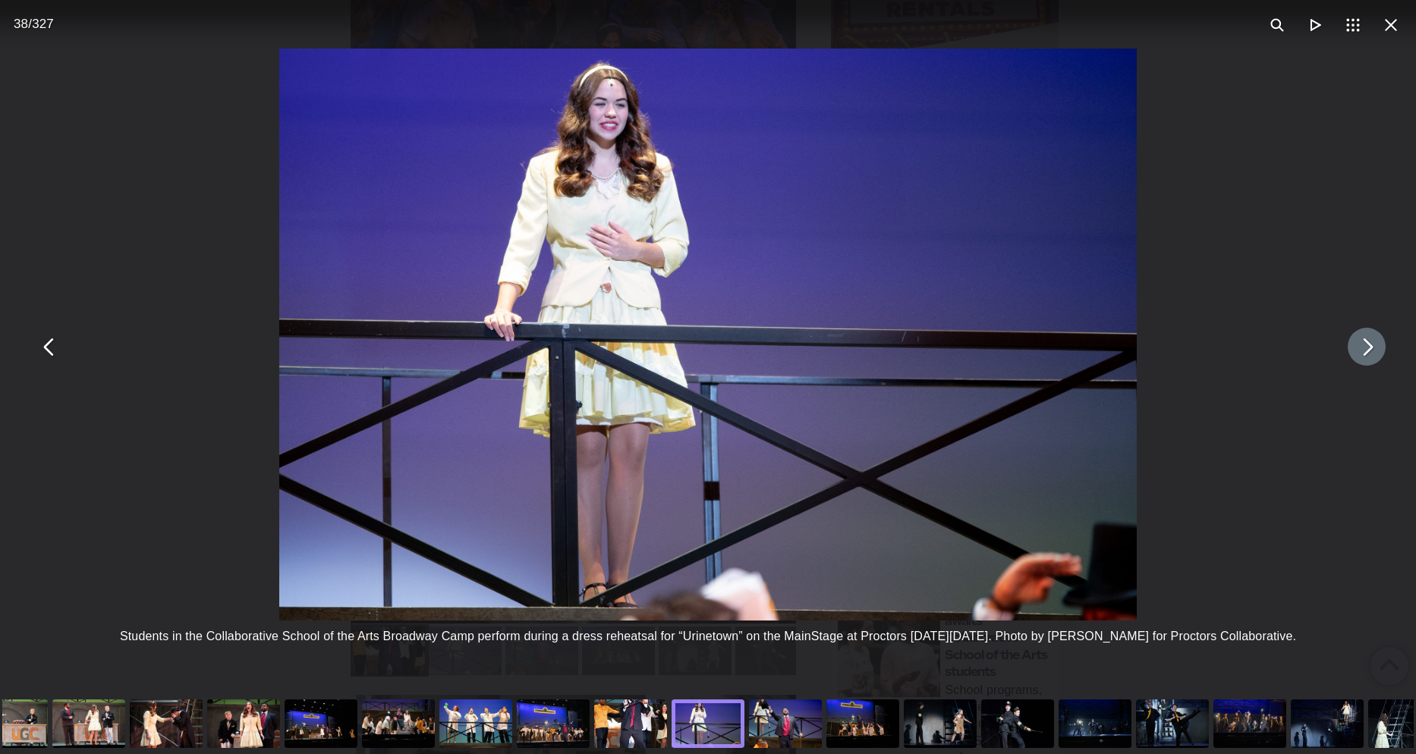
click at [1380, 355] on button "You can close this modal content with the ESC key" at bounding box center [1367, 347] width 38 height 38
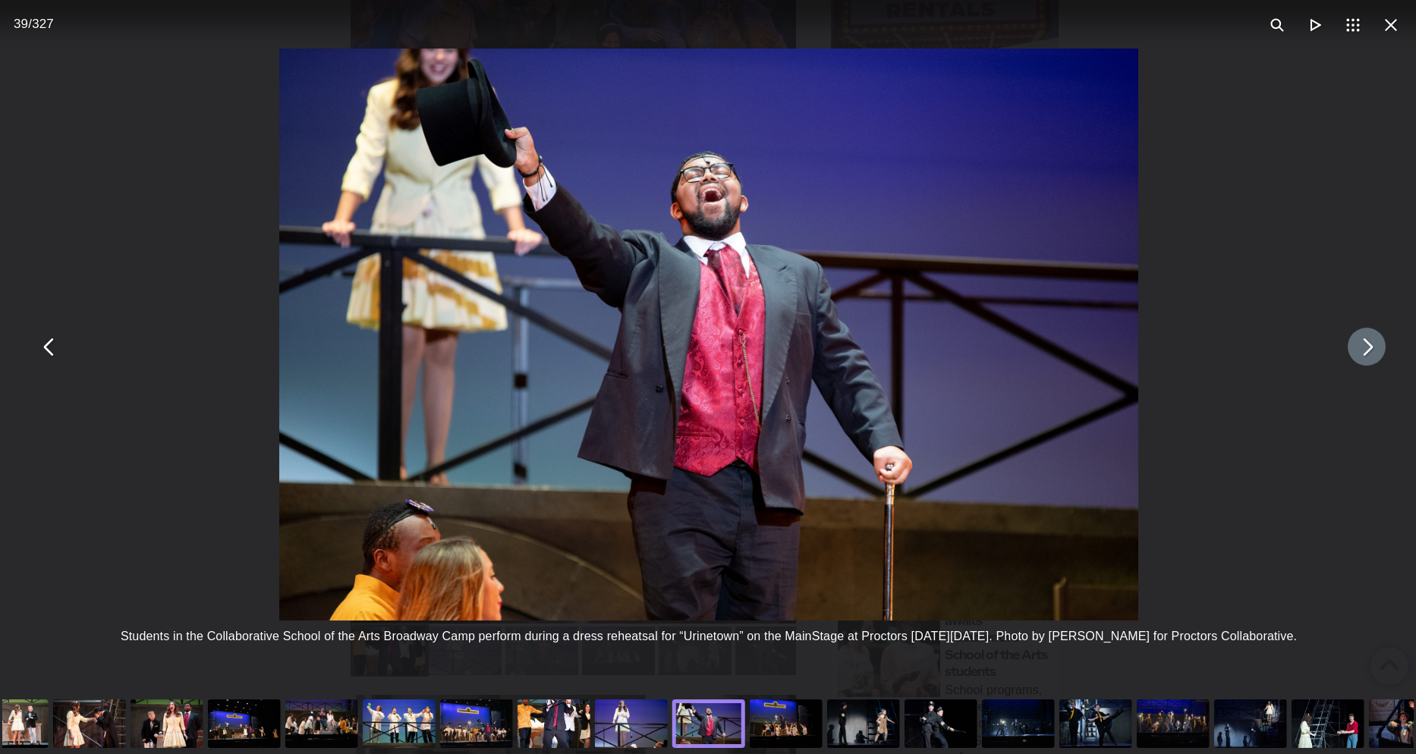
click at [1380, 355] on button "You can close this modal content with the ESC key" at bounding box center [1367, 347] width 38 height 38
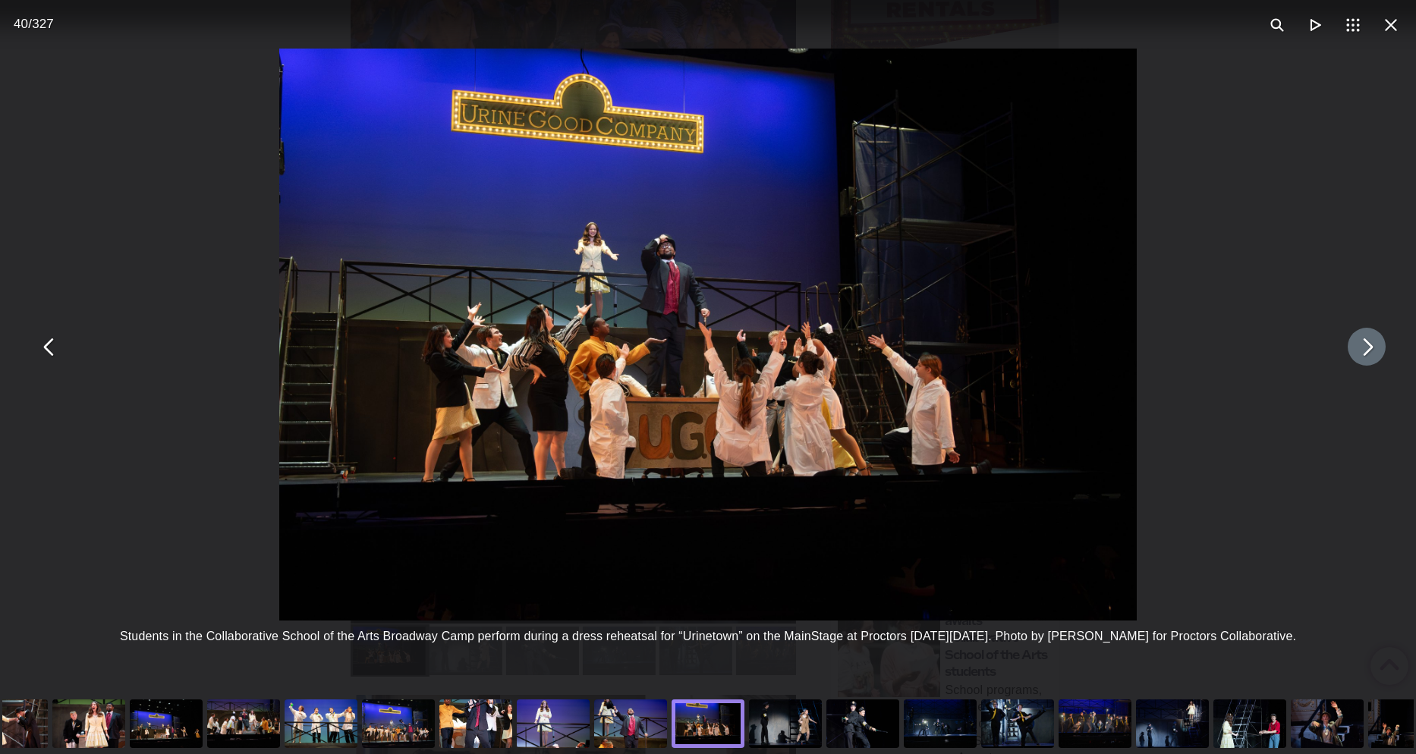
click at [1380, 355] on button "You can close this modal content with the ESC key" at bounding box center [1367, 347] width 38 height 38
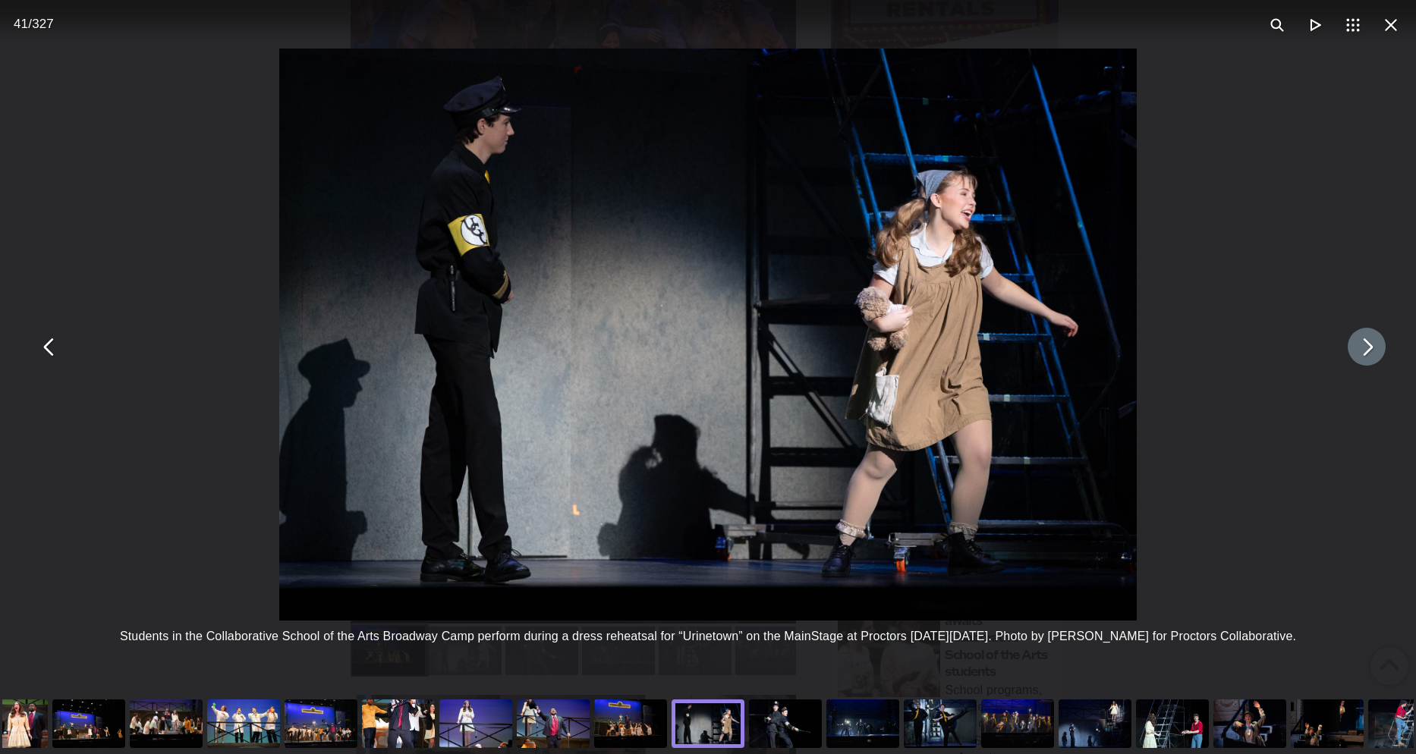
click at [1380, 355] on button "You can close this modal content with the ESC key" at bounding box center [1367, 347] width 38 height 38
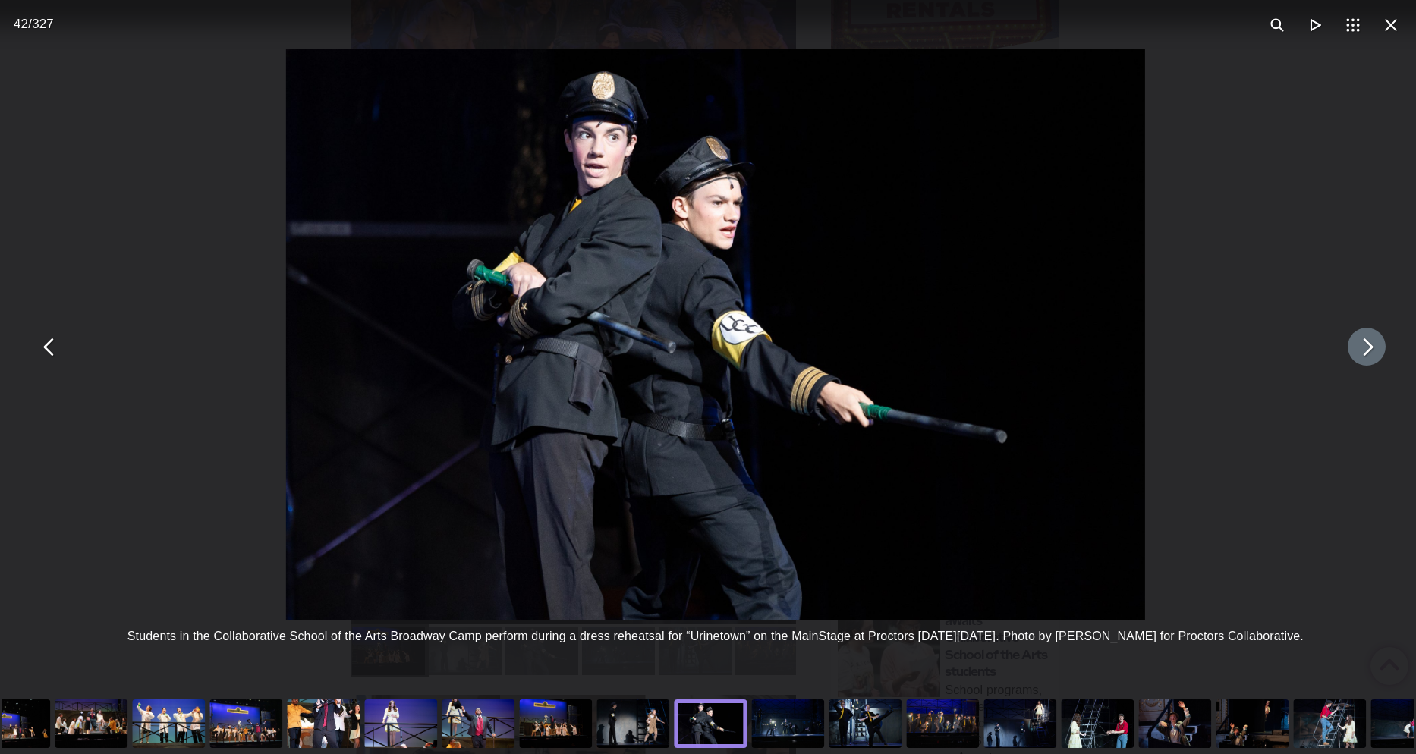
click at [1380, 355] on button "You can close this modal content with the ESC key" at bounding box center [1367, 347] width 38 height 38
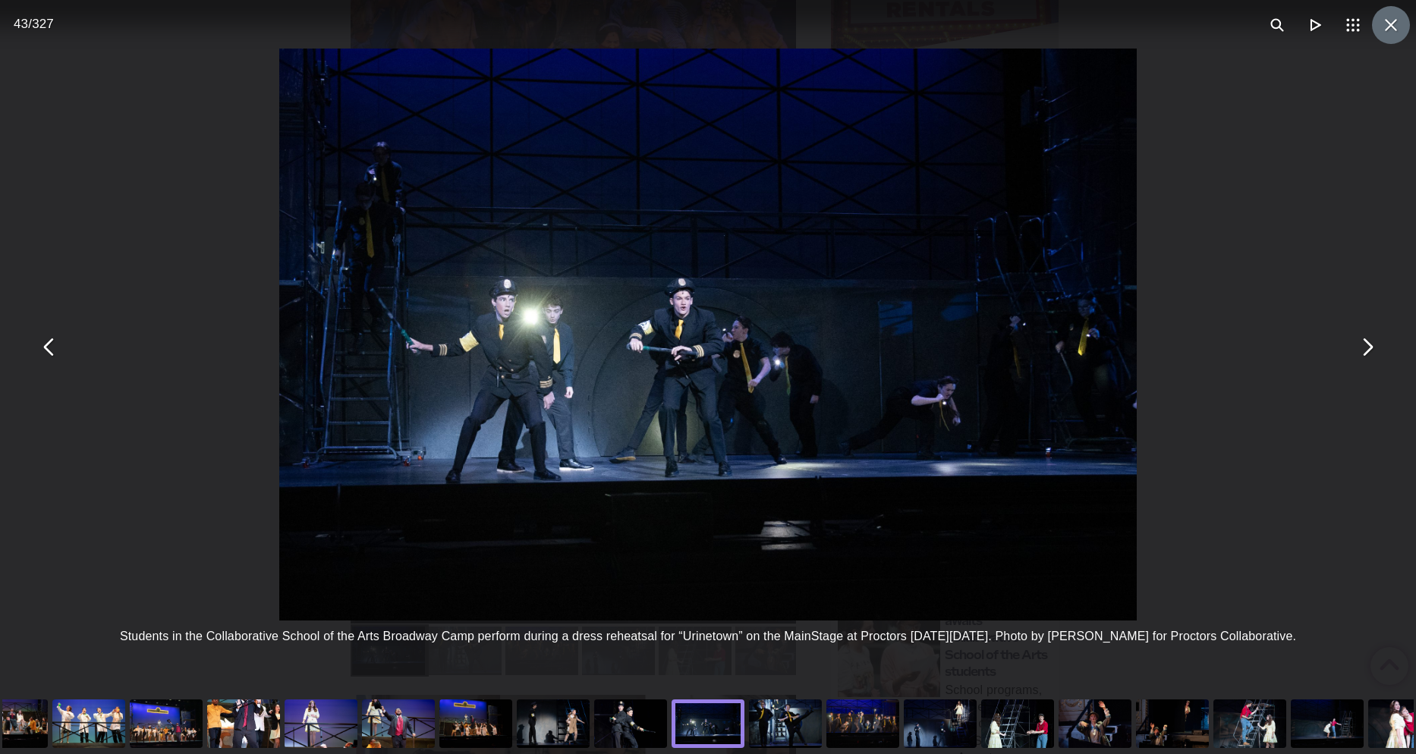
click at [1402, 29] on button "You can close this modal content with the ESC key" at bounding box center [1391, 25] width 38 height 38
